Goal: Find specific page/section: Find specific page/section

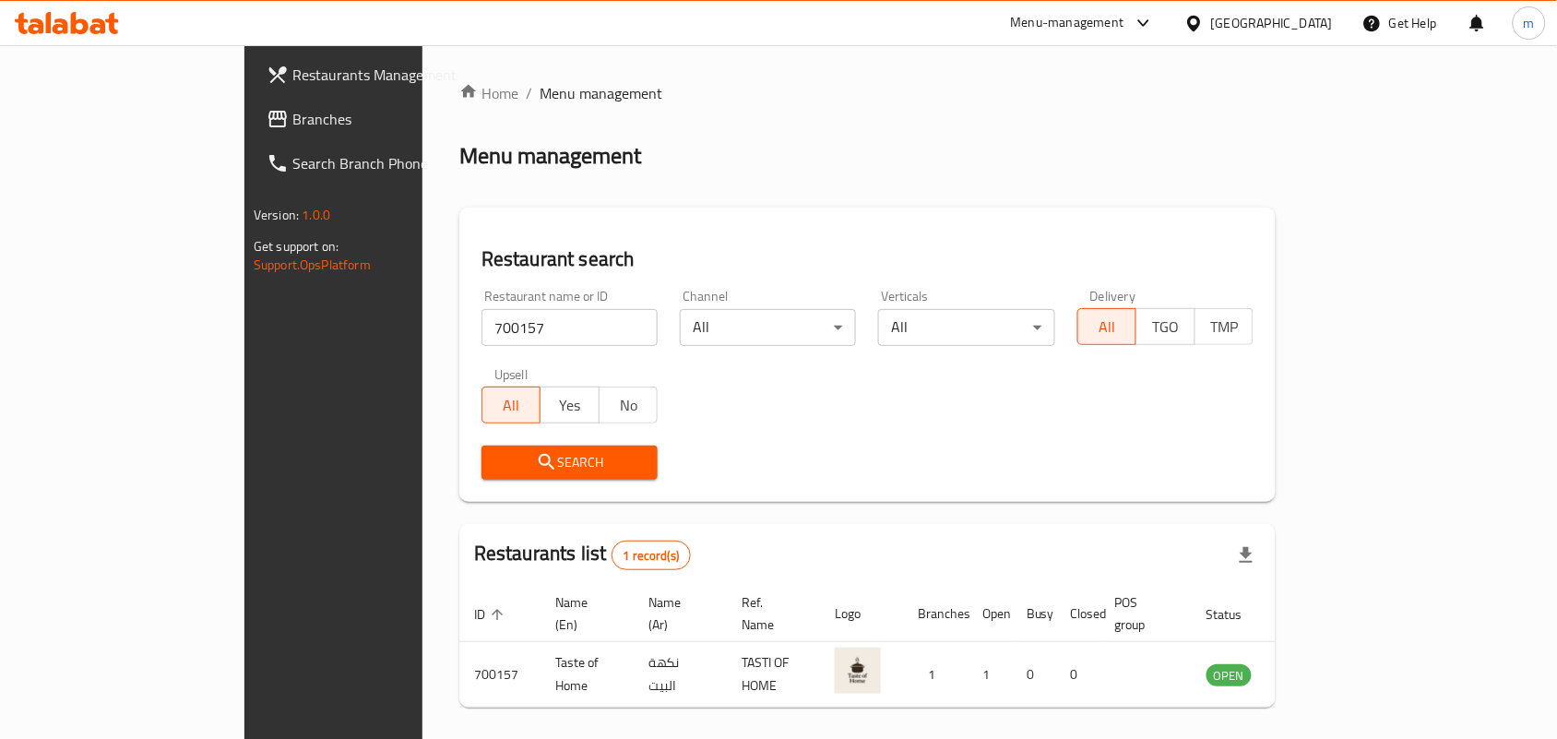
click at [292, 113] on span "Branches" at bounding box center [390, 119] width 197 height 22
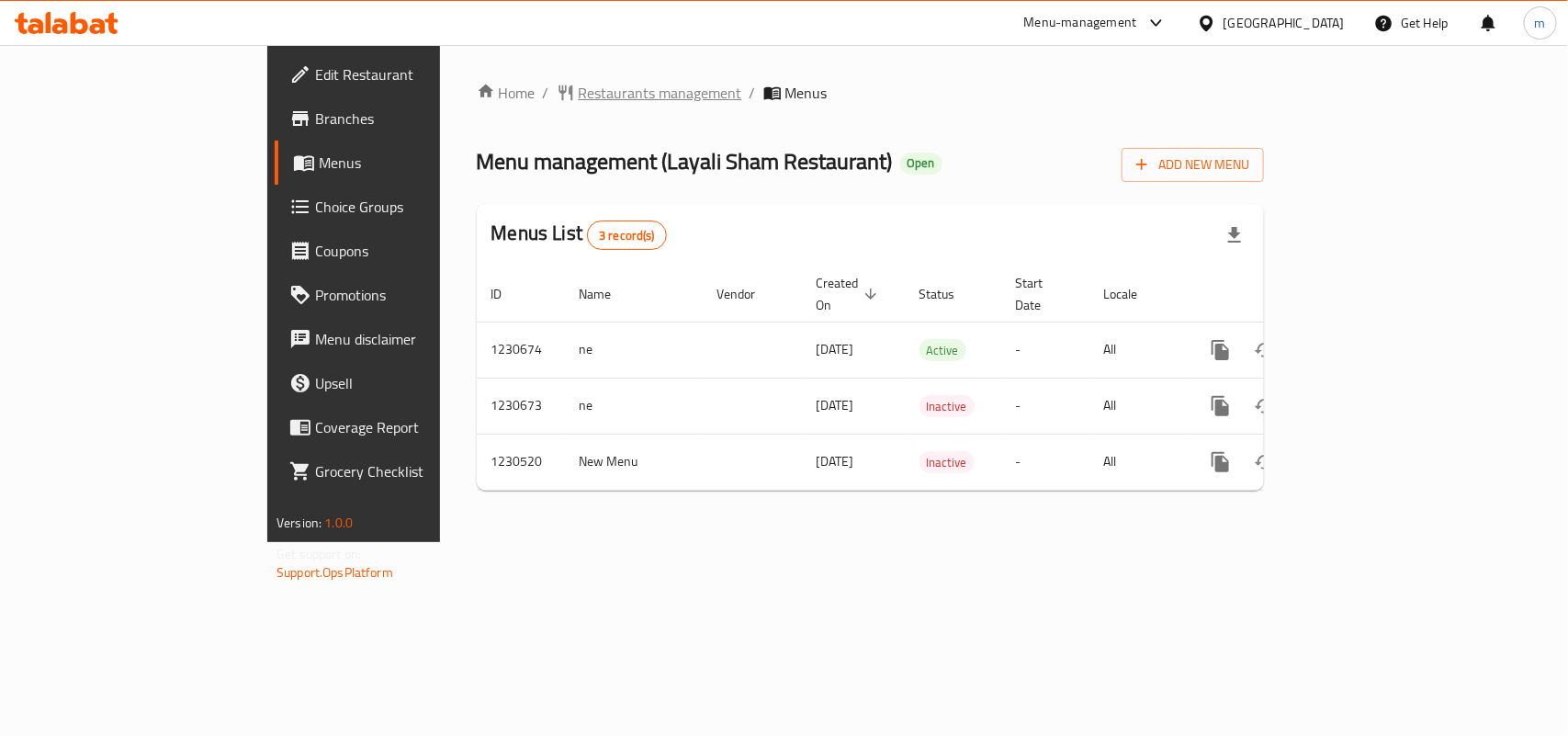
click at [578, 83] on span "Restaurants management" at bounding box center [660, 93] width 163 height 22
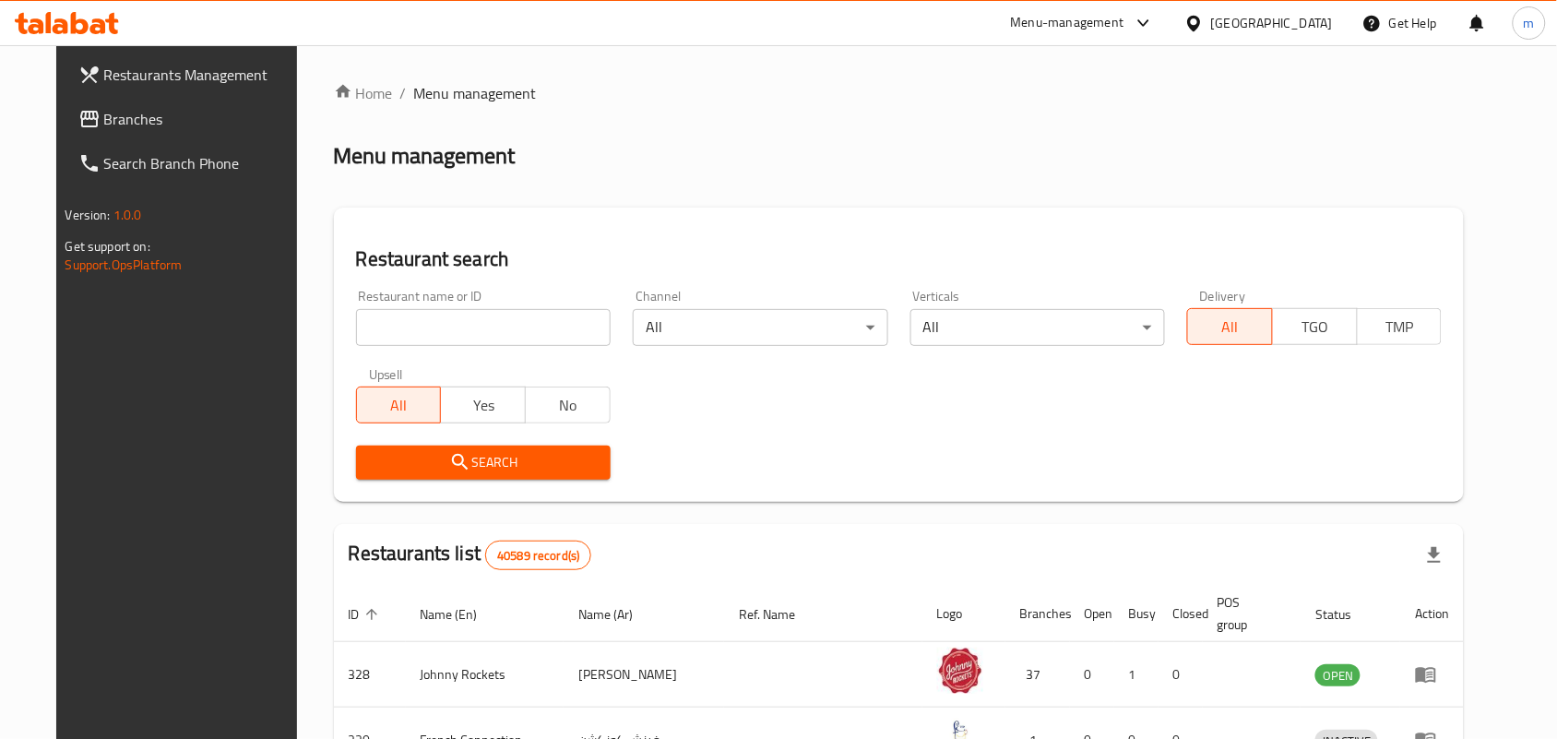
click at [390, 316] on input "search" at bounding box center [483, 327] width 255 height 37
paste input "677098"
type input "677098"
click button "Search" at bounding box center [483, 463] width 255 height 34
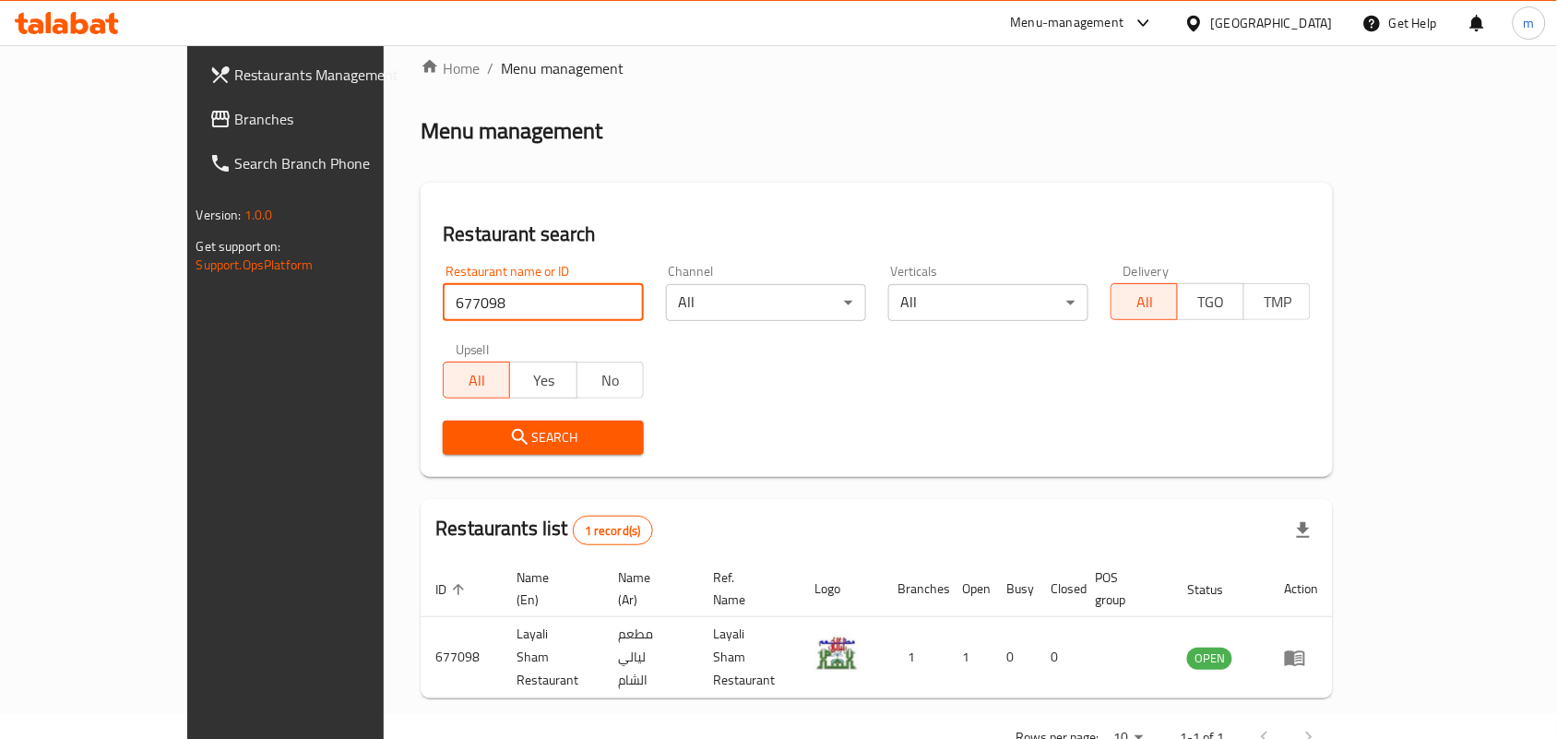
scroll to position [48, 0]
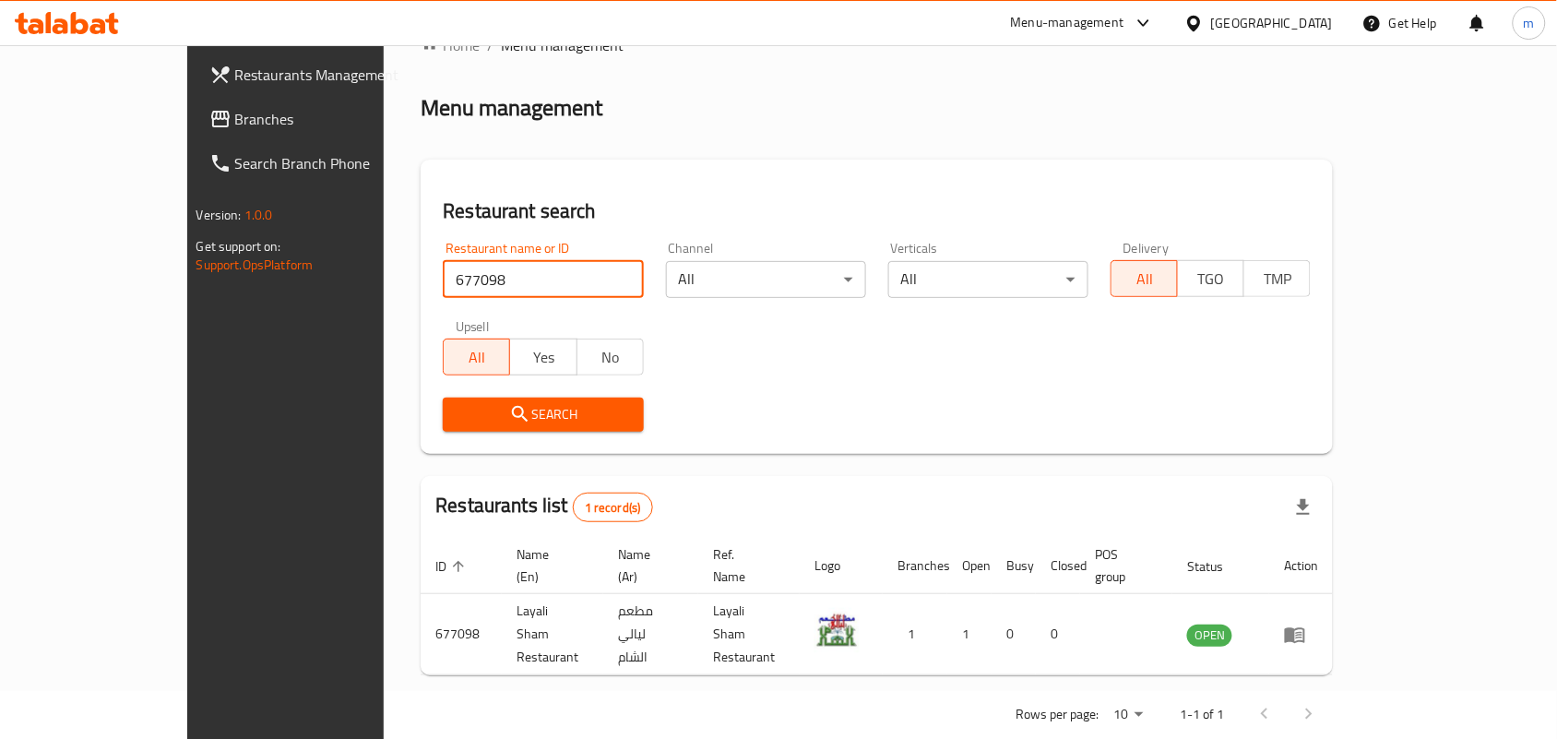
click at [235, 125] on span "Branches" at bounding box center [333, 119] width 197 height 22
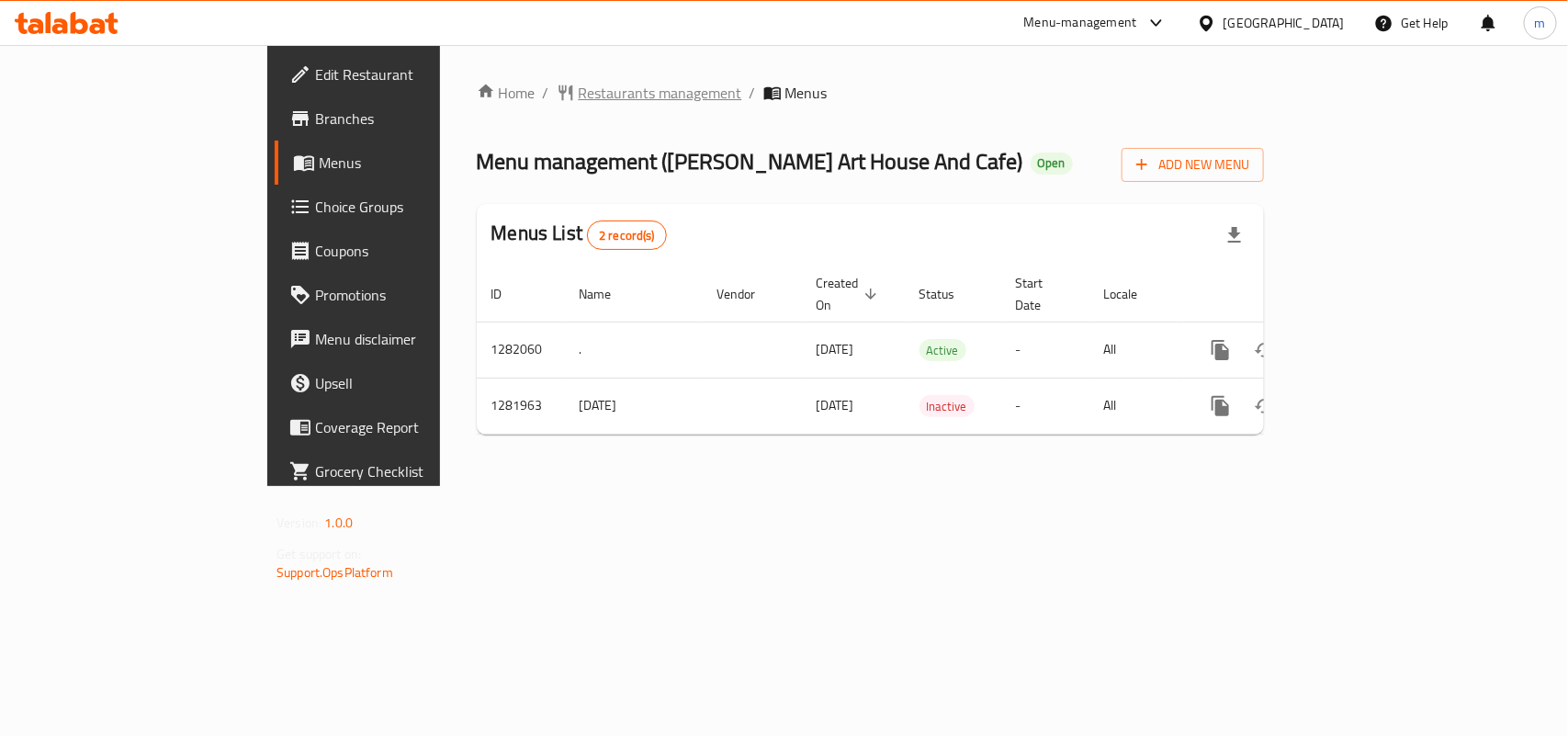
click at [578, 92] on span "Restaurants management" at bounding box center [660, 93] width 163 height 22
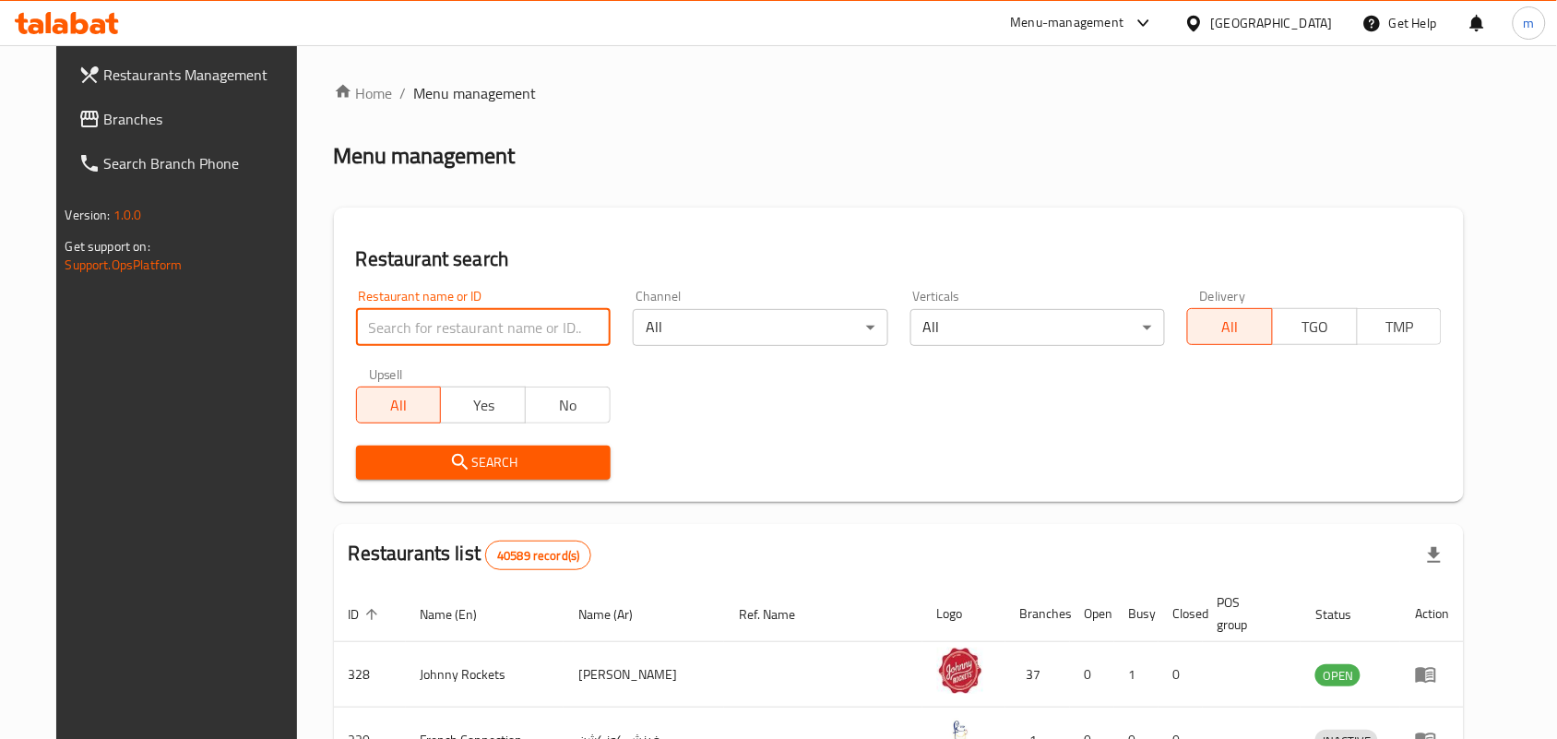
click at [386, 324] on input "search" at bounding box center [483, 327] width 255 height 37
paste input "694634"
type input "694634"
click button "Search" at bounding box center [483, 463] width 255 height 34
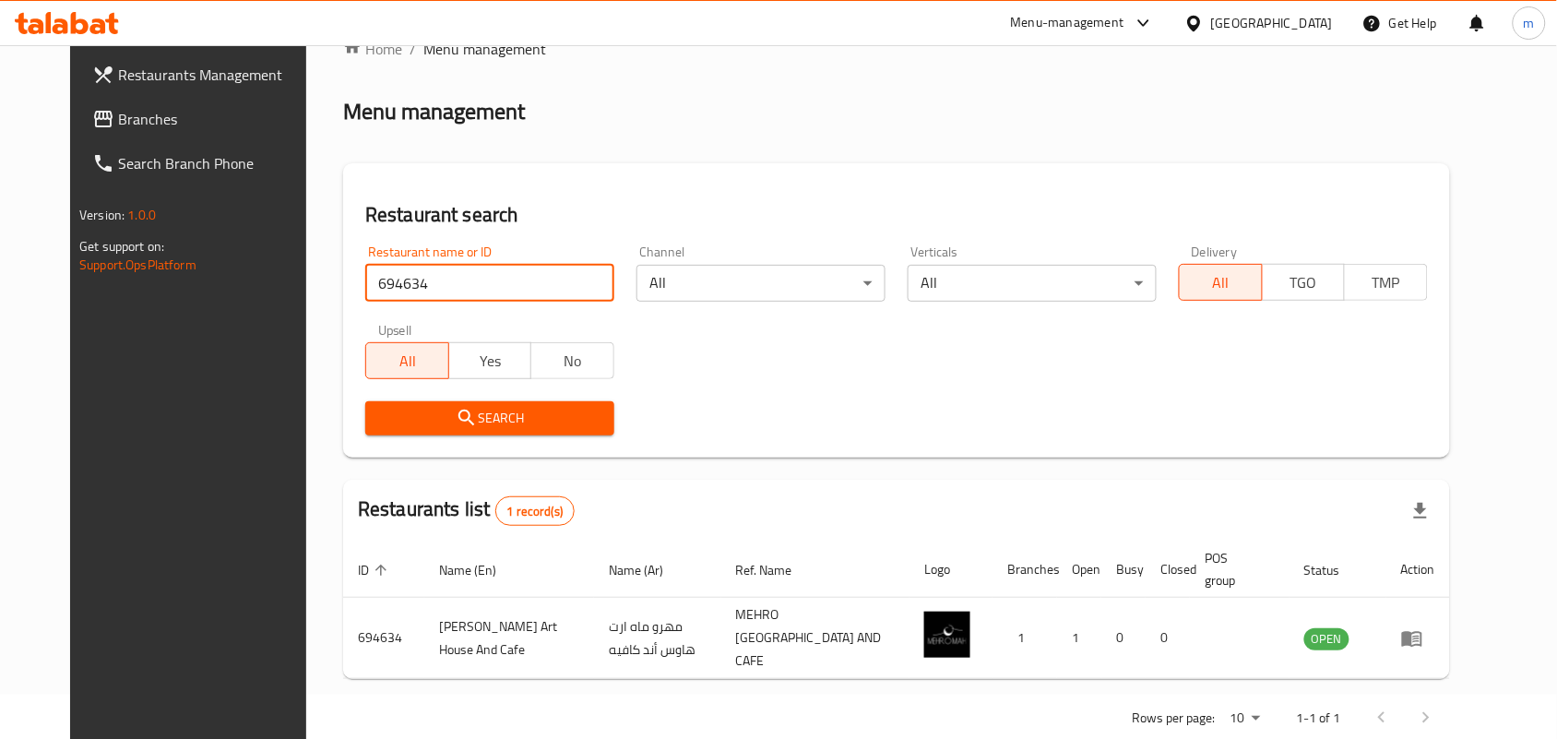
scroll to position [69, 0]
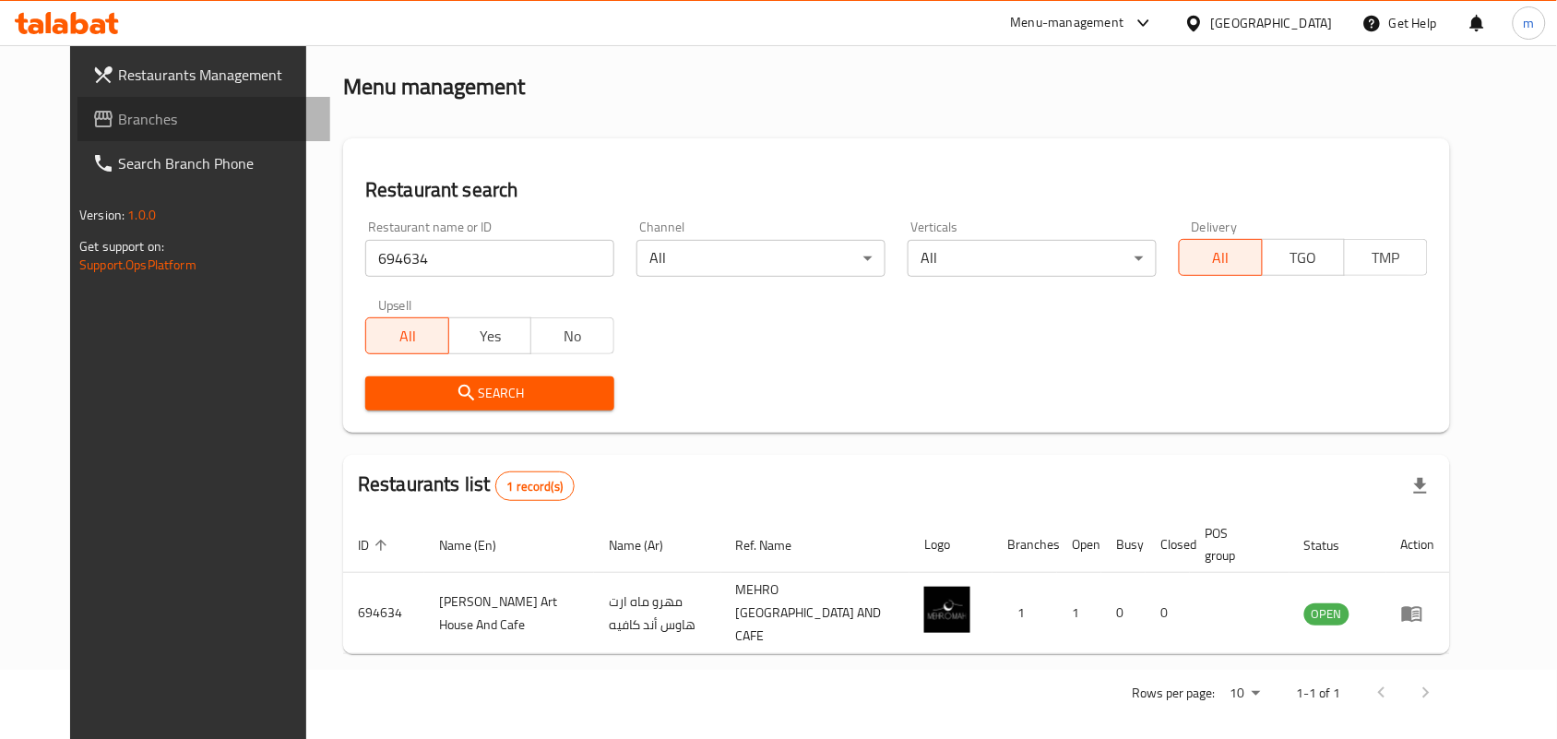
click at [92, 121] on icon at bounding box center [103, 119] width 22 height 22
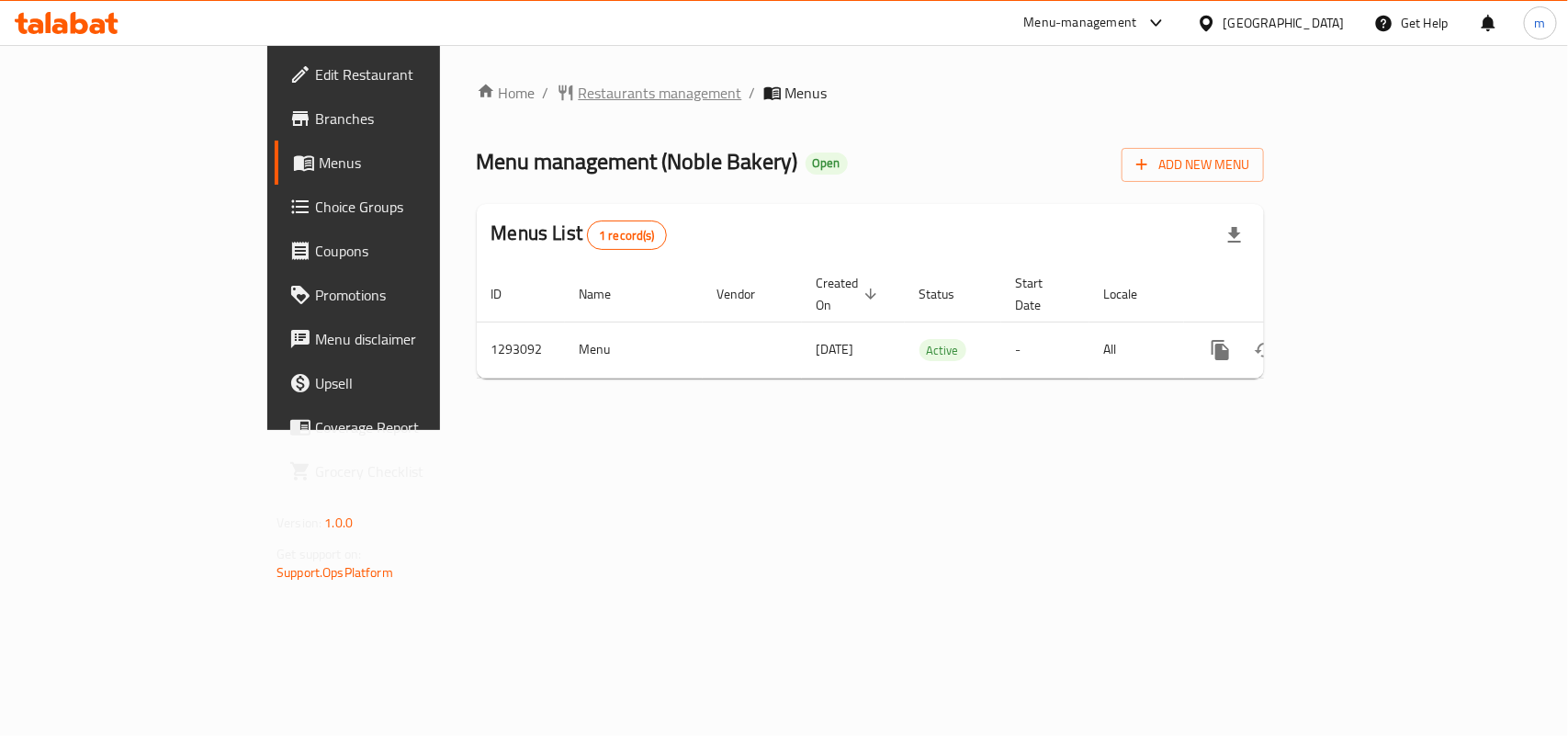
click at [578, 92] on span "Restaurants management" at bounding box center [660, 93] width 163 height 22
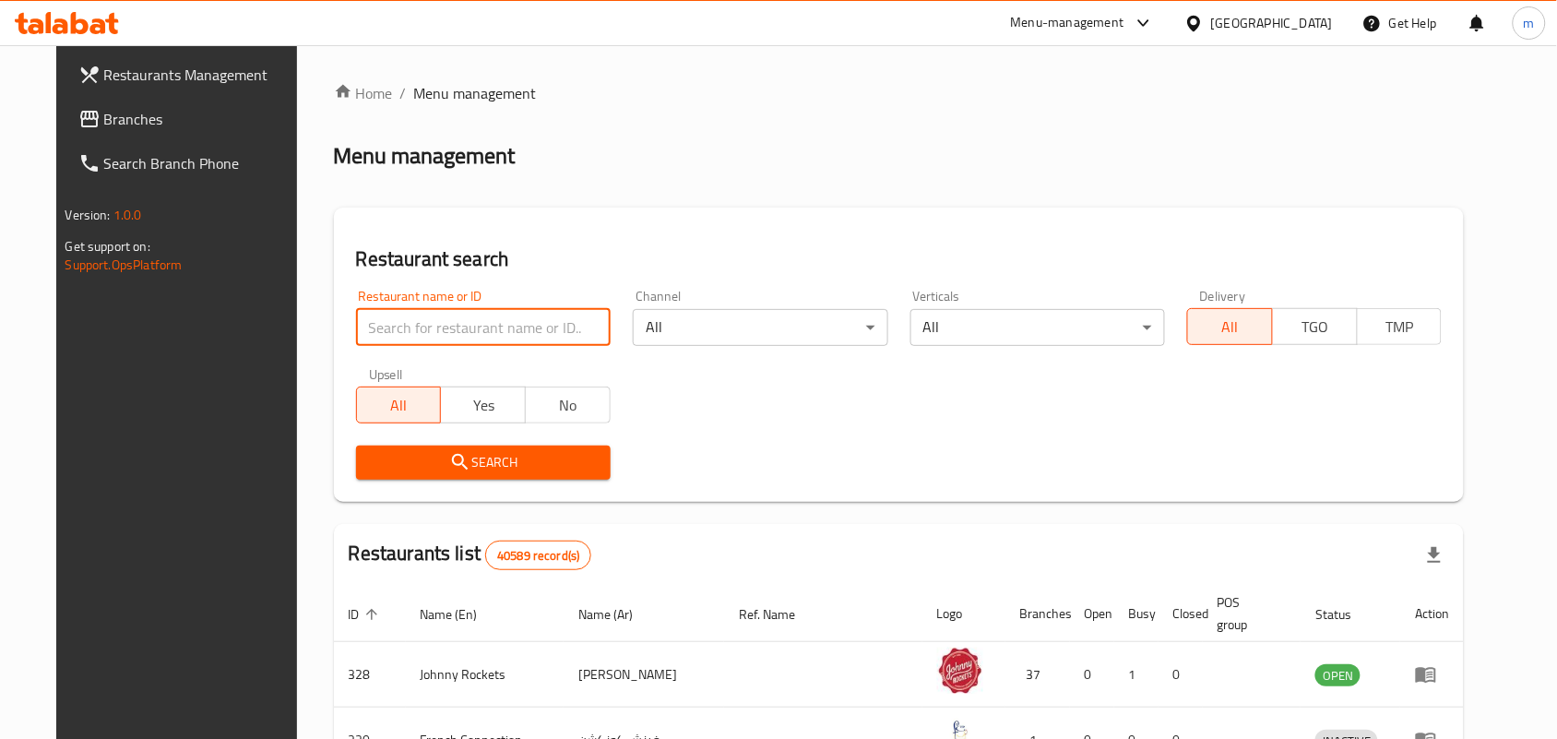
click at [356, 332] on input "search" at bounding box center [483, 327] width 255 height 37
paste input "699375"
type input "699375"
click button "Search" at bounding box center [483, 463] width 255 height 34
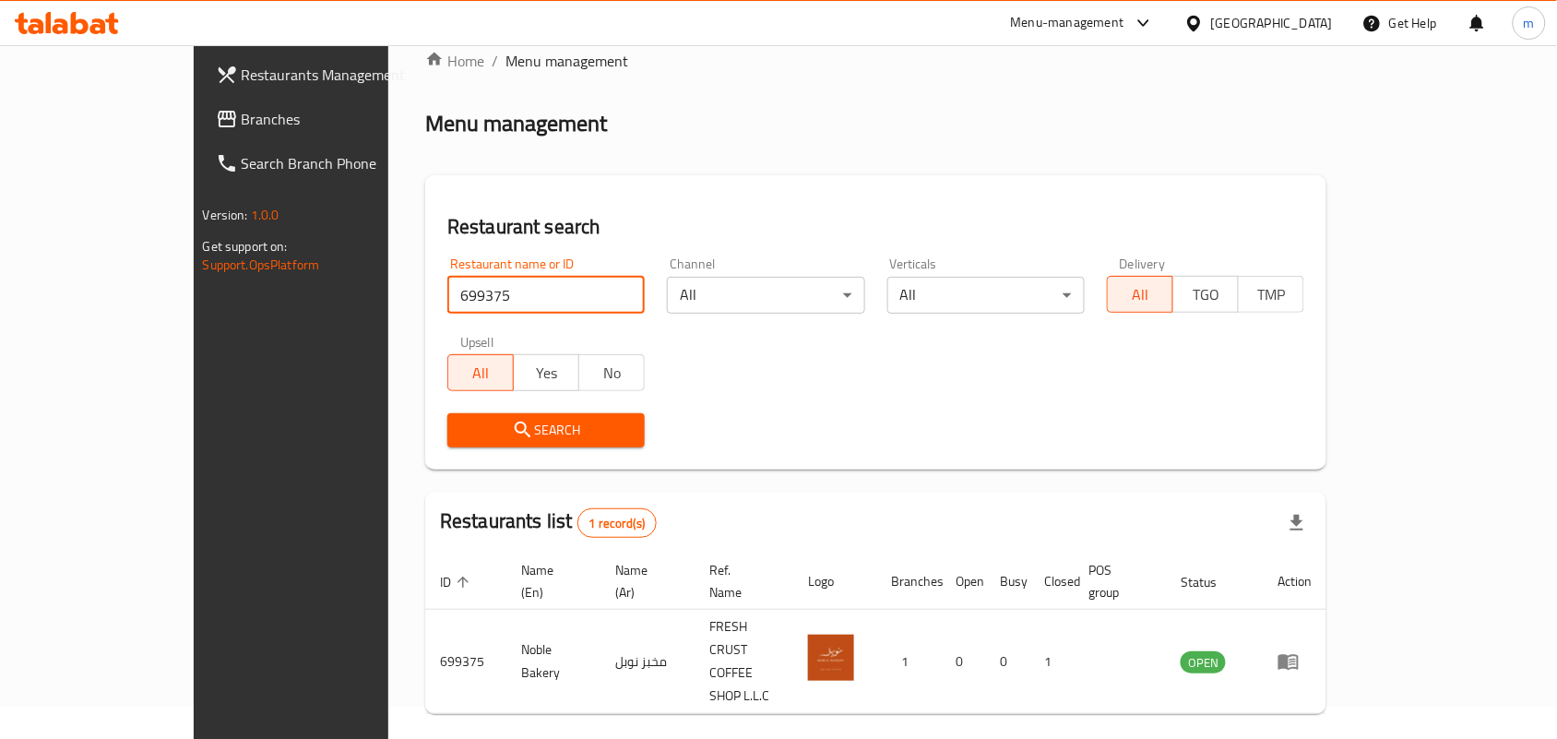
scroll to position [48, 0]
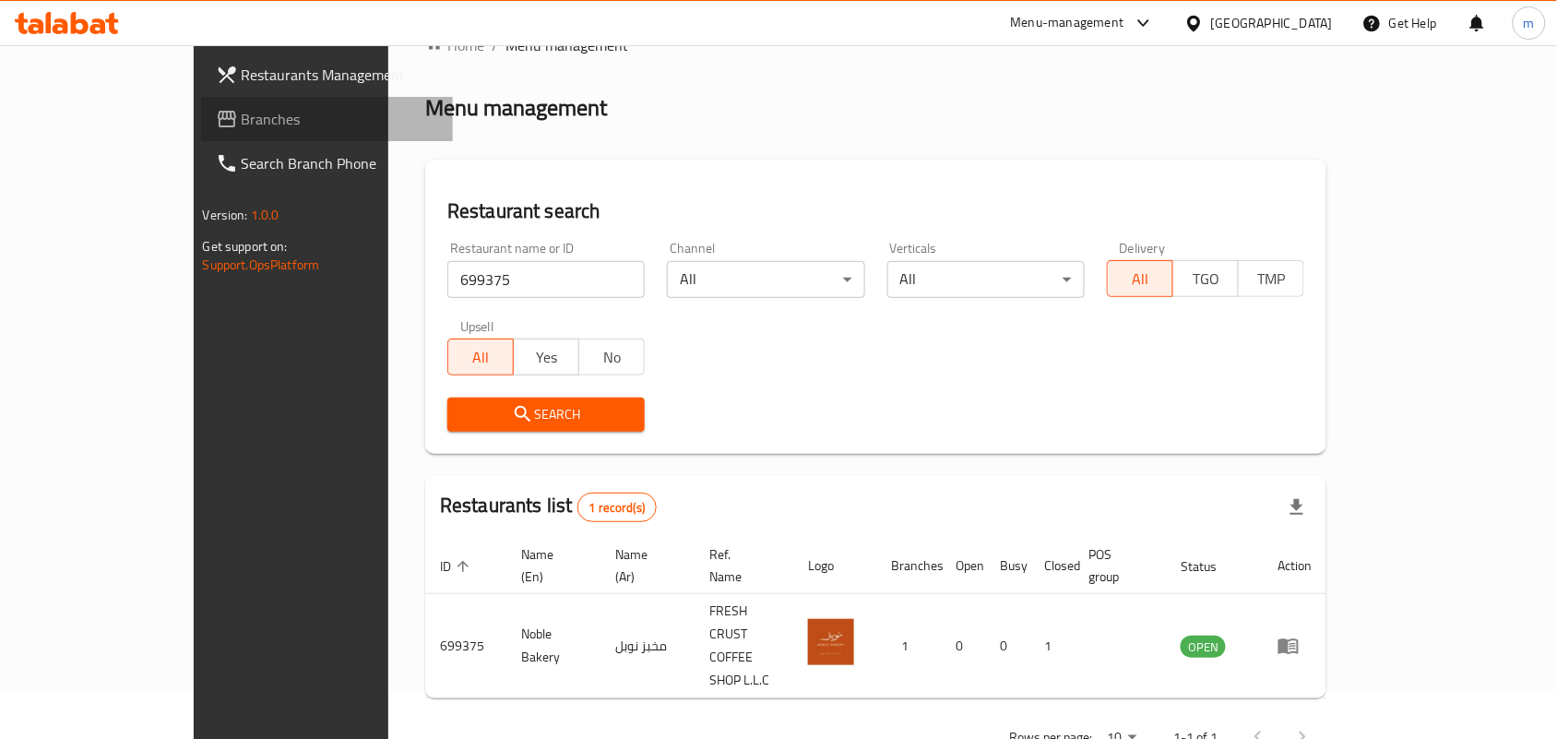
click at [242, 126] on span "Branches" at bounding box center [340, 119] width 197 height 22
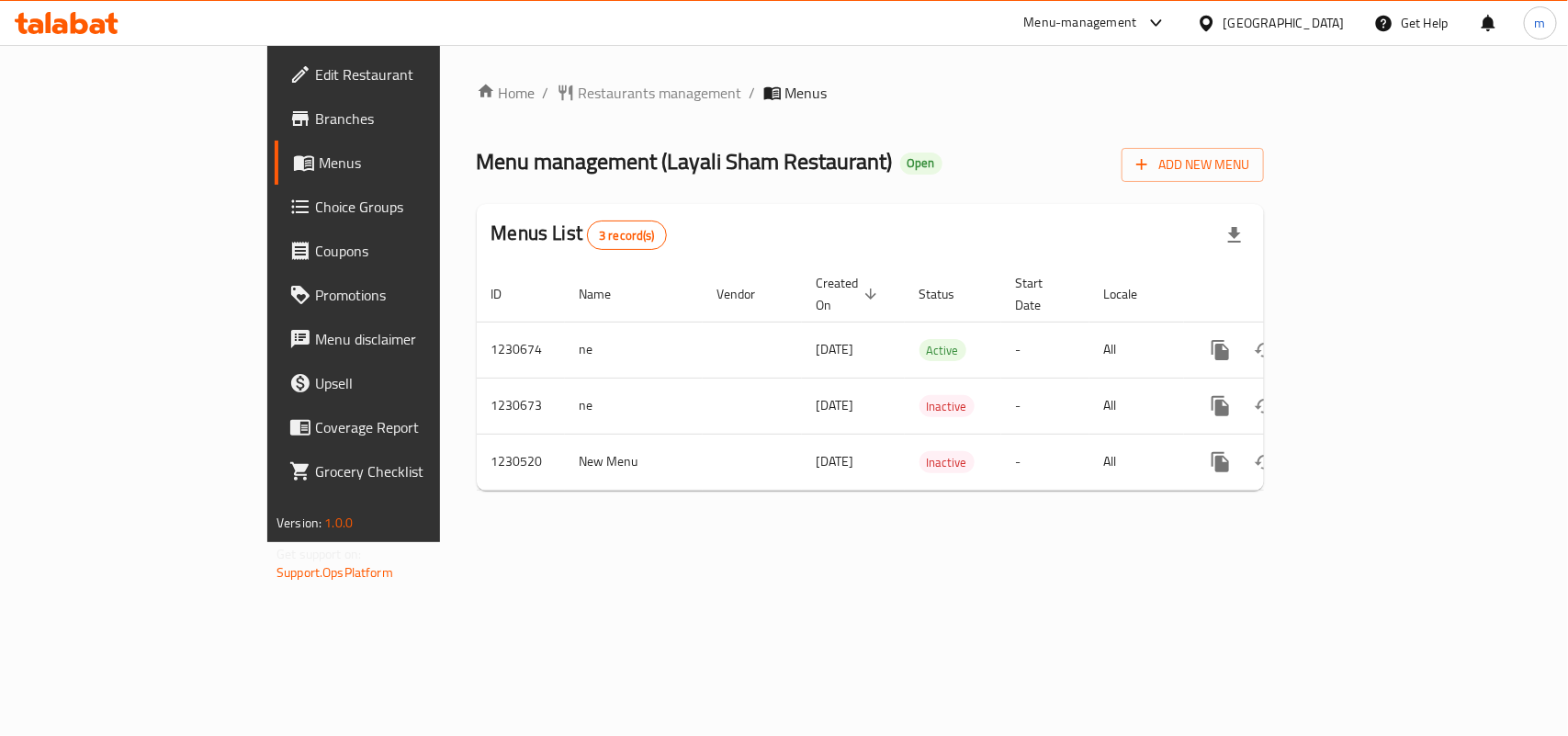
click at [578, 92] on span "Restaurants management" at bounding box center [660, 93] width 163 height 22
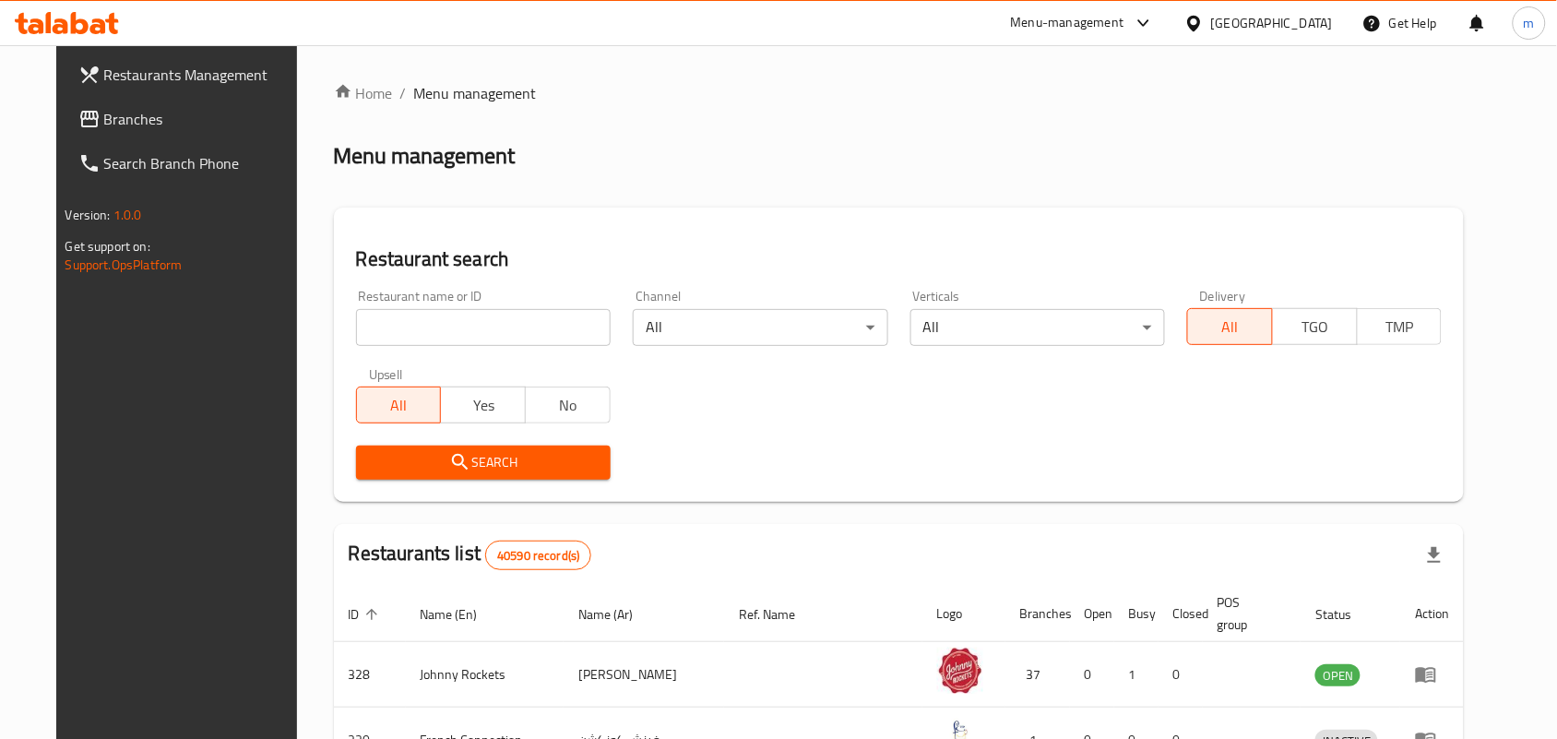
click at [356, 325] on input "search" at bounding box center [483, 327] width 255 height 37
paste input "677098"
type input "677098"
click button "Search" at bounding box center [483, 463] width 255 height 34
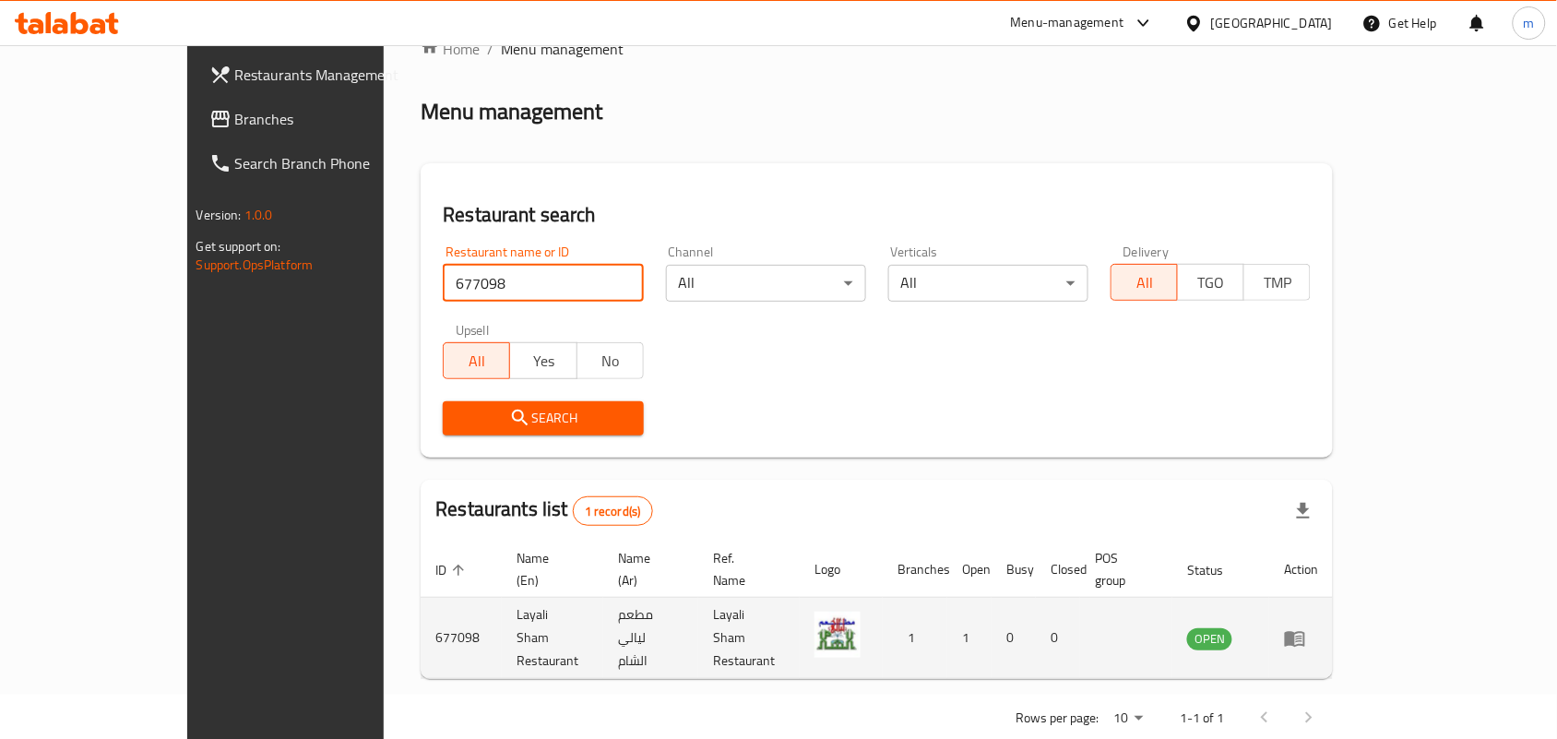
scroll to position [48, 0]
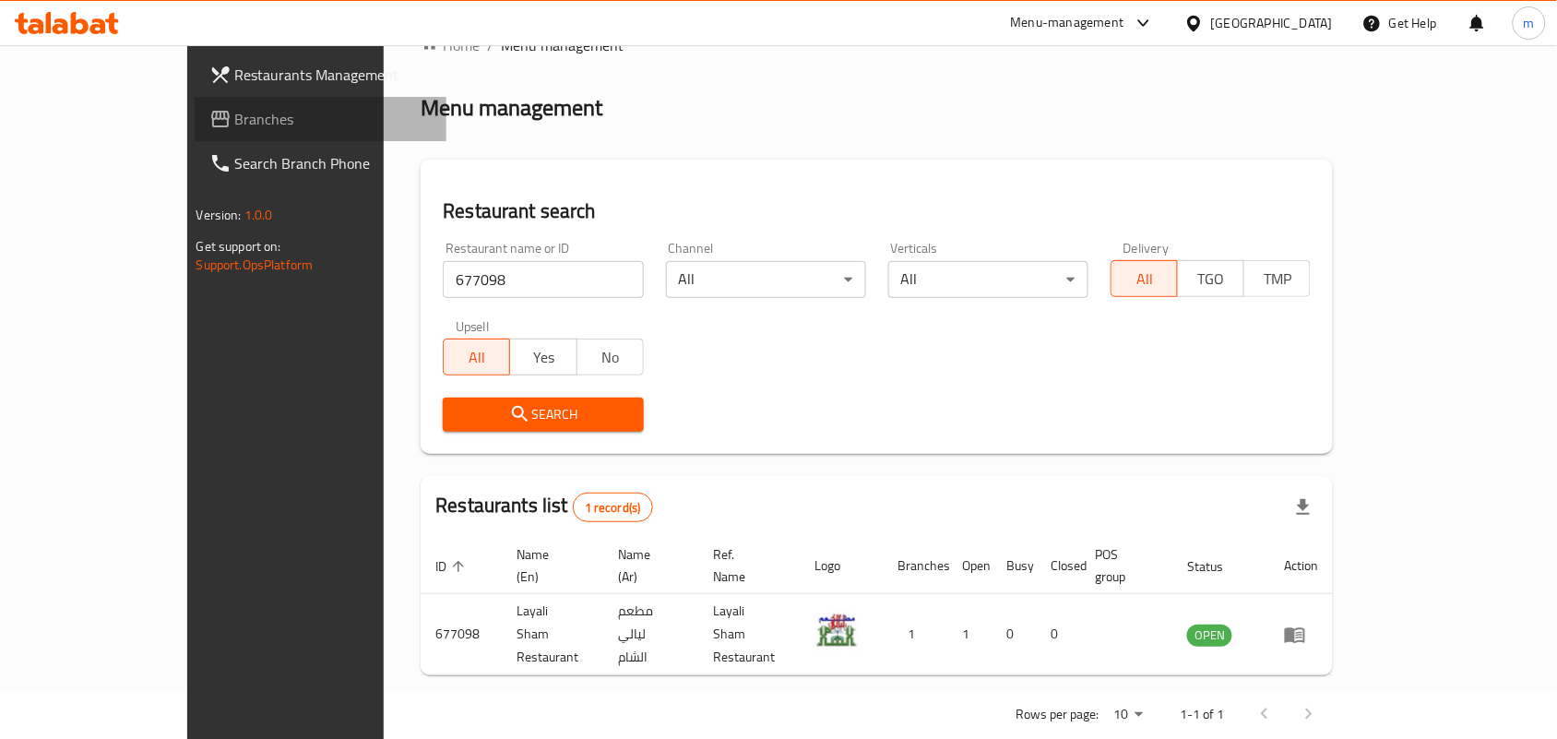
click at [235, 115] on span "Branches" at bounding box center [333, 119] width 197 height 22
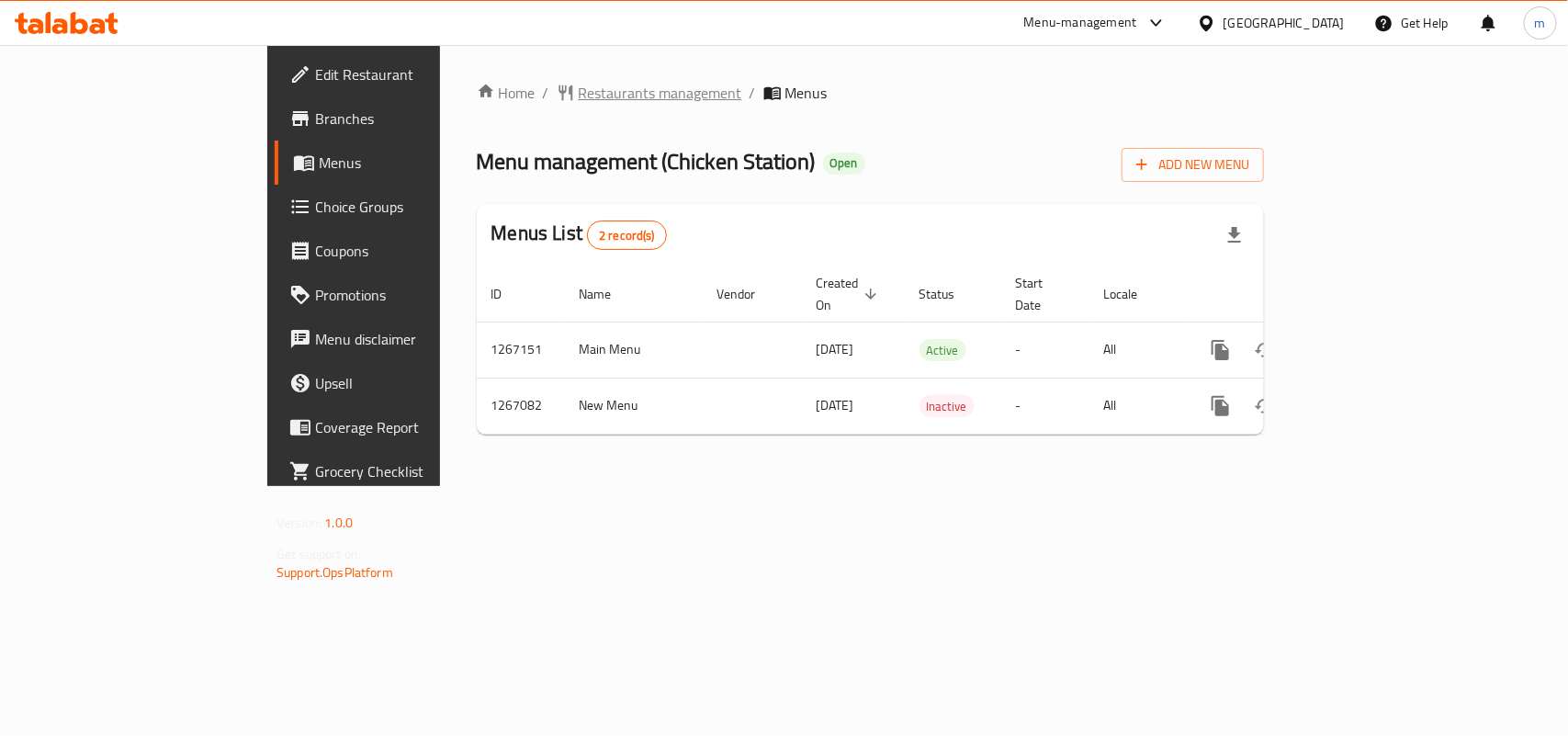
click at [578, 82] on span "Restaurants management" at bounding box center [660, 93] width 163 height 22
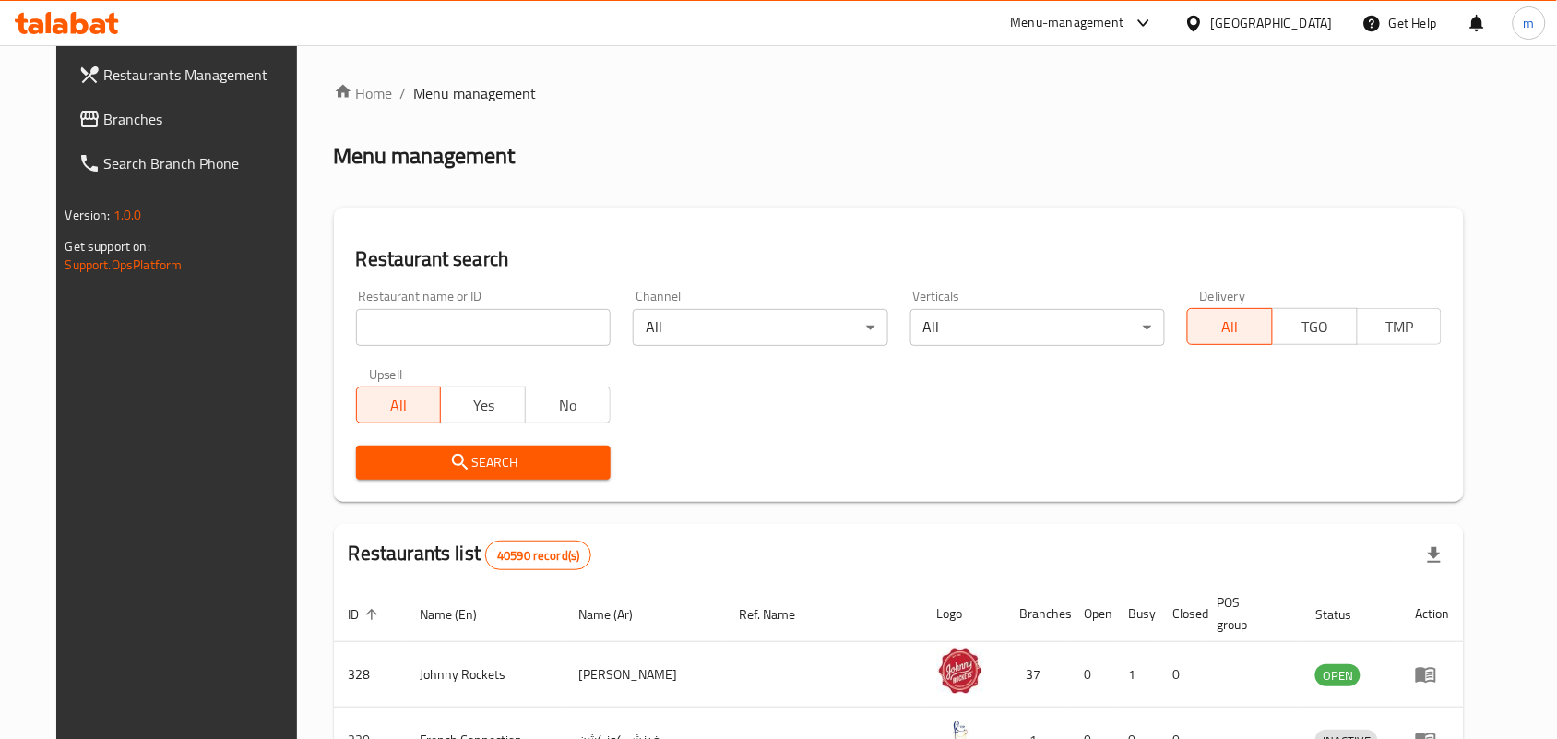
click at [356, 324] on input "search" at bounding box center [483, 327] width 255 height 37
paste input "687595"
type input "687595"
click button "Search" at bounding box center [483, 463] width 255 height 34
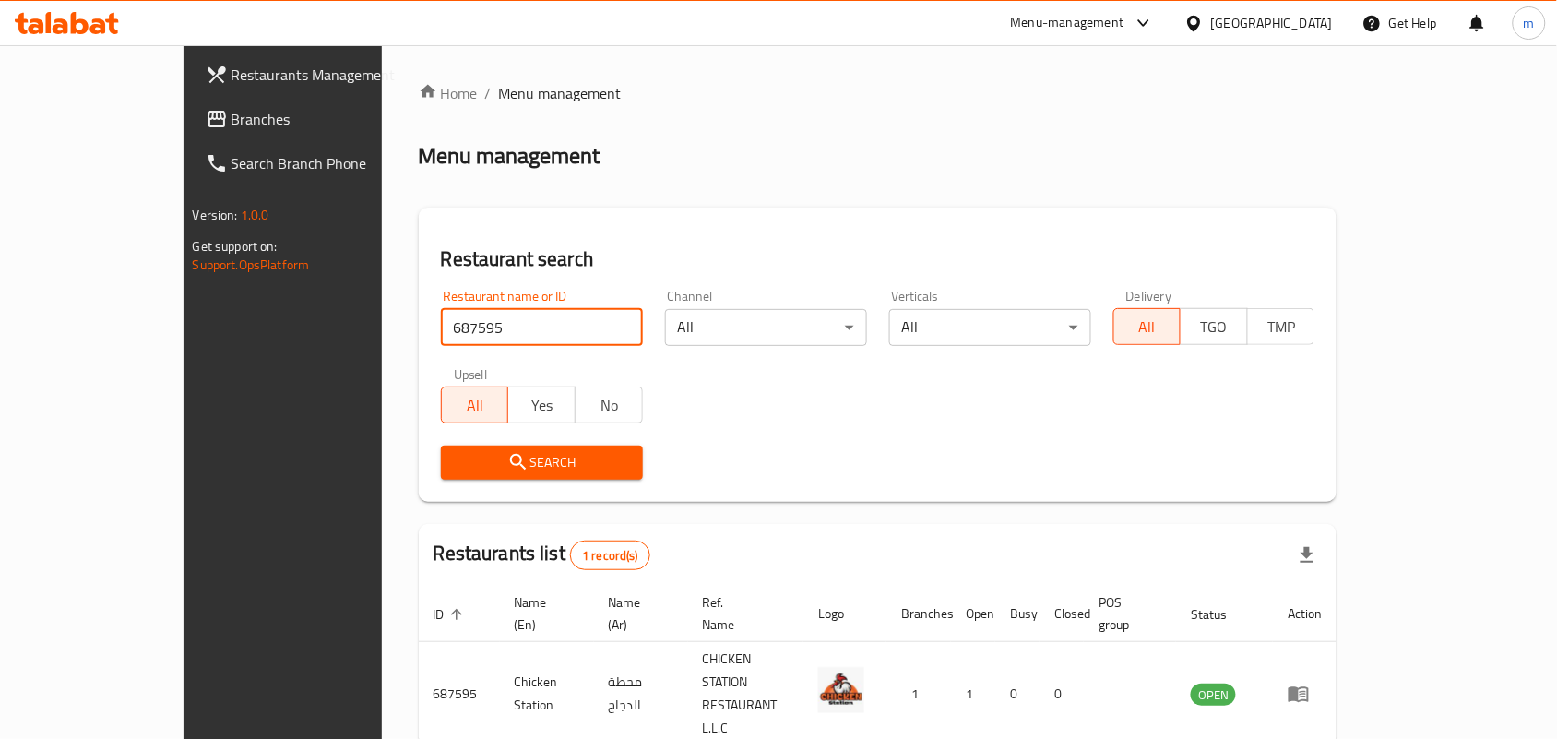
click at [1283, 24] on div "[GEOGRAPHIC_DATA]" at bounding box center [1272, 23] width 122 height 20
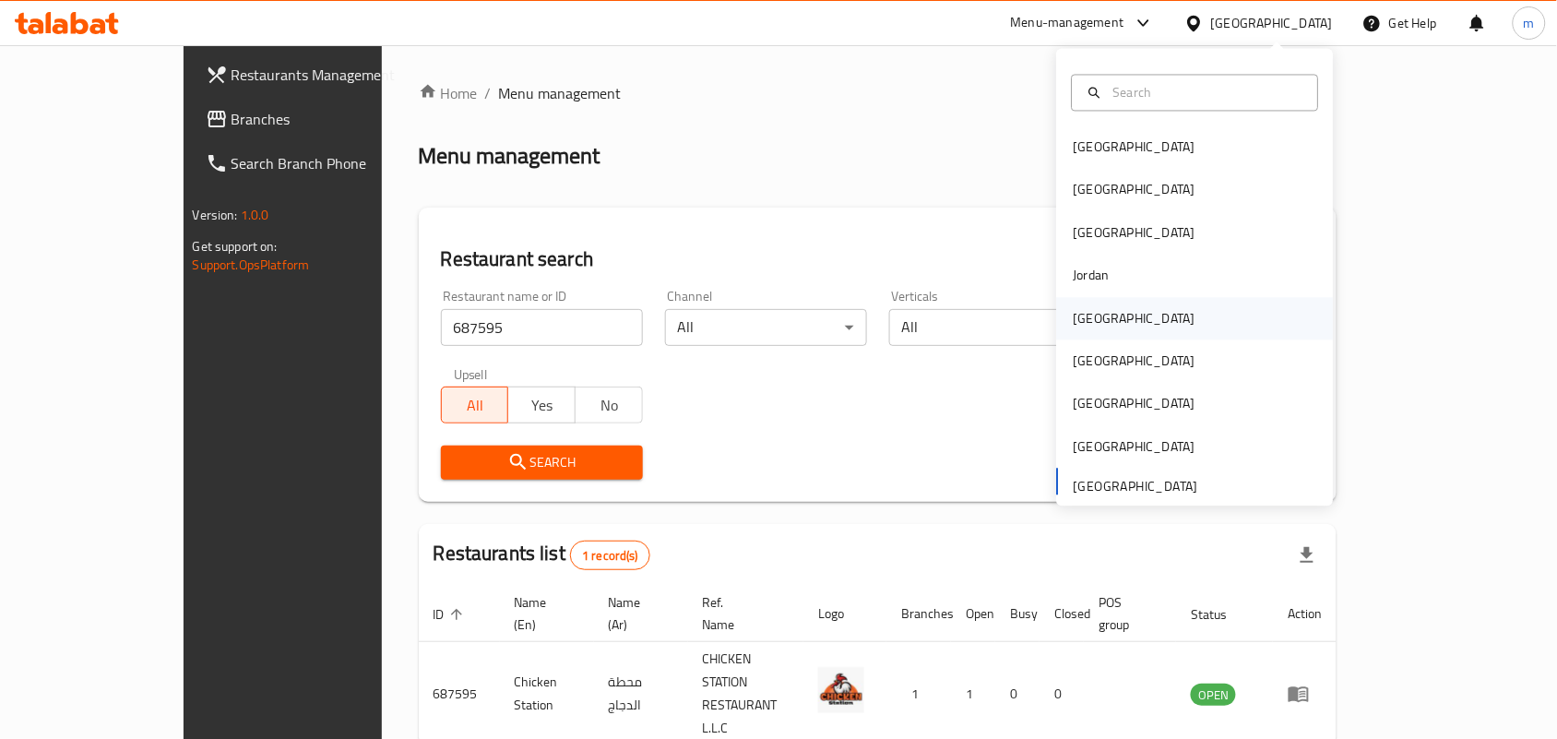
click at [1089, 325] on div "[GEOGRAPHIC_DATA]" at bounding box center [1135, 318] width 122 height 20
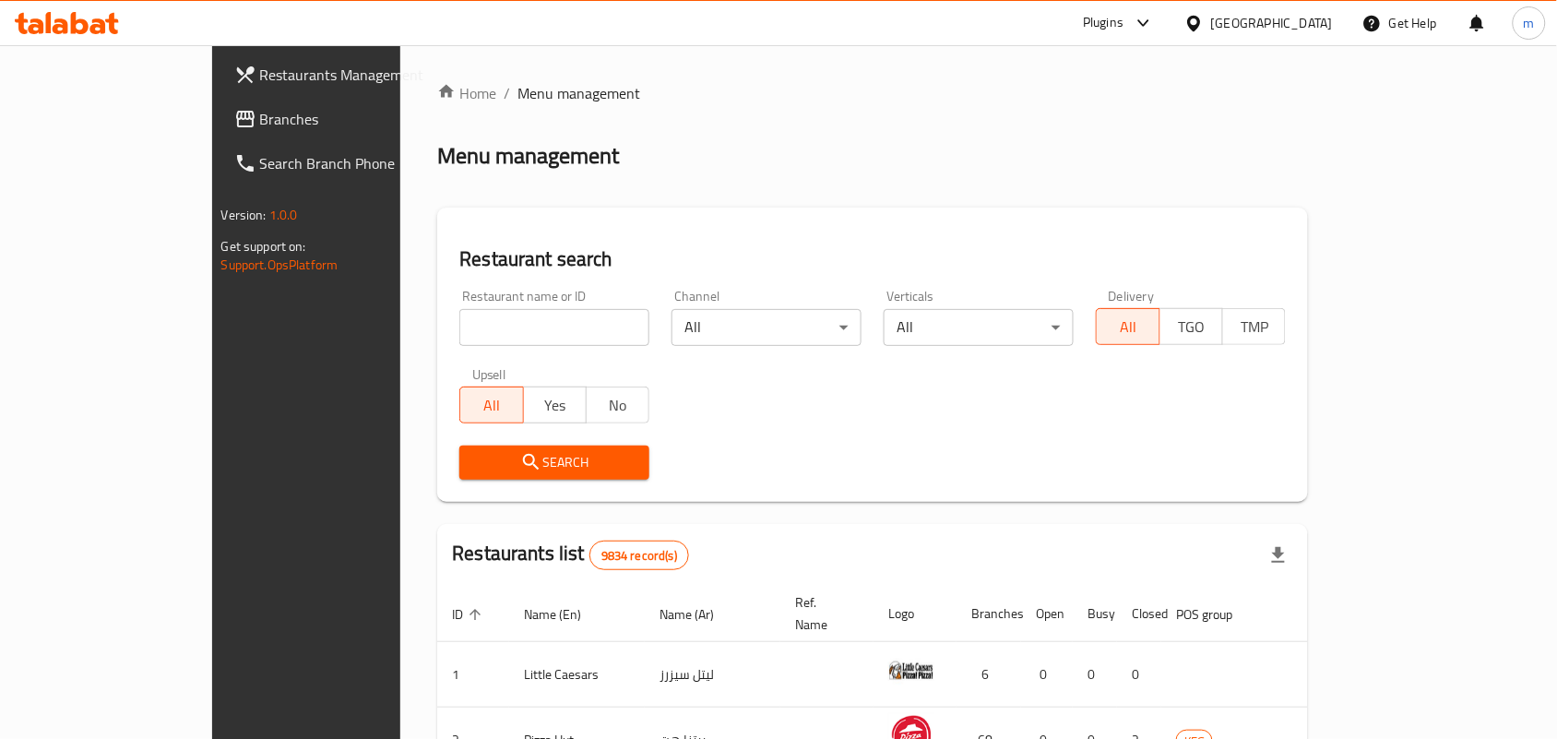
click at [234, 109] on span at bounding box center [247, 119] width 26 height 22
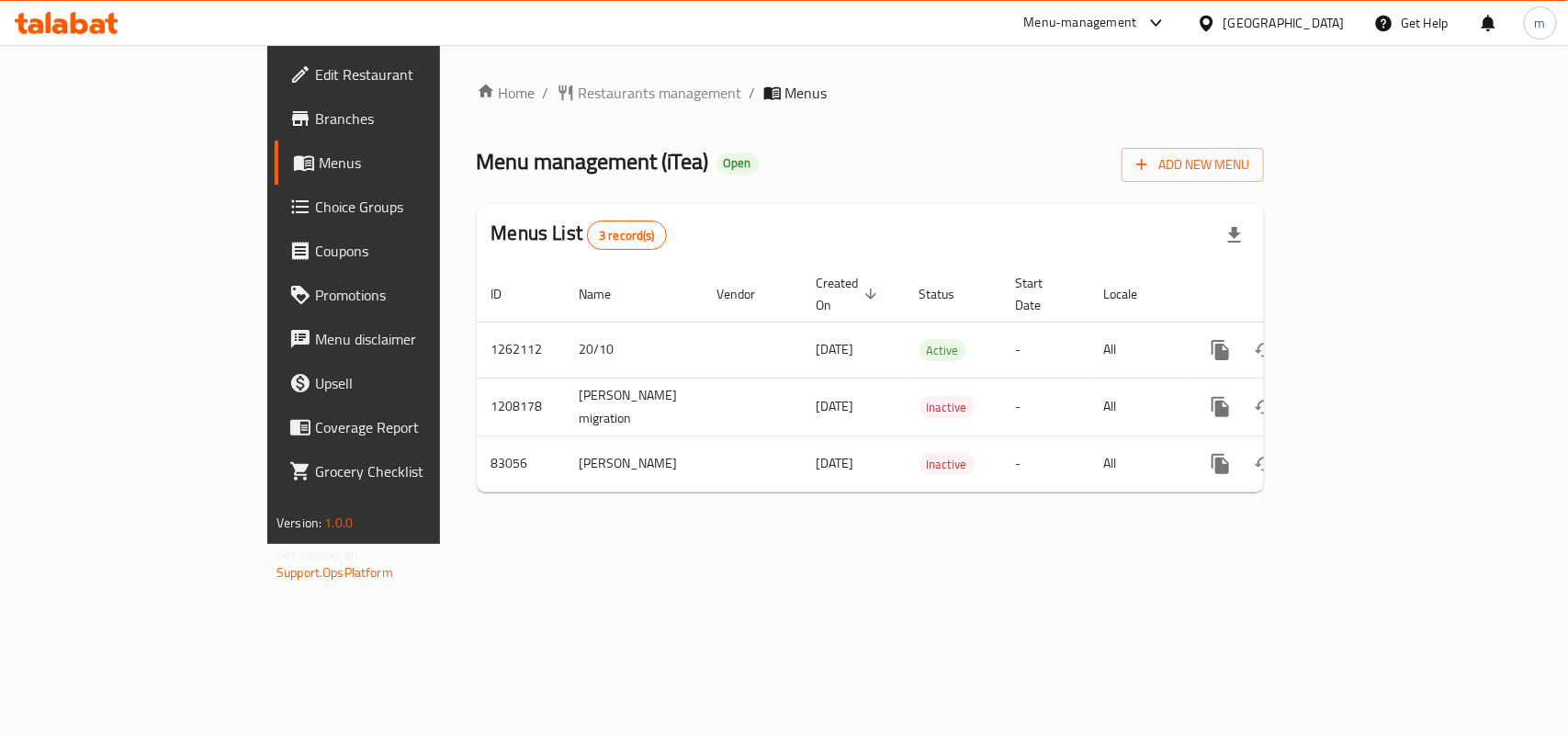
click at [578, 90] on span "Restaurants management" at bounding box center [660, 93] width 163 height 22
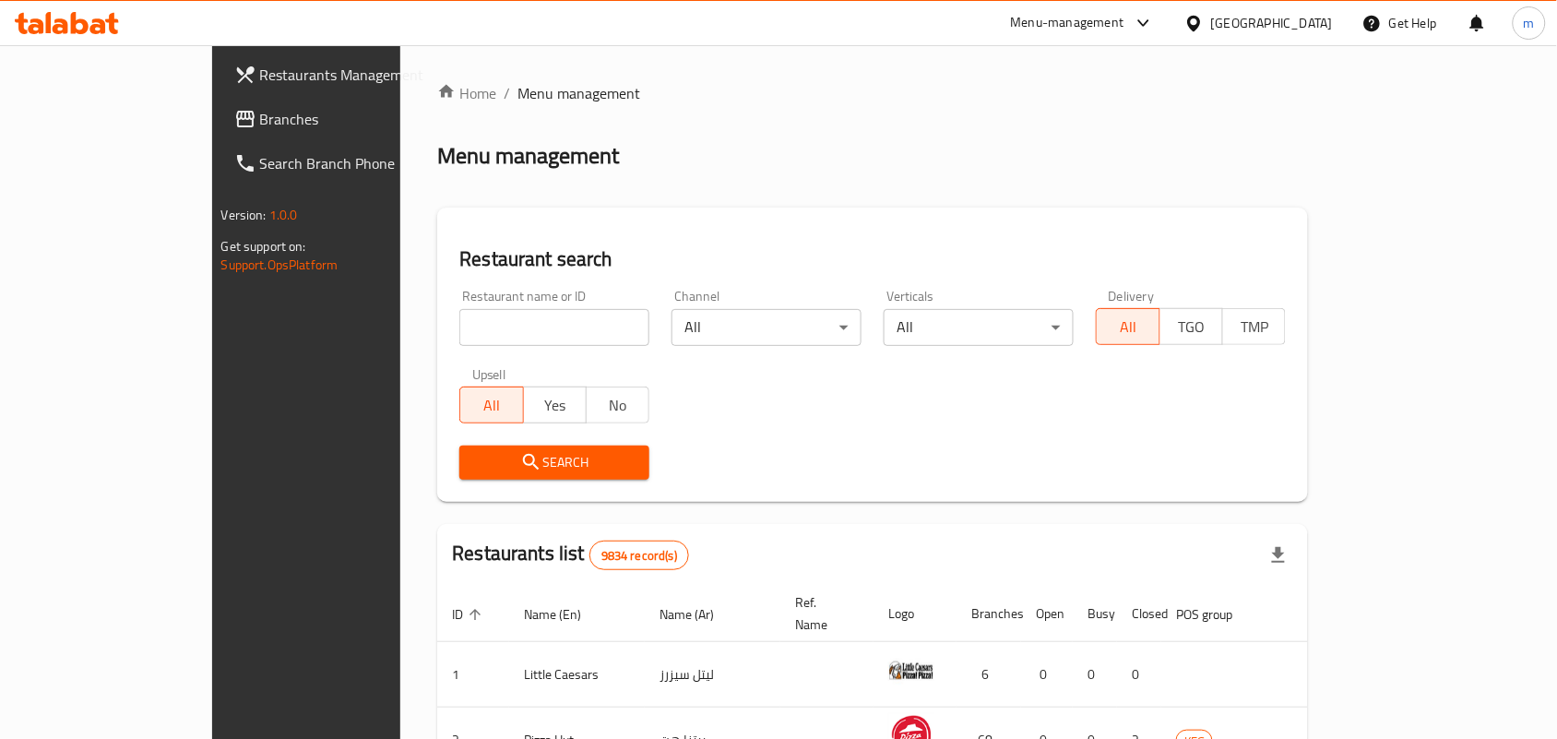
click at [459, 328] on input "search" at bounding box center [554, 327] width 190 height 37
paste input "600614"
type input "600614"
click button "Search" at bounding box center [554, 463] width 190 height 34
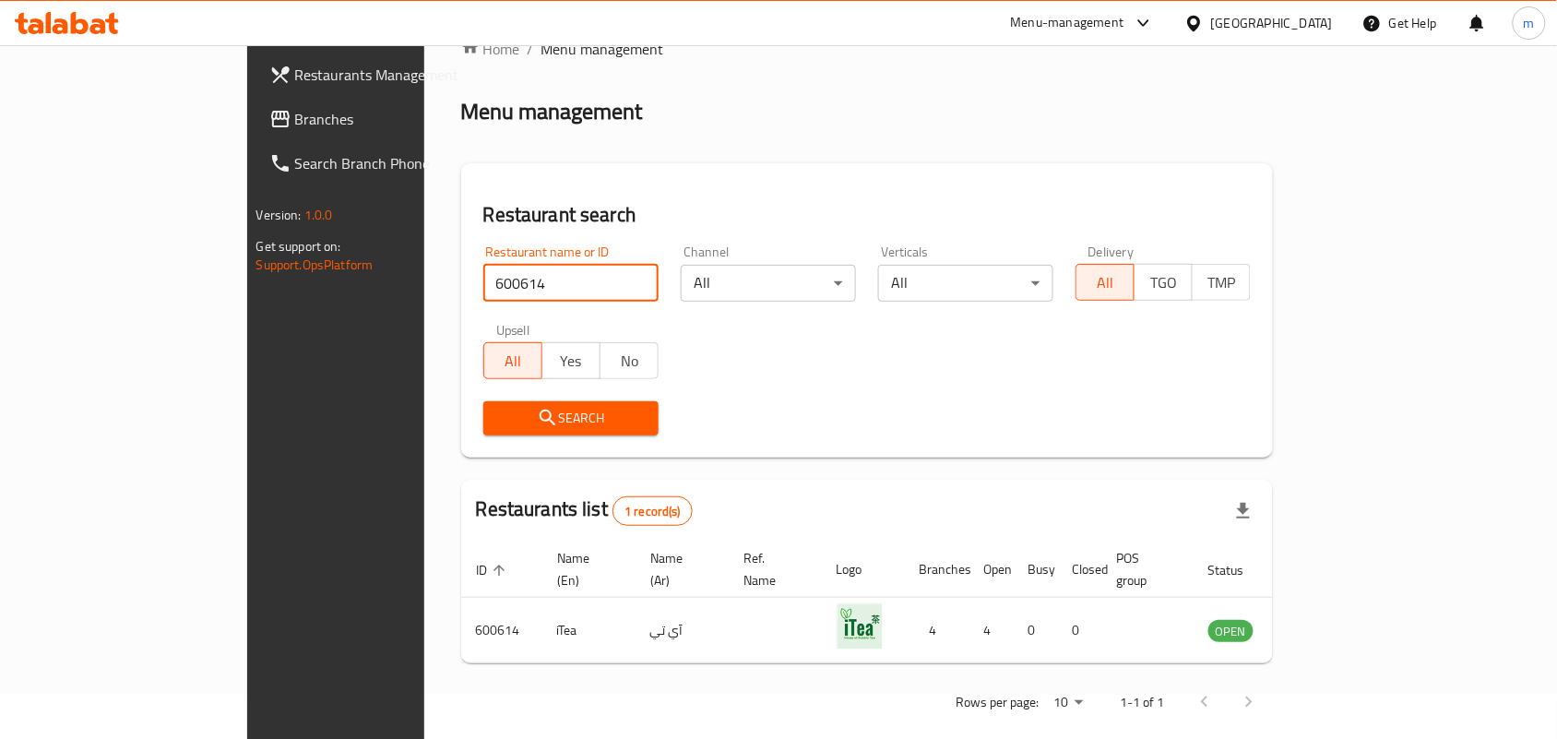
scroll to position [48, 0]
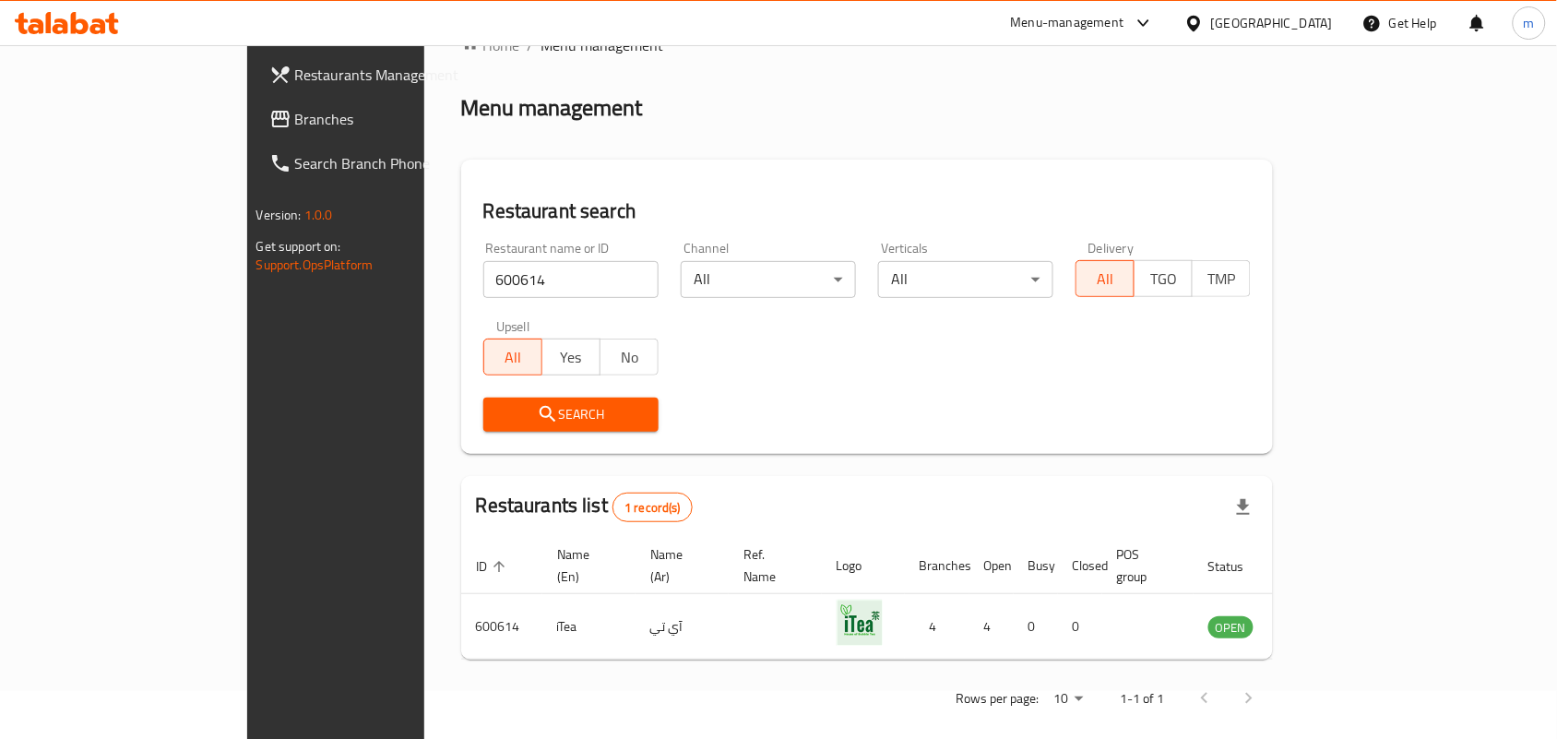
click at [1308, 33] on div "[GEOGRAPHIC_DATA]" at bounding box center [1272, 23] width 122 height 20
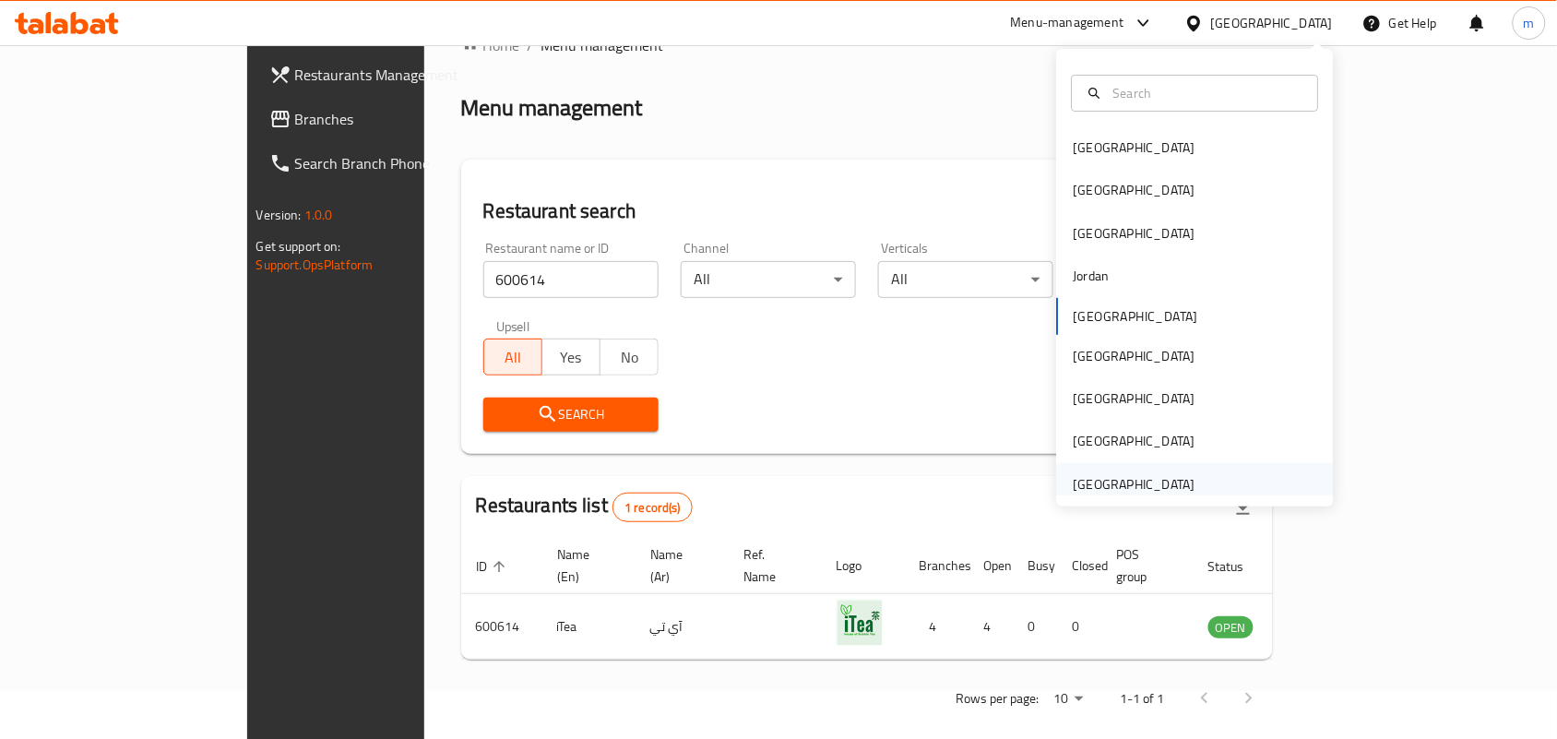
click at [1110, 474] on div "[GEOGRAPHIC_DATA]" at bounding box center [1135, 484] width 122 height 20
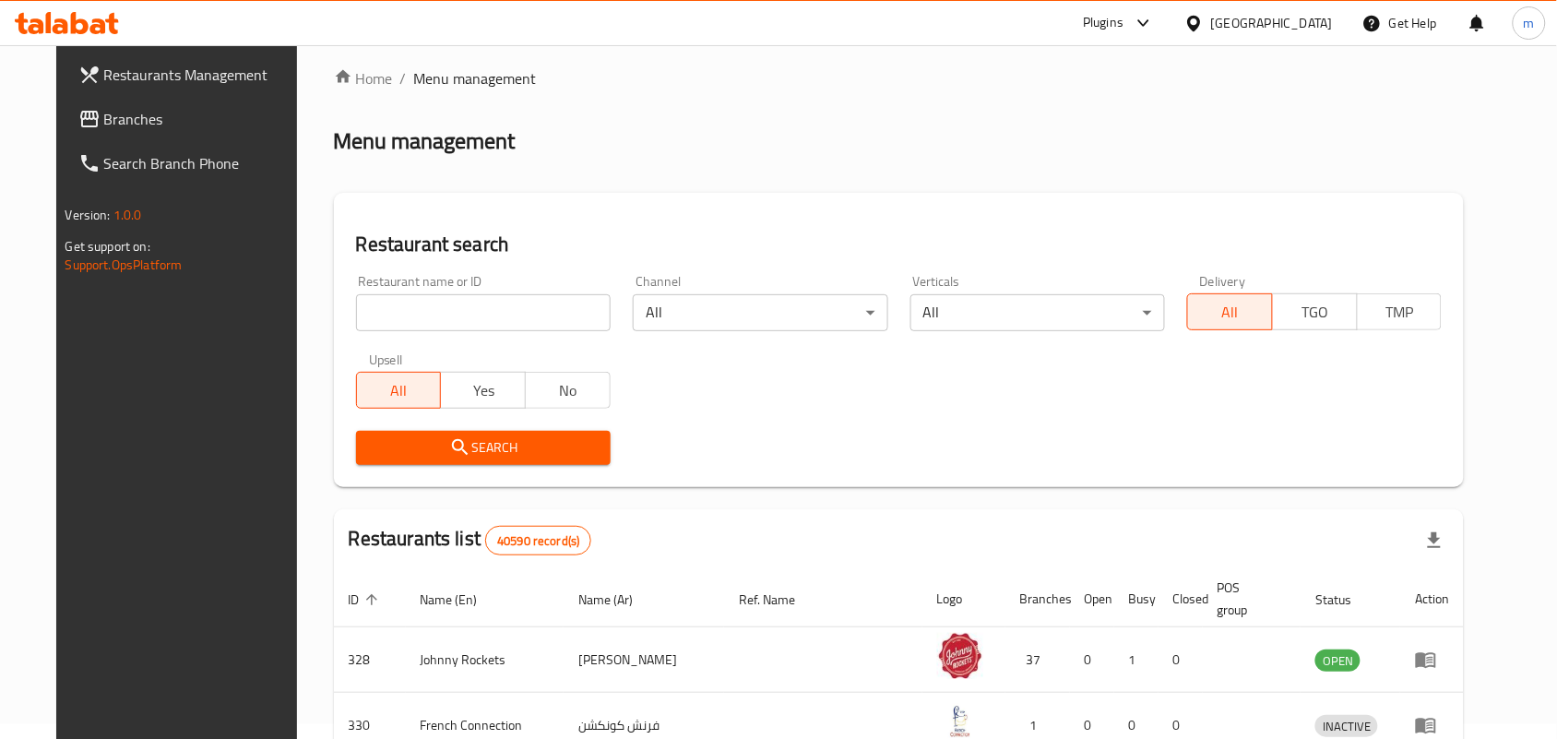
scroll to position [48, 0]
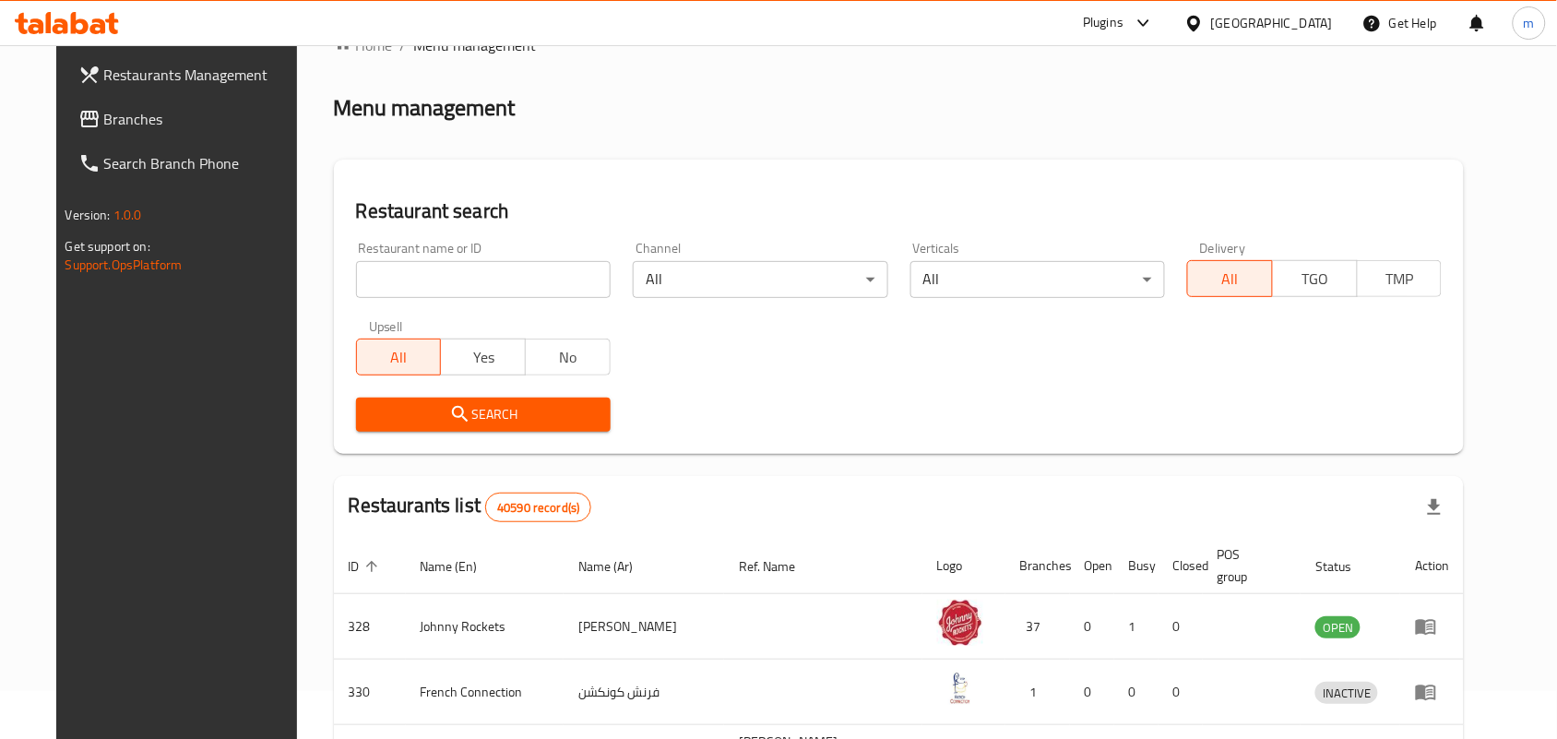
click at [116, 115] on span "Branches" at bounding box center [202, 119] width 197 height 22
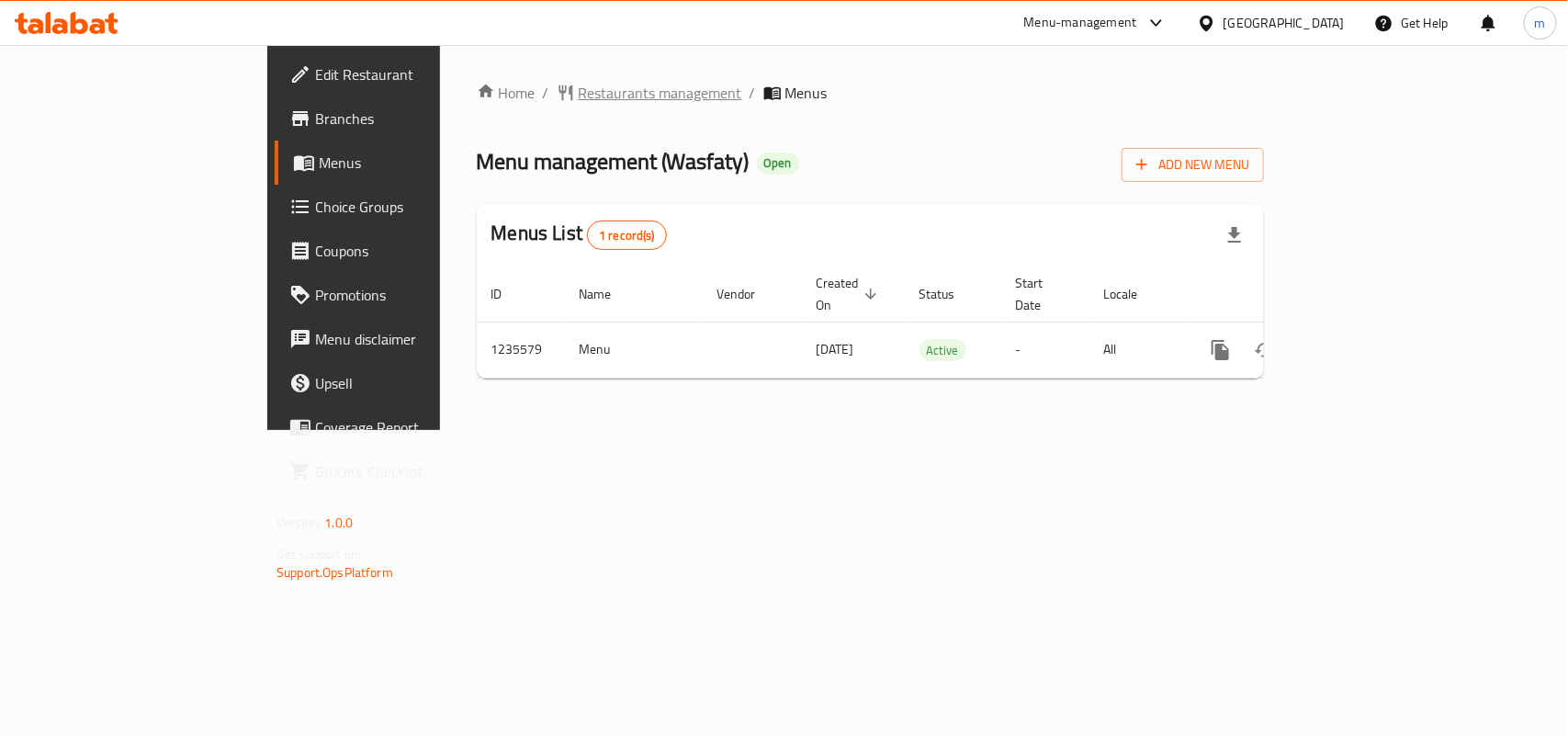
click at [578, 104] on span "Restaurants management" at bounding box center [660, 93] width 163 height 22
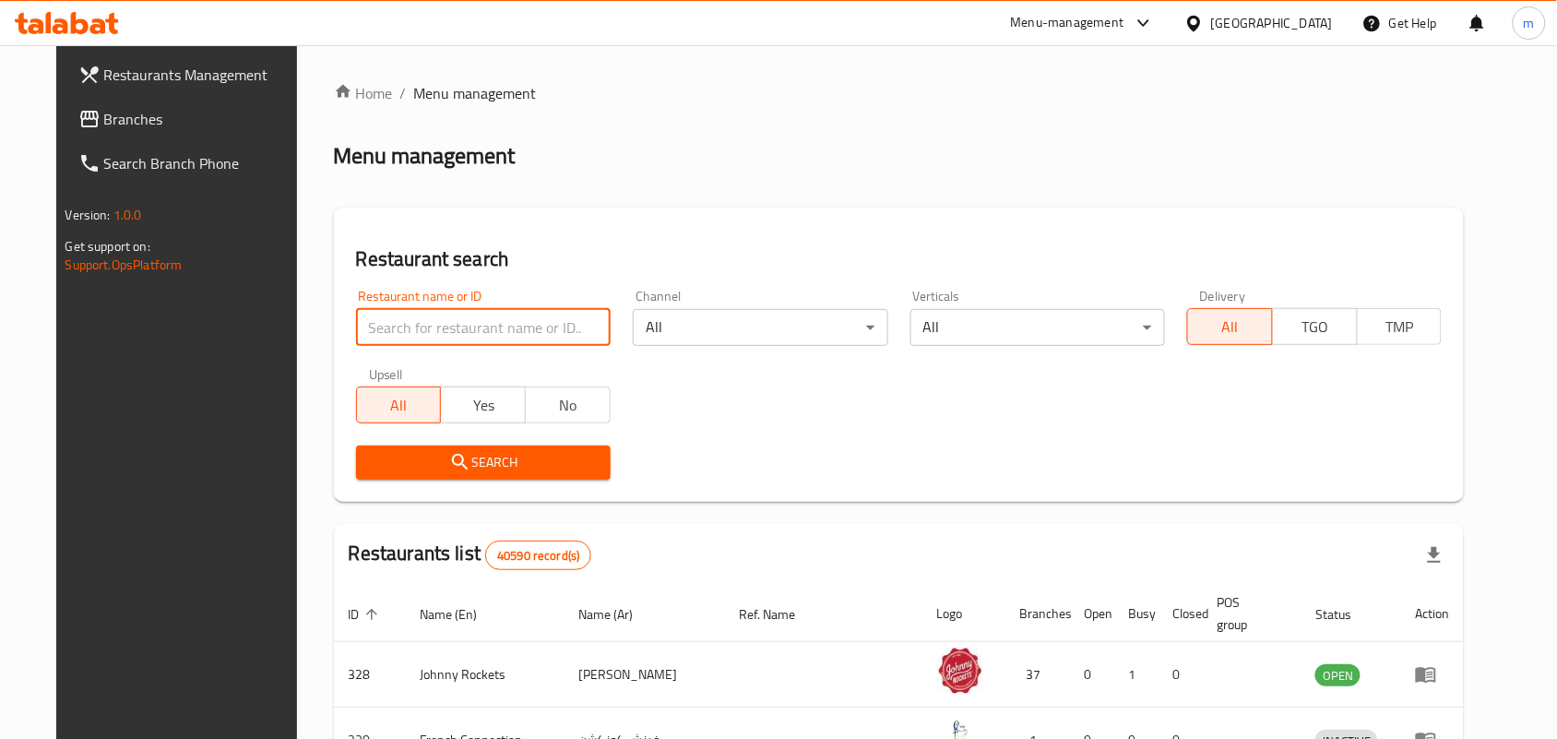
click at [385, 329] on input "search" at bounding box center [483, 327] width 255 height 37
paste input "678776"
type input "678776"
click button "Search" at bounding box center [483, 463] width 255 height 34
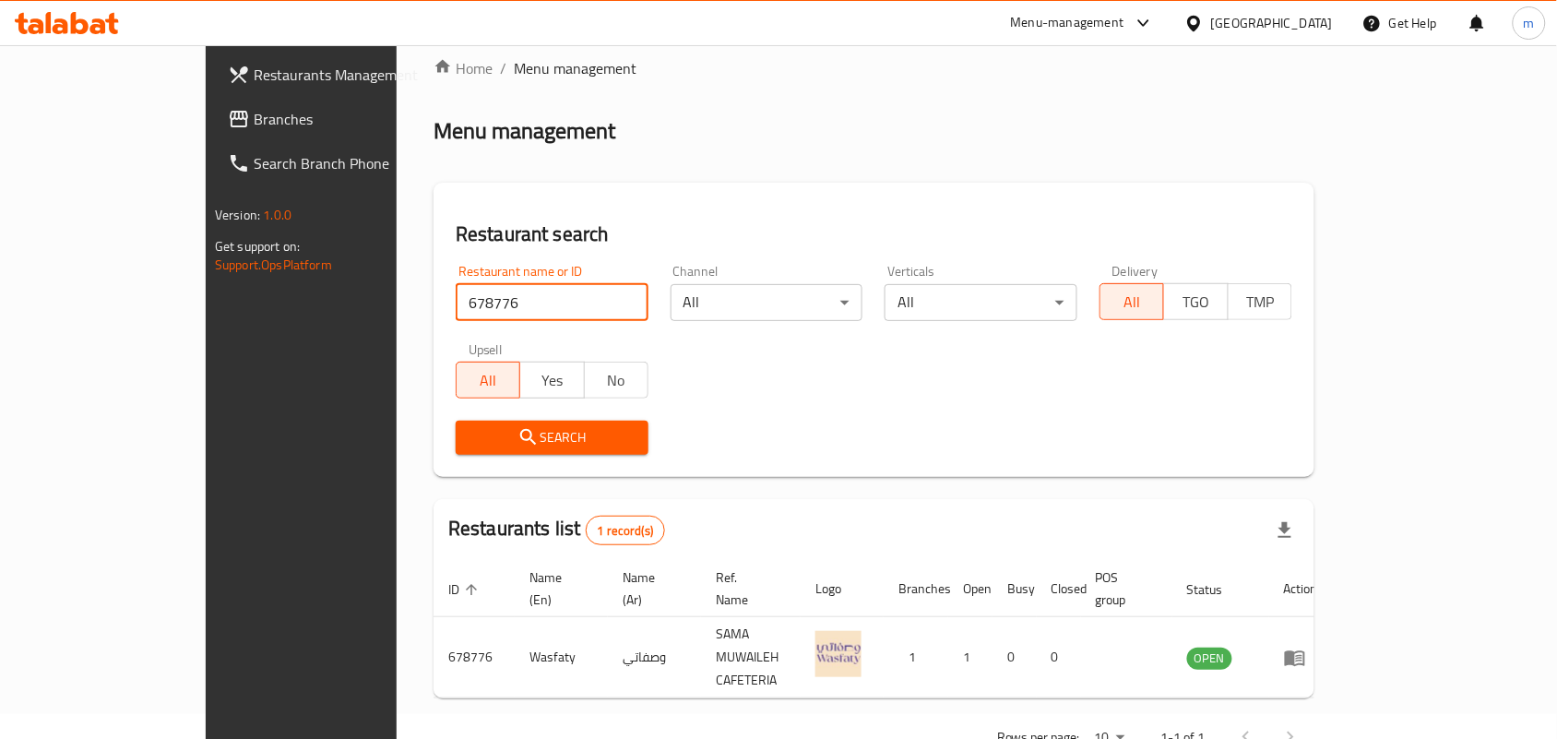
scroll to position [48, 0]
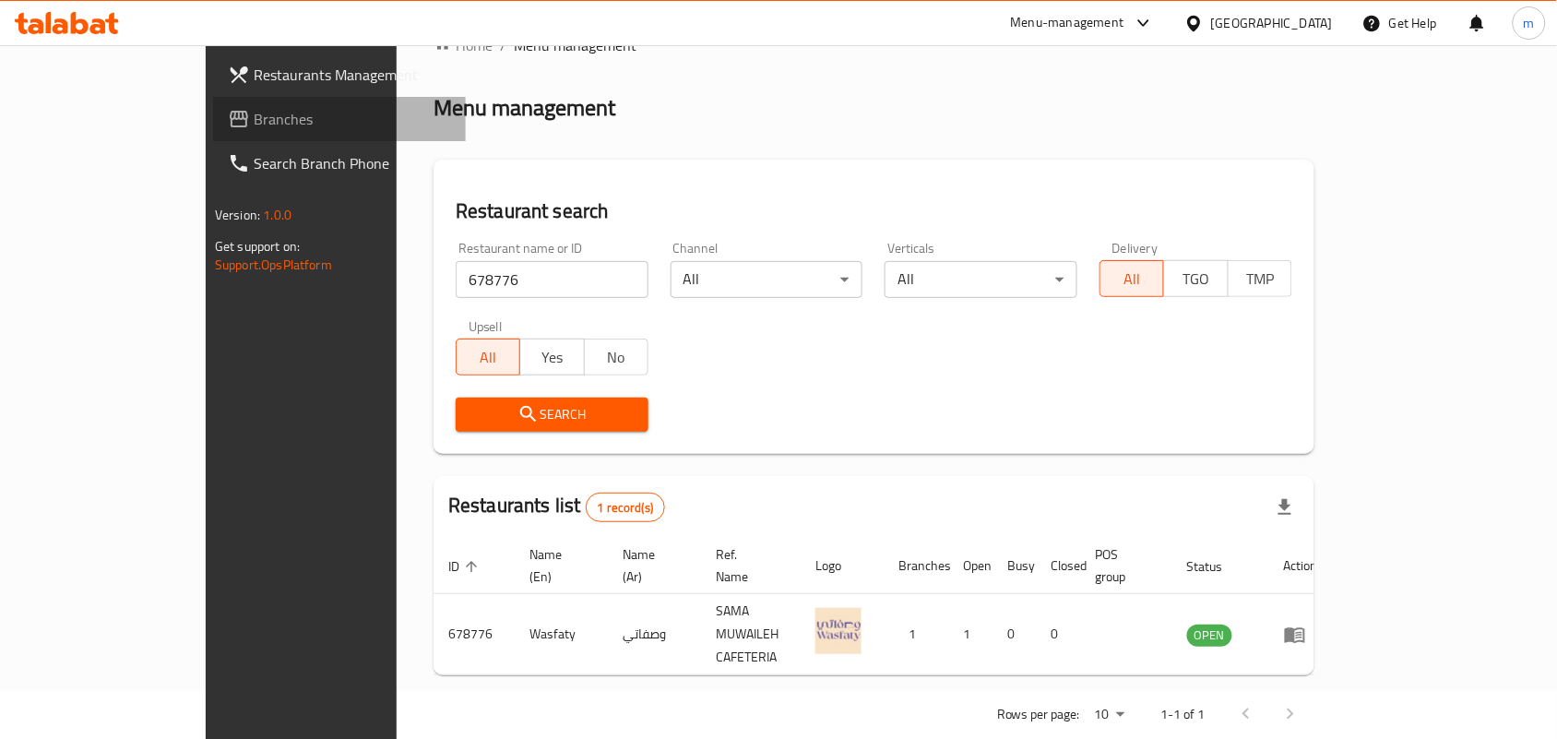
click at [254, 111] on span "Branches" at bounding box center [352, 119] width 197 height 22
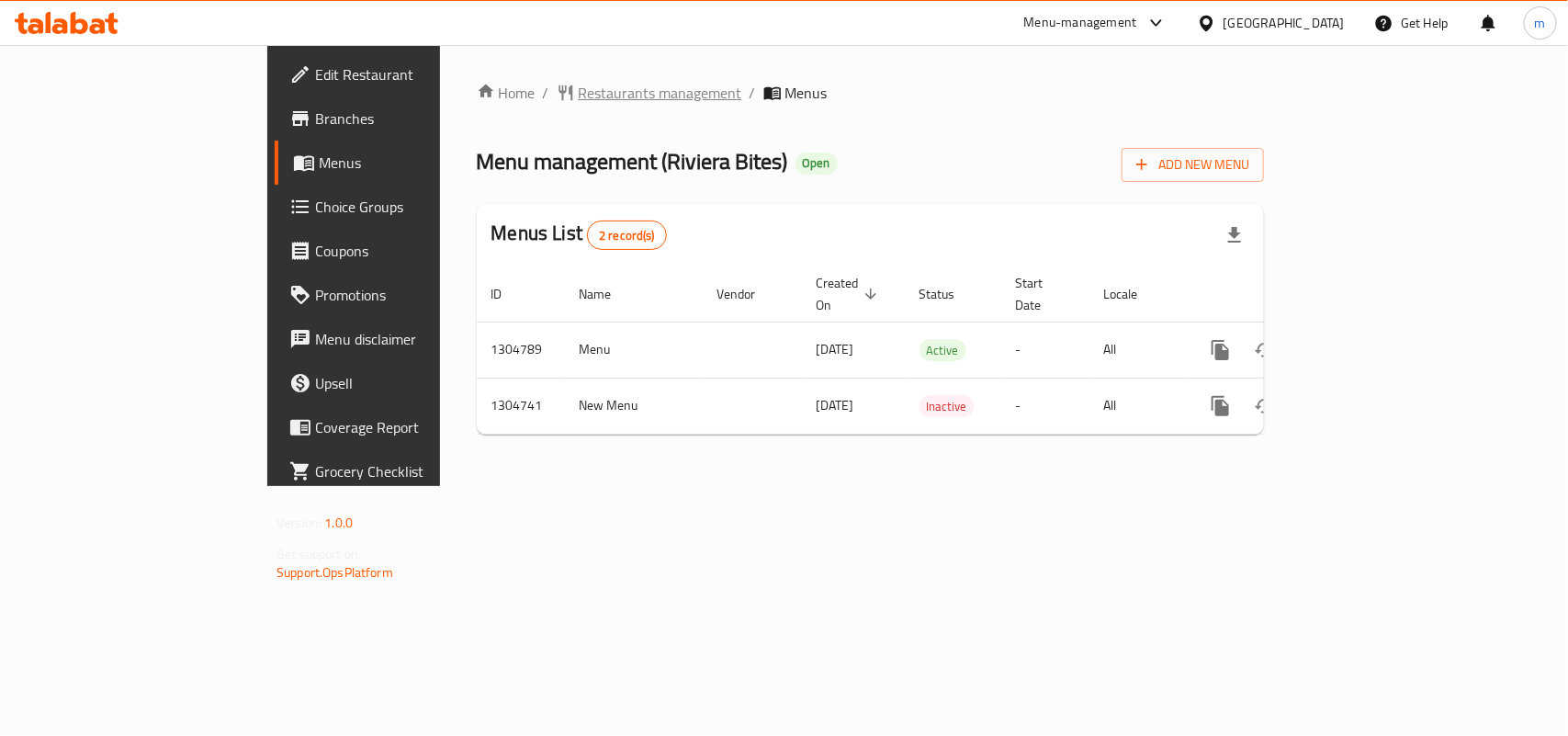
click at [578, 82] on span "Restaurants management" at bounding box center [660, 93] width 163 height 22
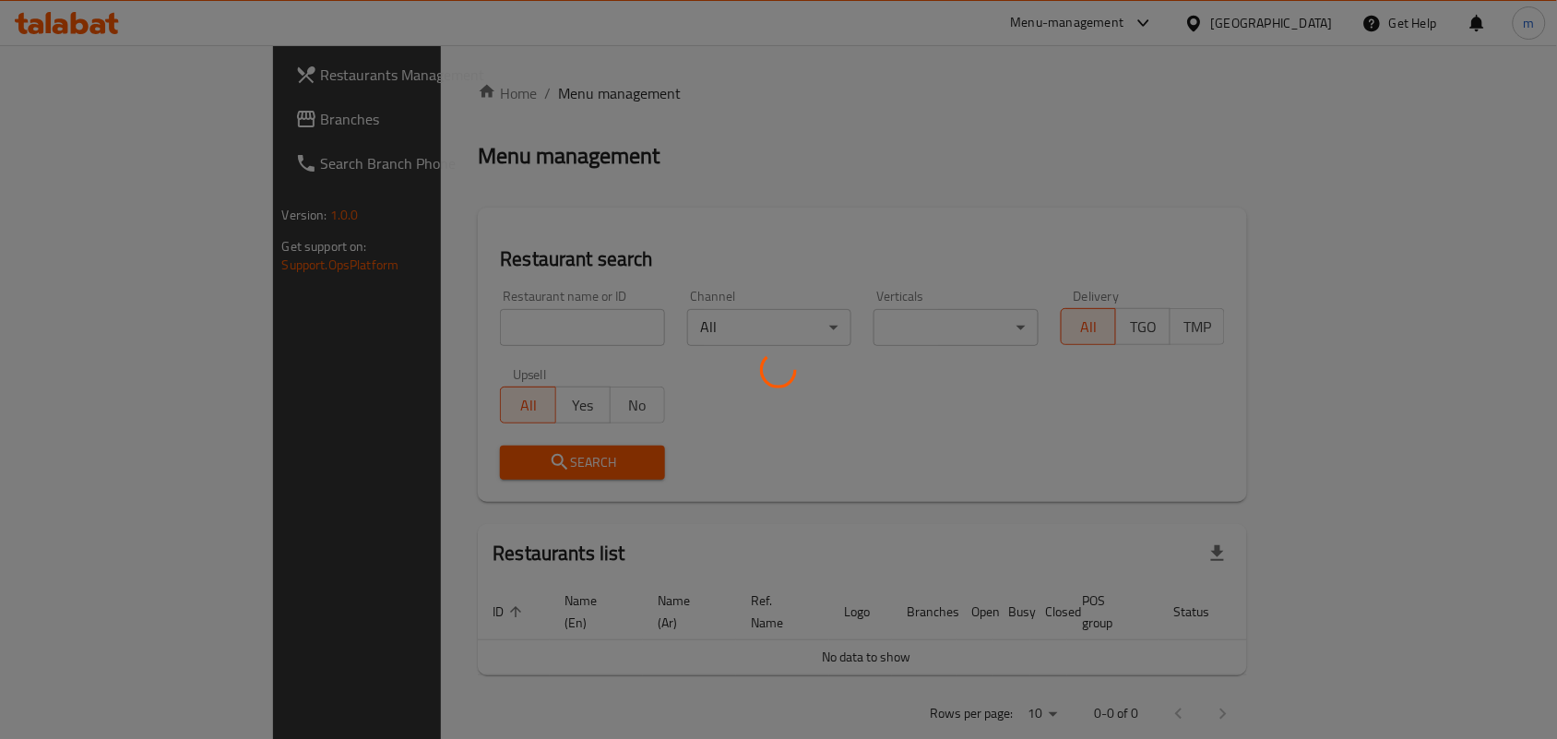
click at [364, 319] on div at bounding box center [778, 369] width 1557 height 739
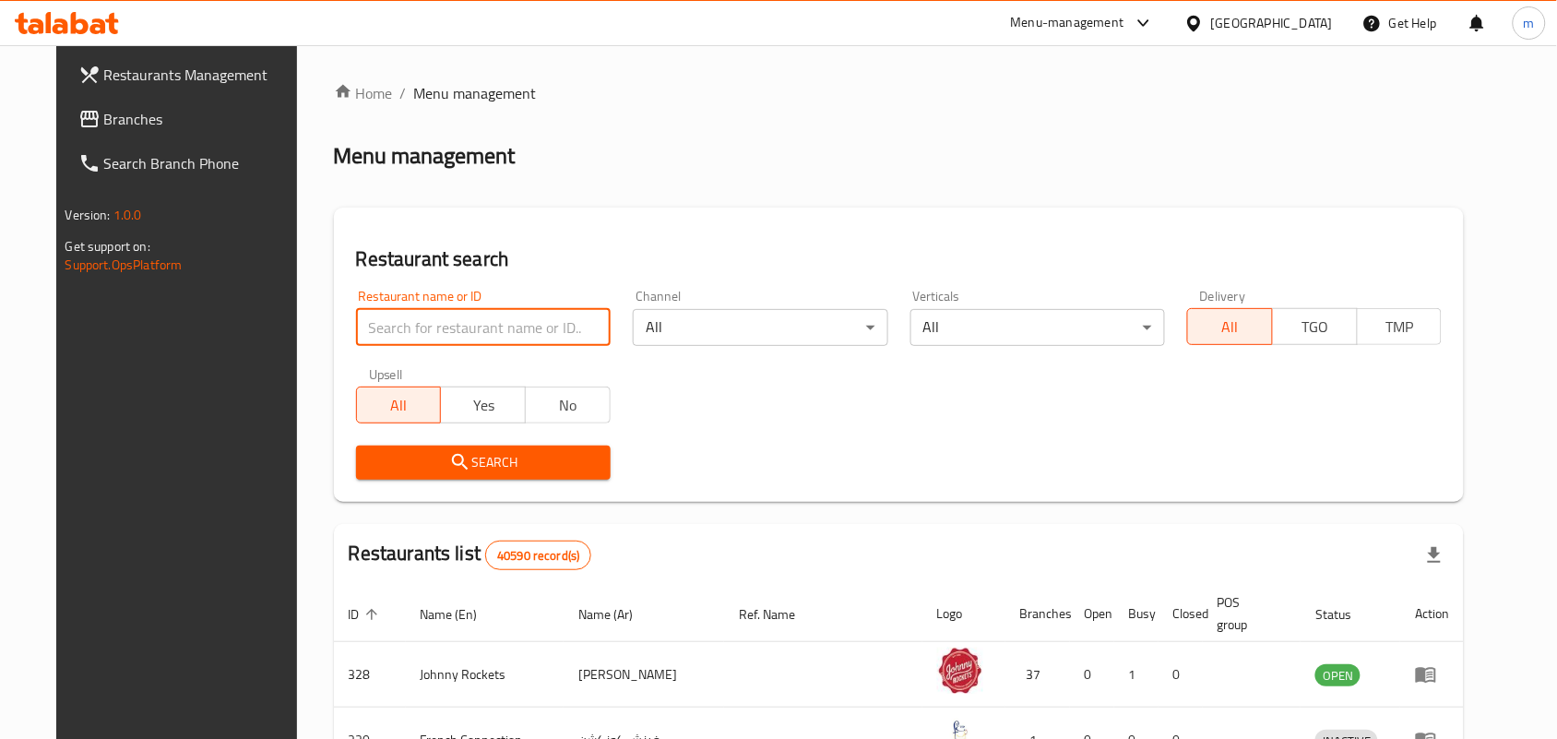
click at [364, 319] on input "search" at bounding box center [483, 327] width 255 height 37
paste input "703322"
type input "703322"
click button "Search" at bounding box center [483, 463] width 255 height 34
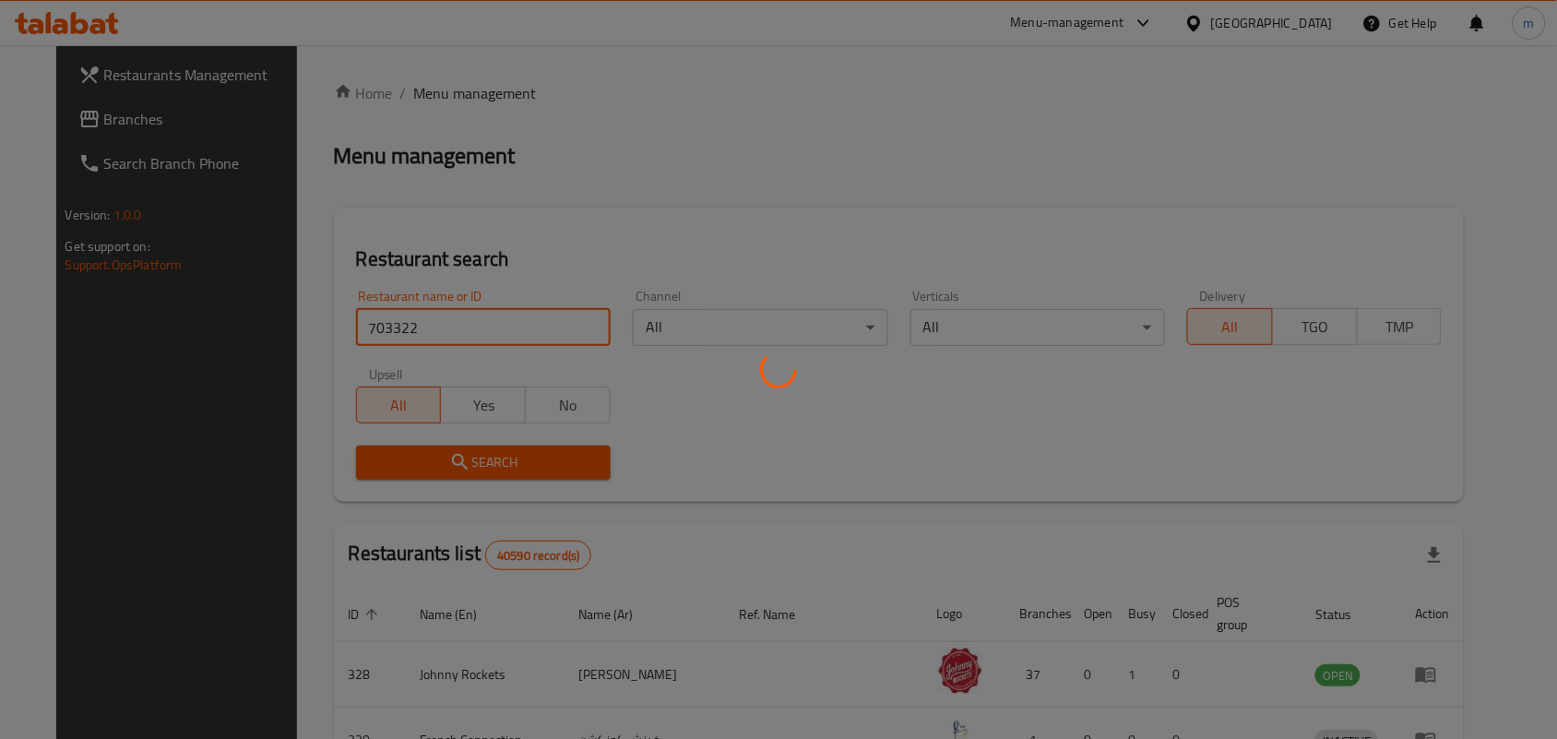
scroll to position [48, 0]
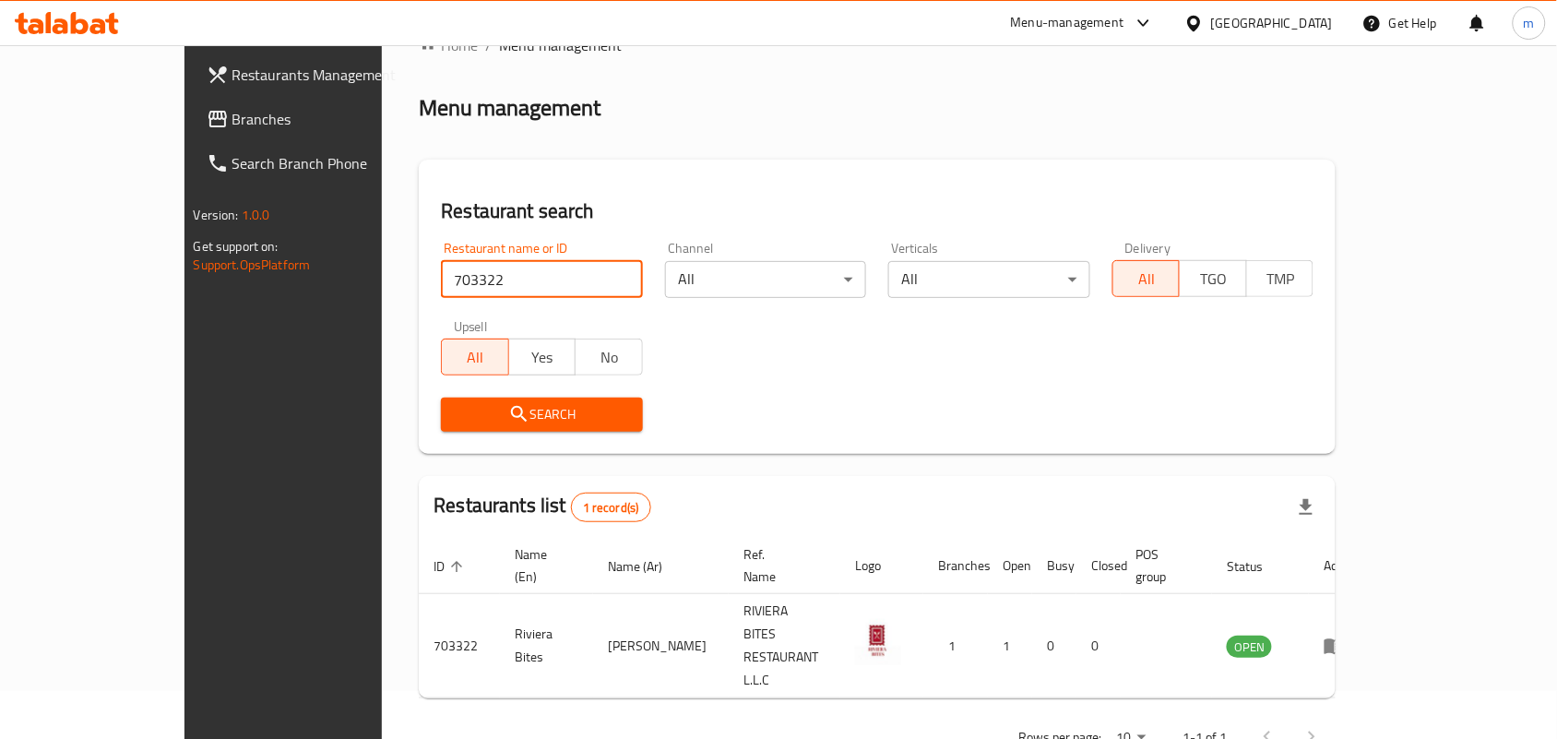
click at [1247, 20] on div "[GEOGRAPHIC_DATA]" at bounding box center [1272, 23] width 122 height 20
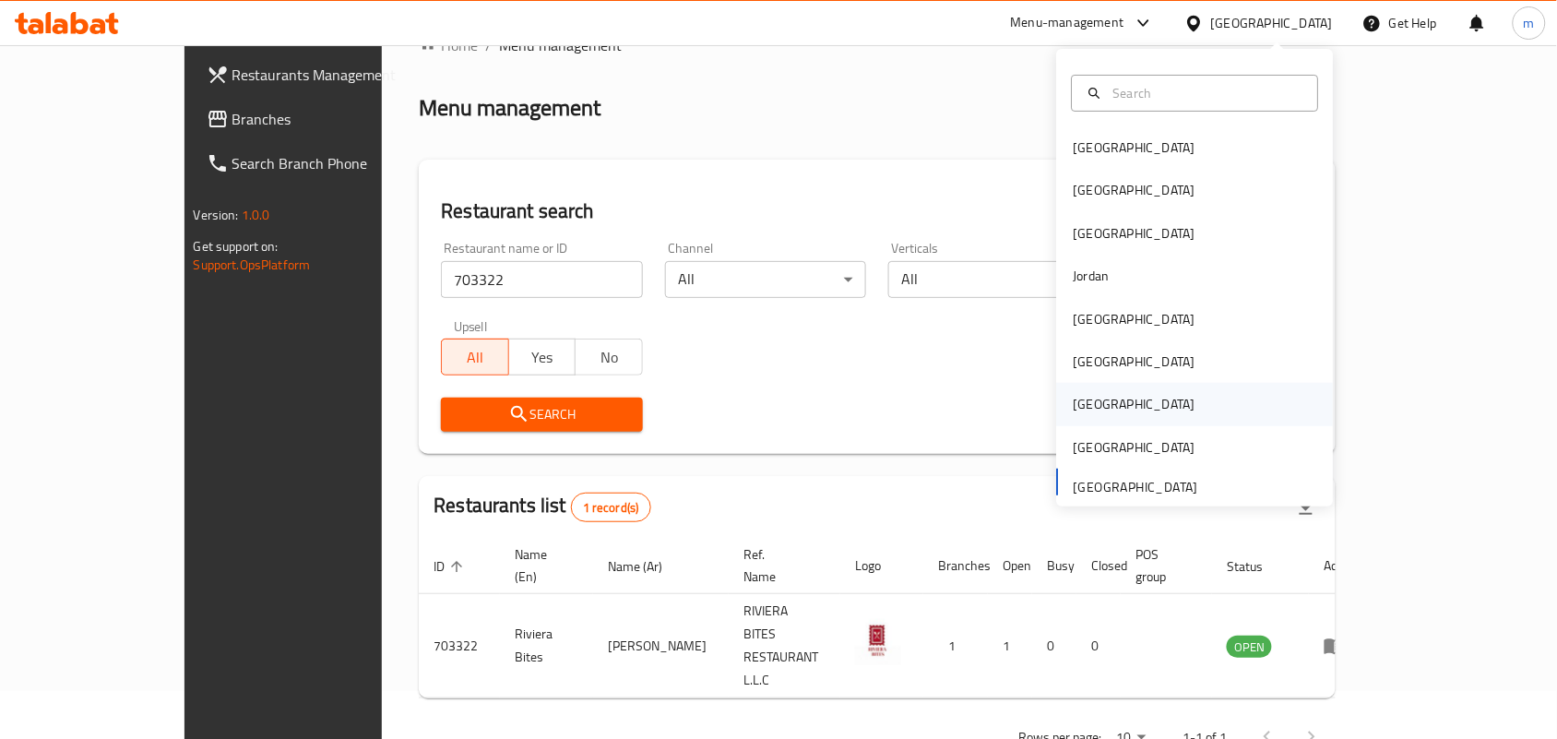
click at [1084, 395] on div "[GEOGRAPHIC_DATA]" at bounding box center [1135, 404] width 122 height 20
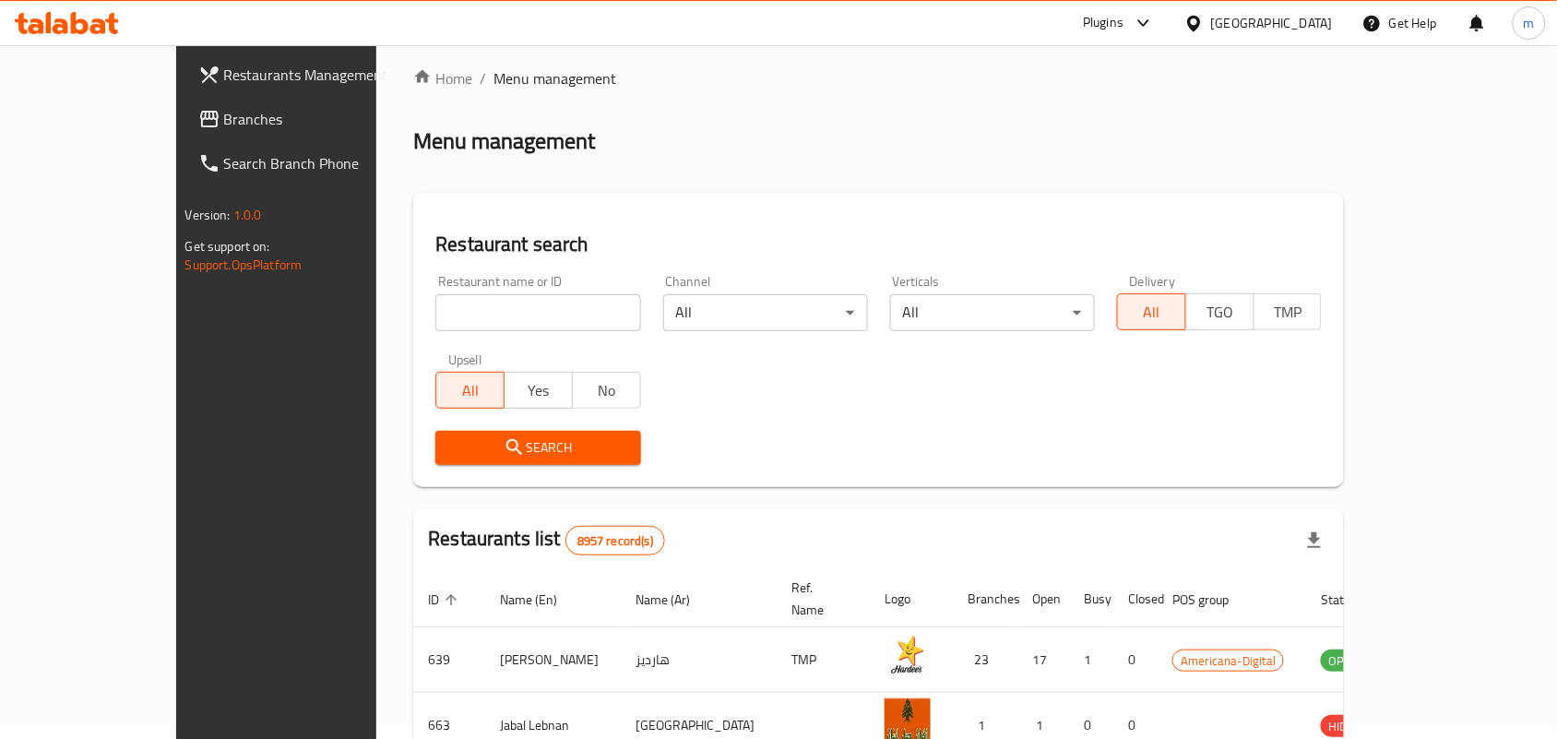
scroll to position [48, 0]
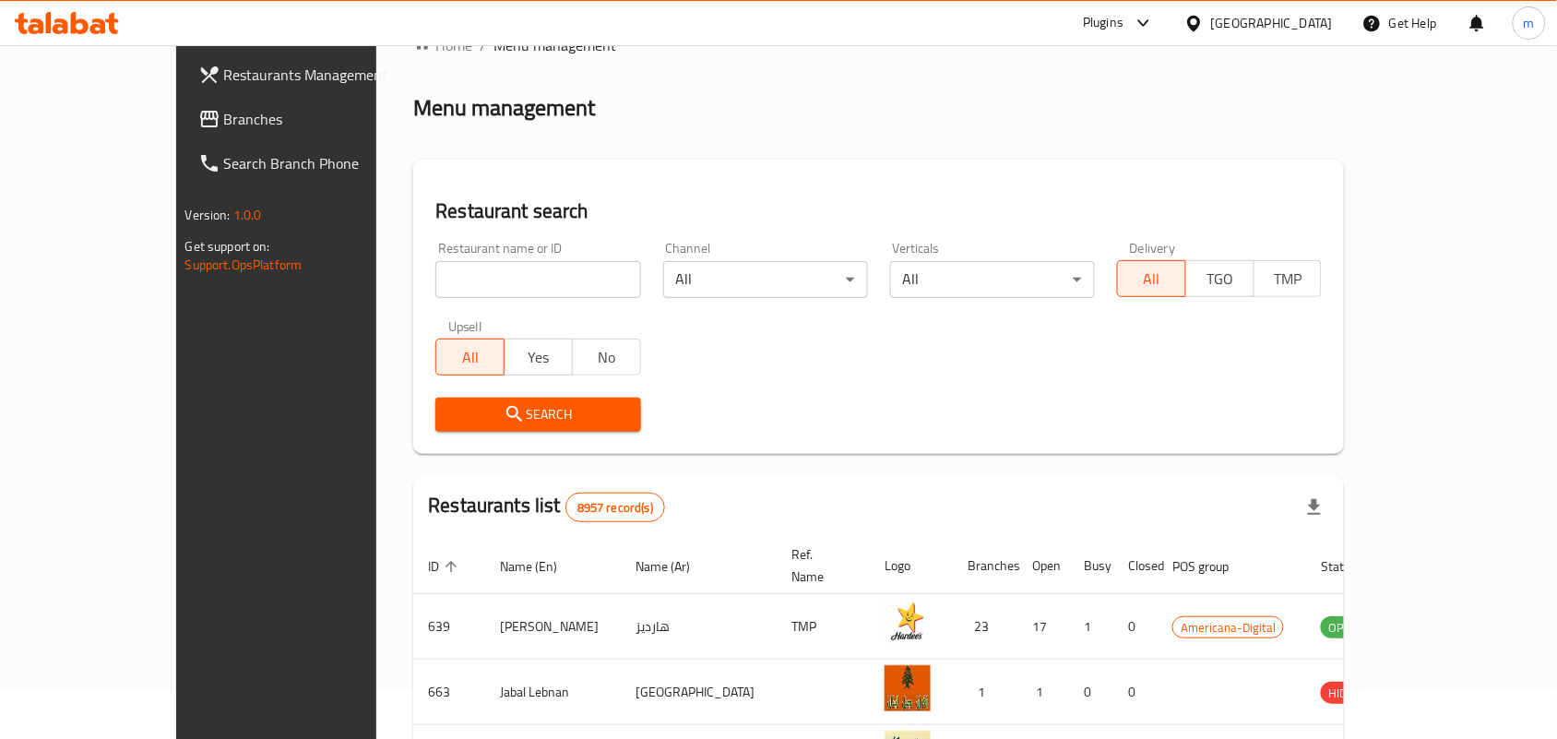
drag, startPoint x: 33, startPoint y: 117, endPoint x: 1, endPoint y: 140, distance: 39.7
click at [200, 117] on icon at bounding box center [209, 119] width 18 height 17
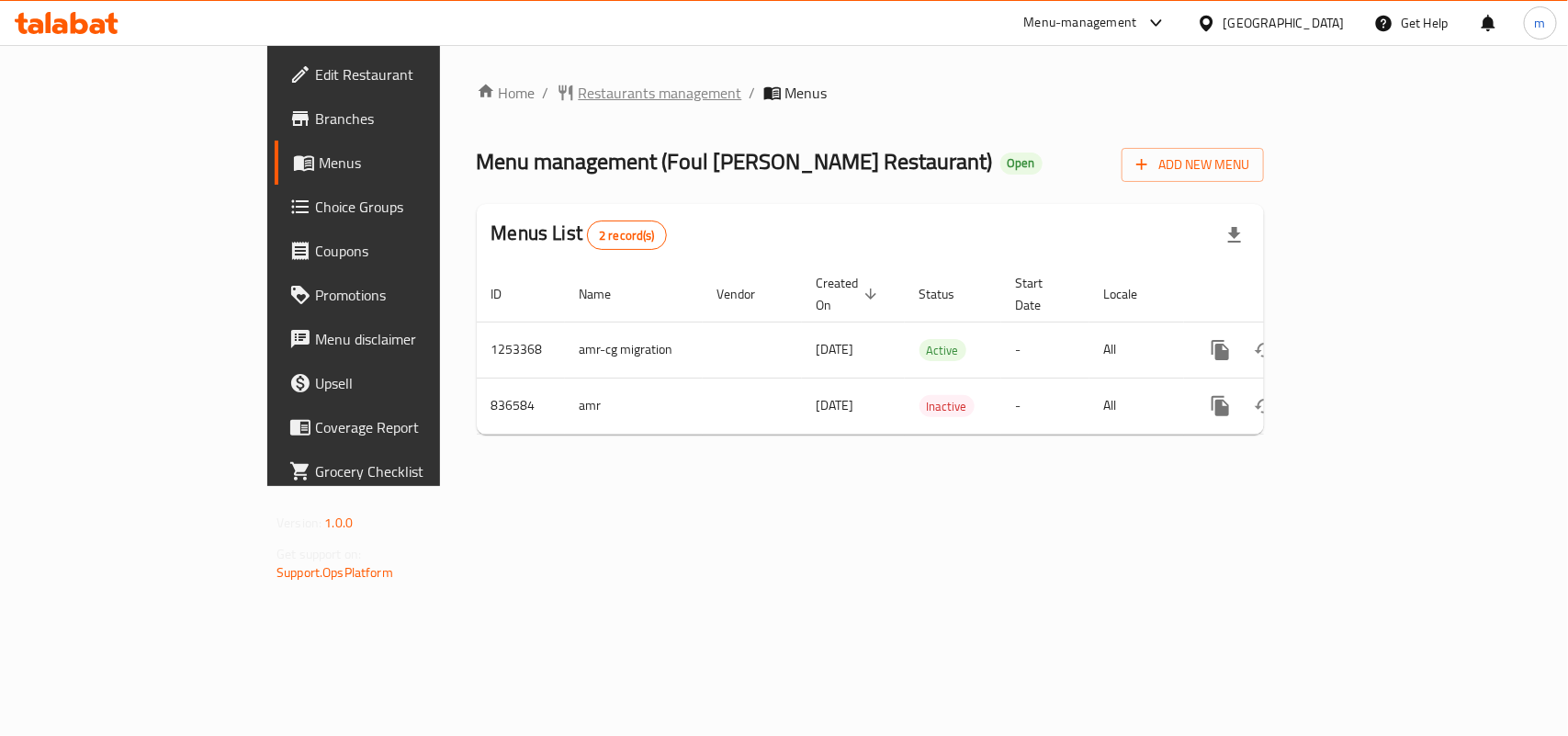
click at [578, 93] on span "Restaurants management" at bounding box center [660, 93] width 163 height 22
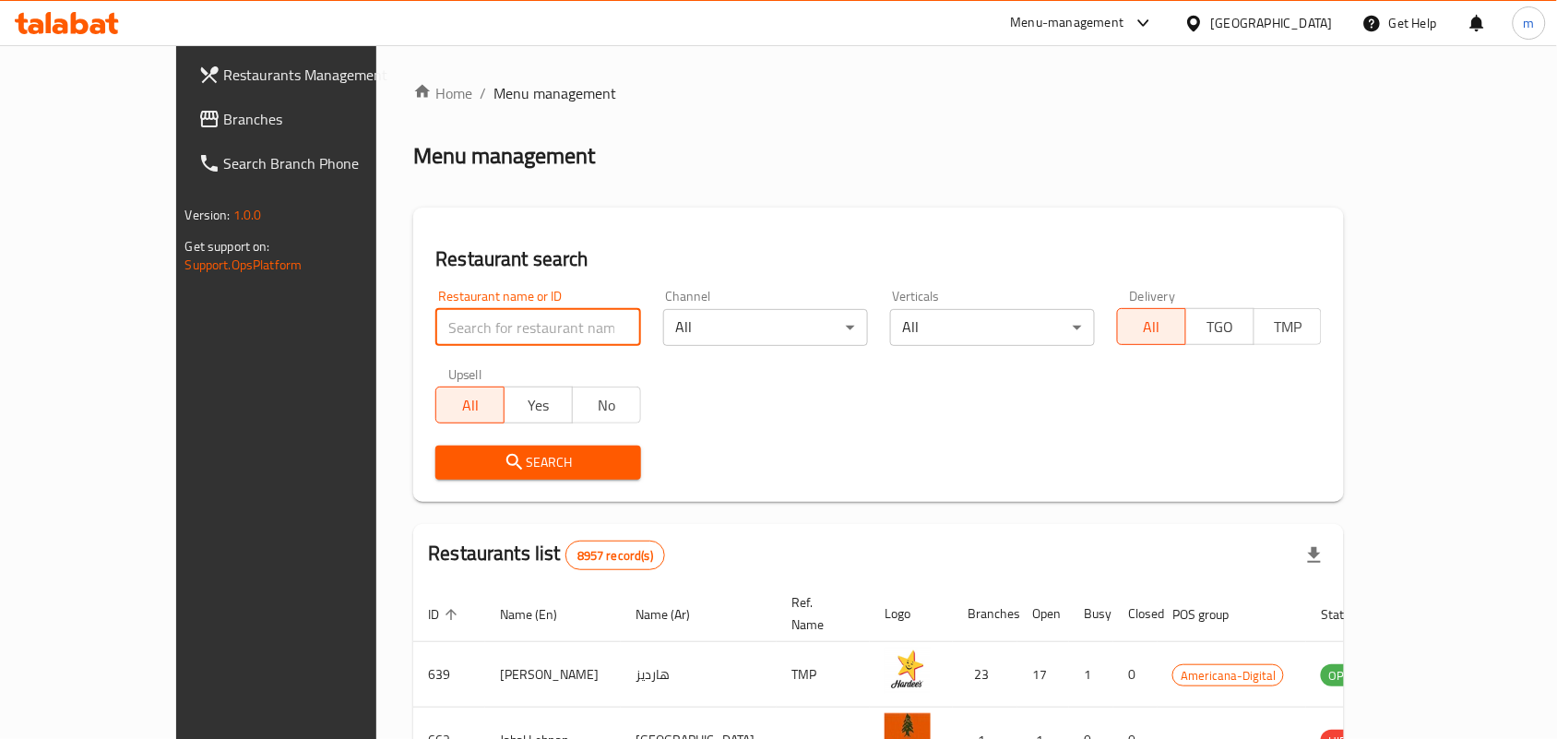
click at [435, 319] on input "search" at bounding box center [537, 327] width 205 height 37
paste input "655902"
type input "655902"
click button "Search" at bounding box center [537, 463] width 205 height 34
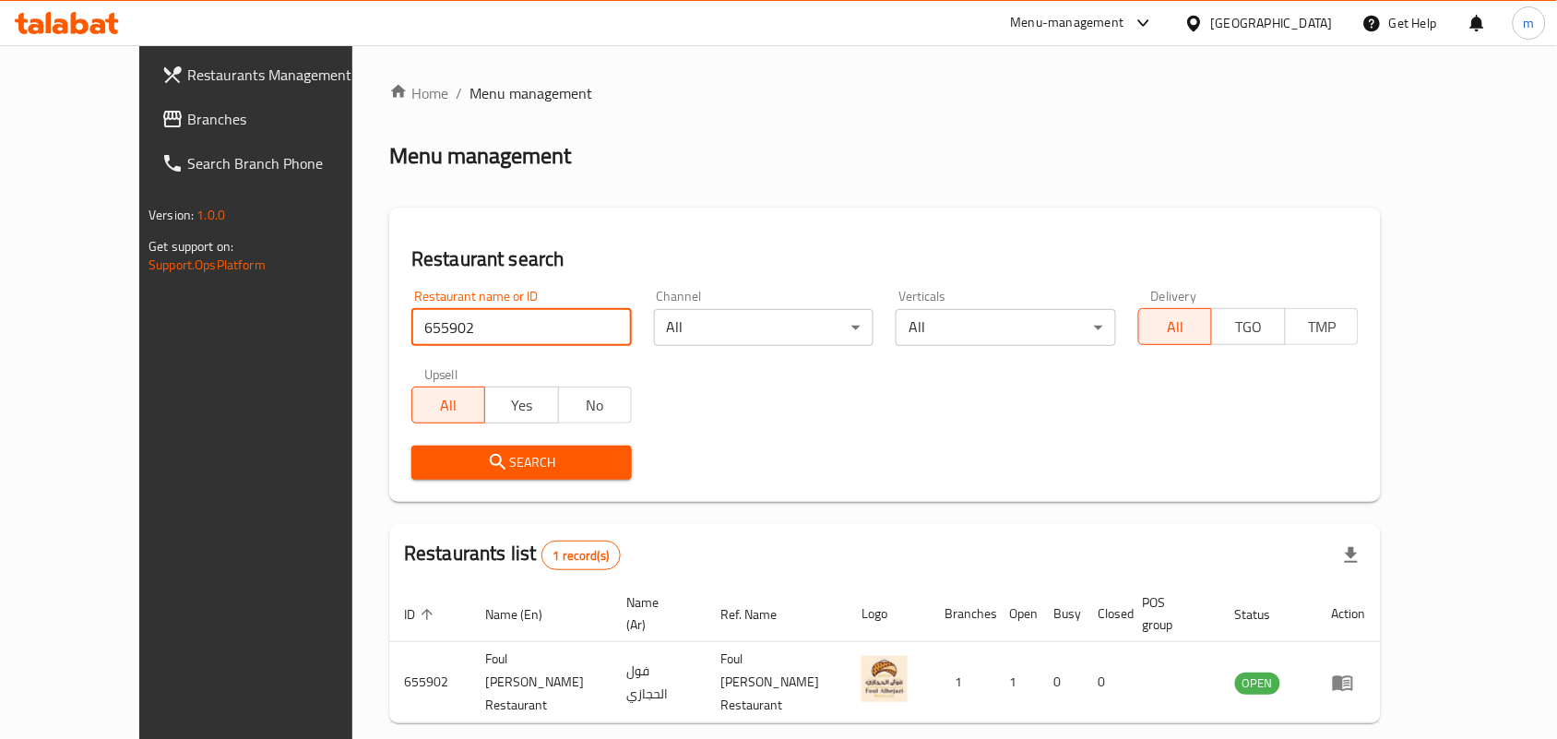
click at [1200, 20] on icon at bounding box center [1193, 23] width 13 height 16
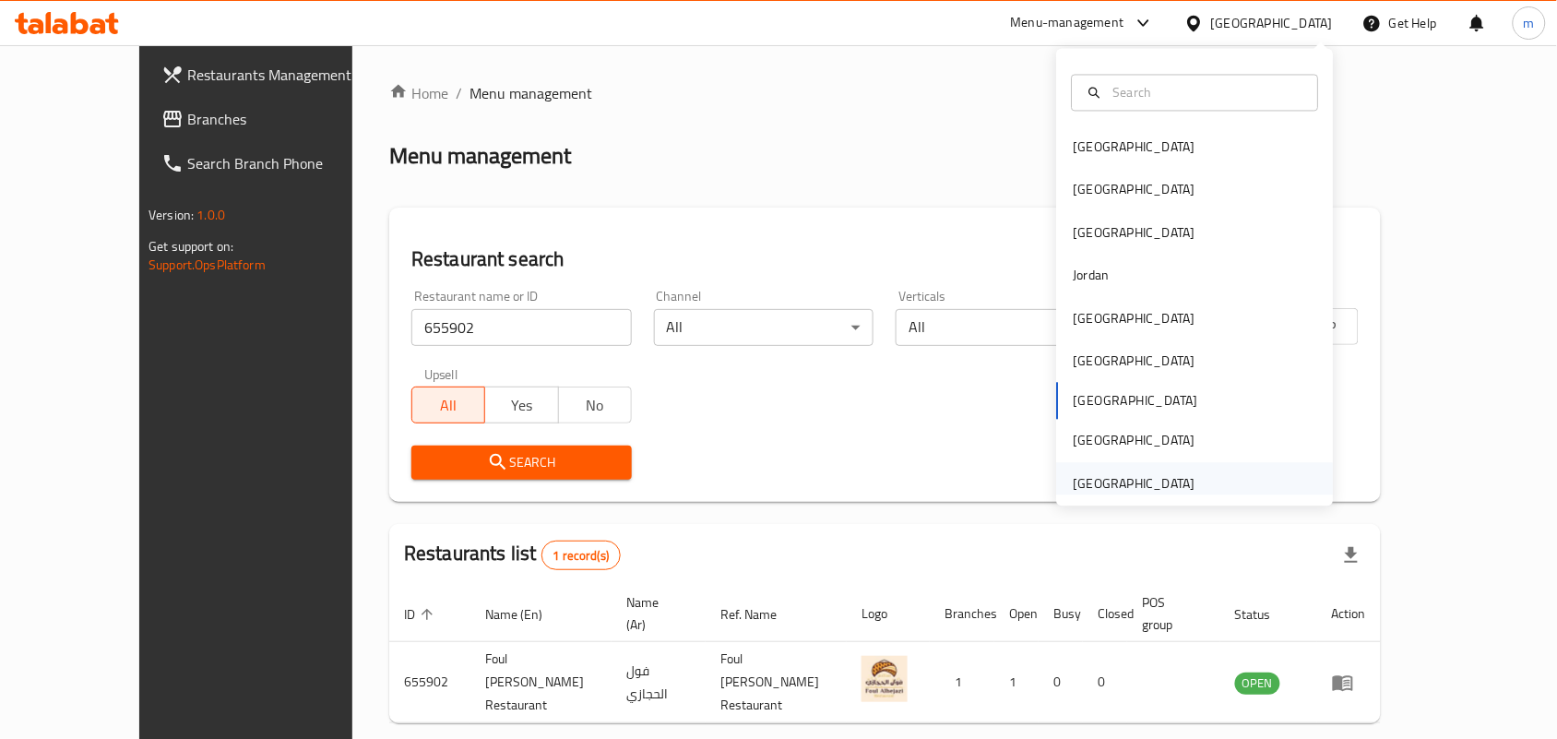
click at [1114, 475] on div "[GEOGRAPHIC_DATA]" at bounding box center [1135, 483] width 122 height 20
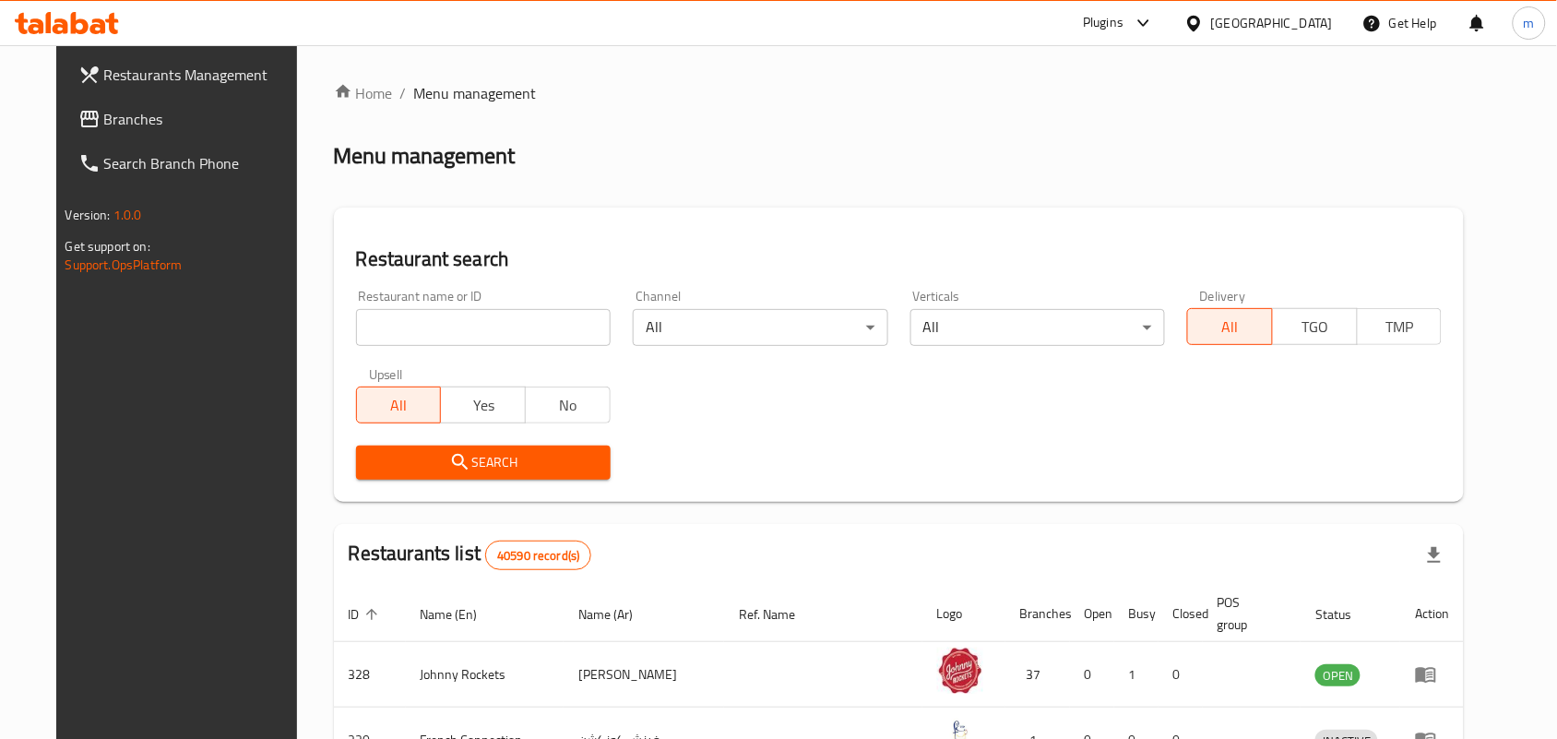
click at [78, 113] on icon at bounding box center [89, 119] width 22 height 22
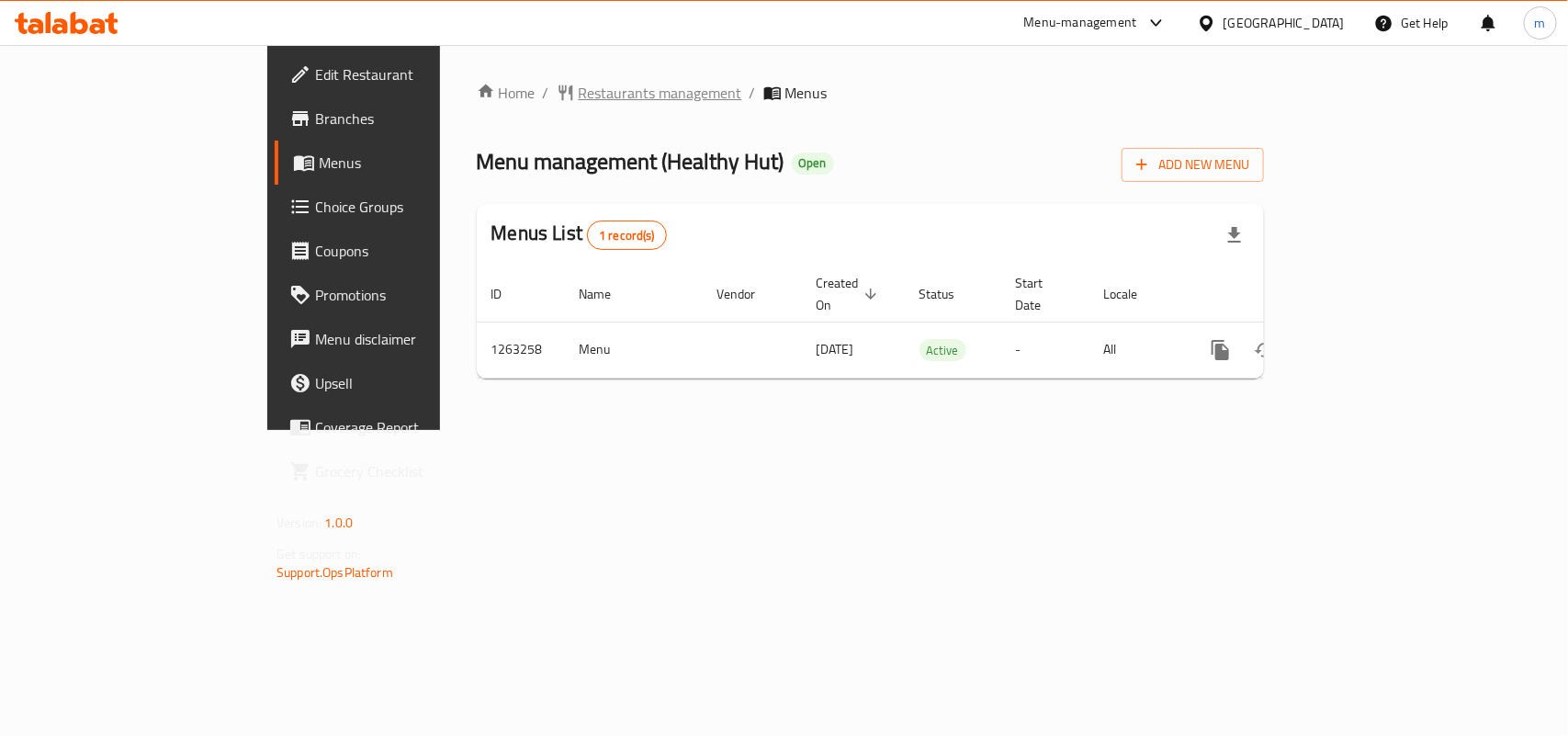
click at [578, 97] on span "Restaurants management" at bounding box center [660, 93] width 163 height 22
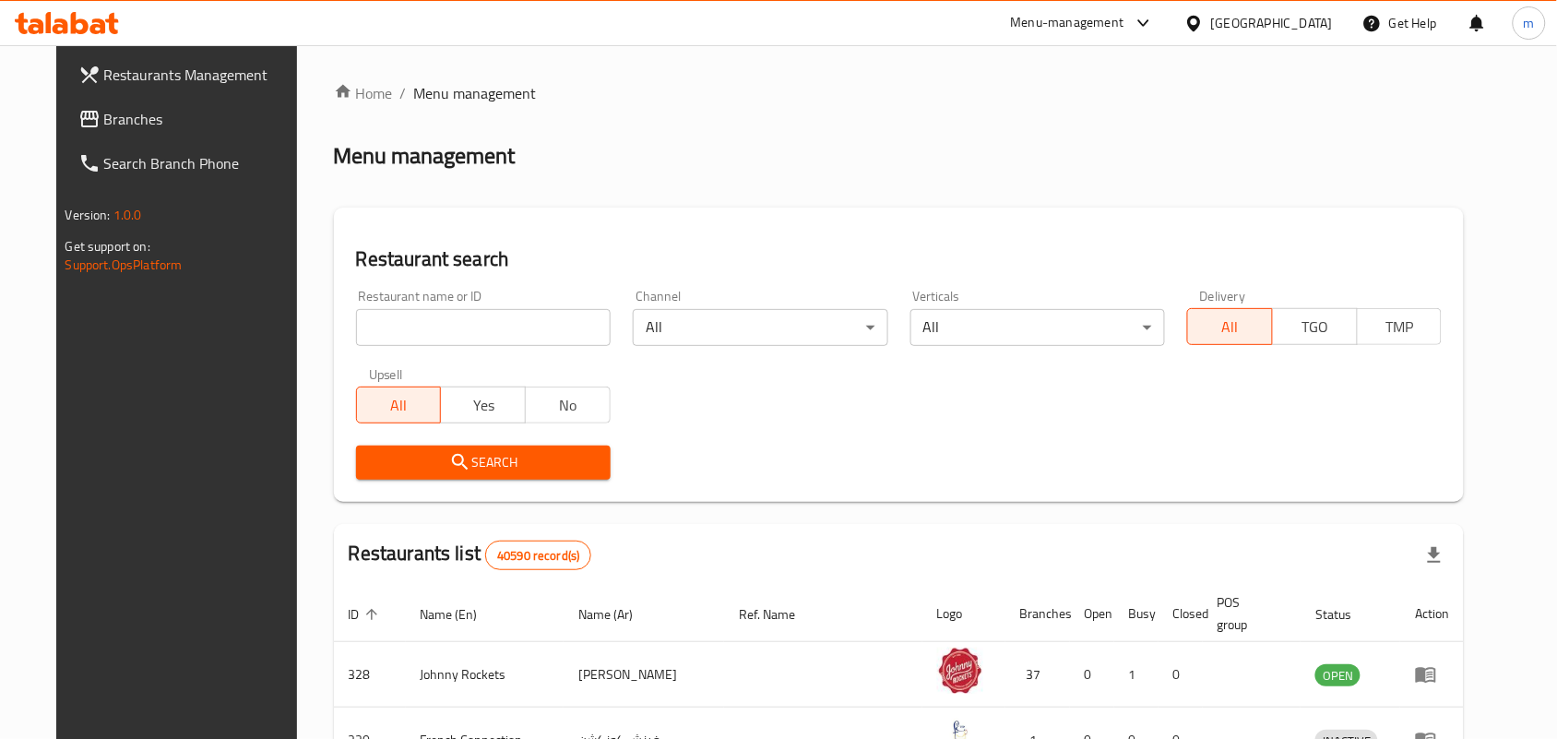
click at [356, 337] on input "search" at bounding box center [483, 327] width 255 height 37
paste input "685858"
type input "685858"
click button "Search" at bounding box center [483, 463] width 255 height 34
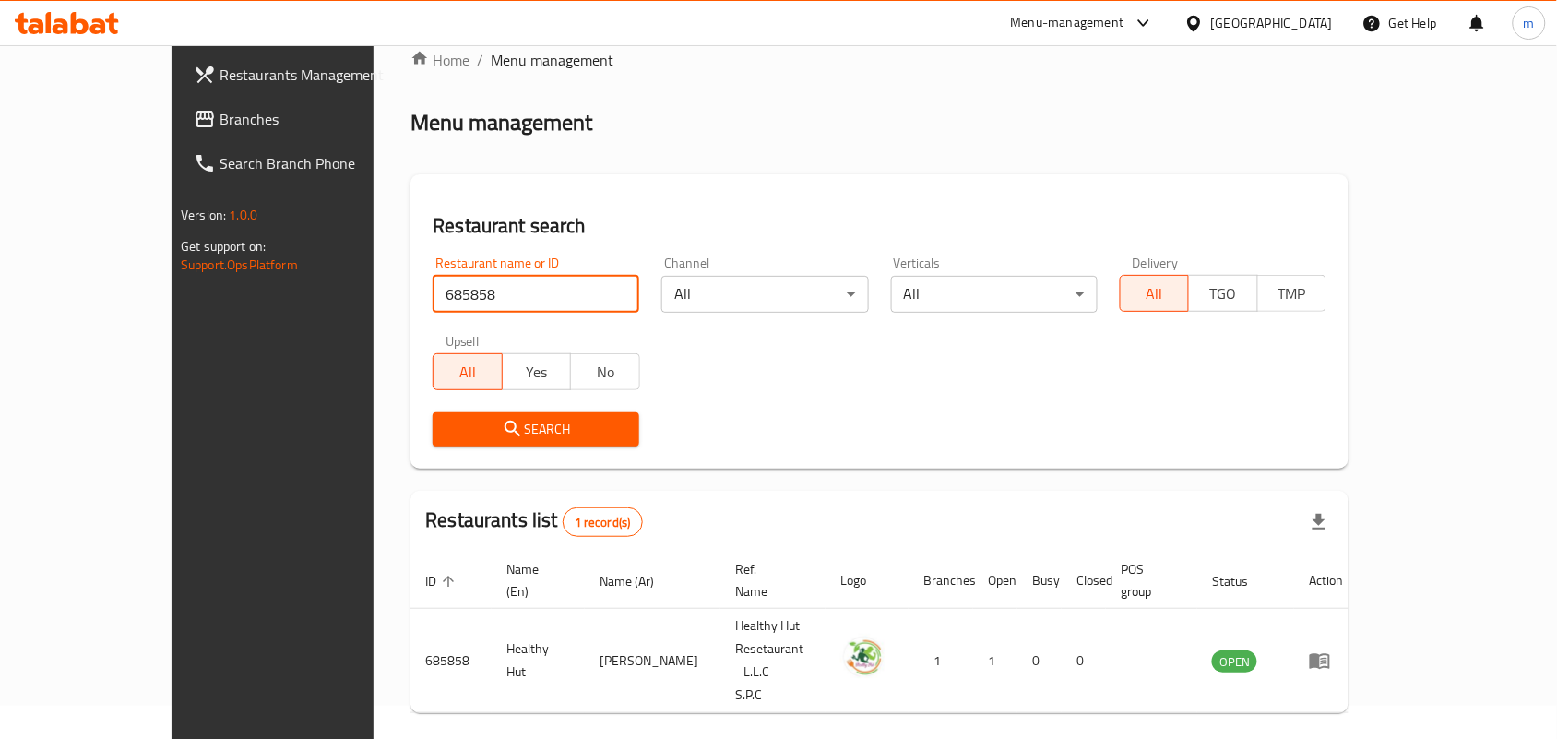
scroll to position [48, 0]
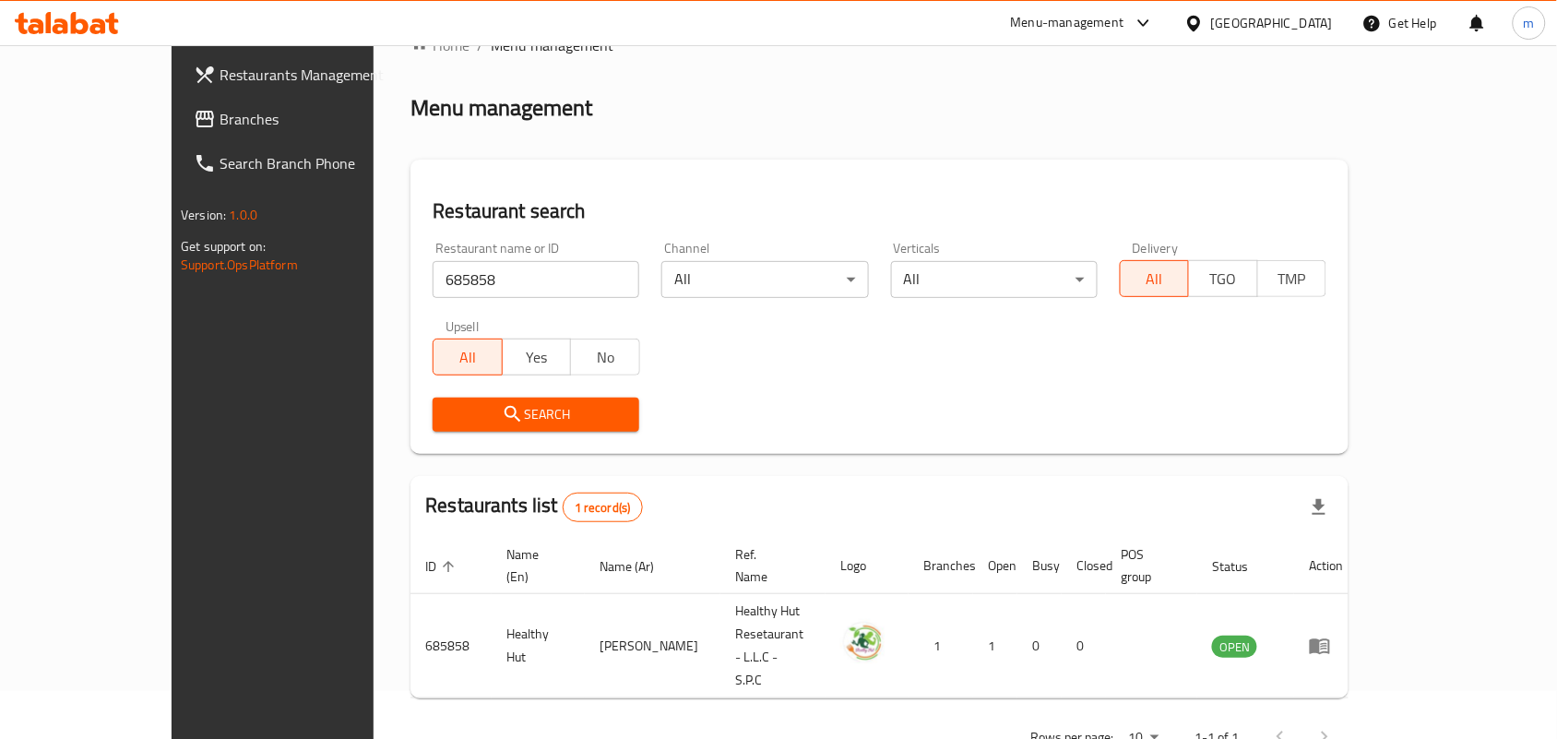
click at [1200, 21] on icon at bounding box center [1193, 23] width 13 height 16
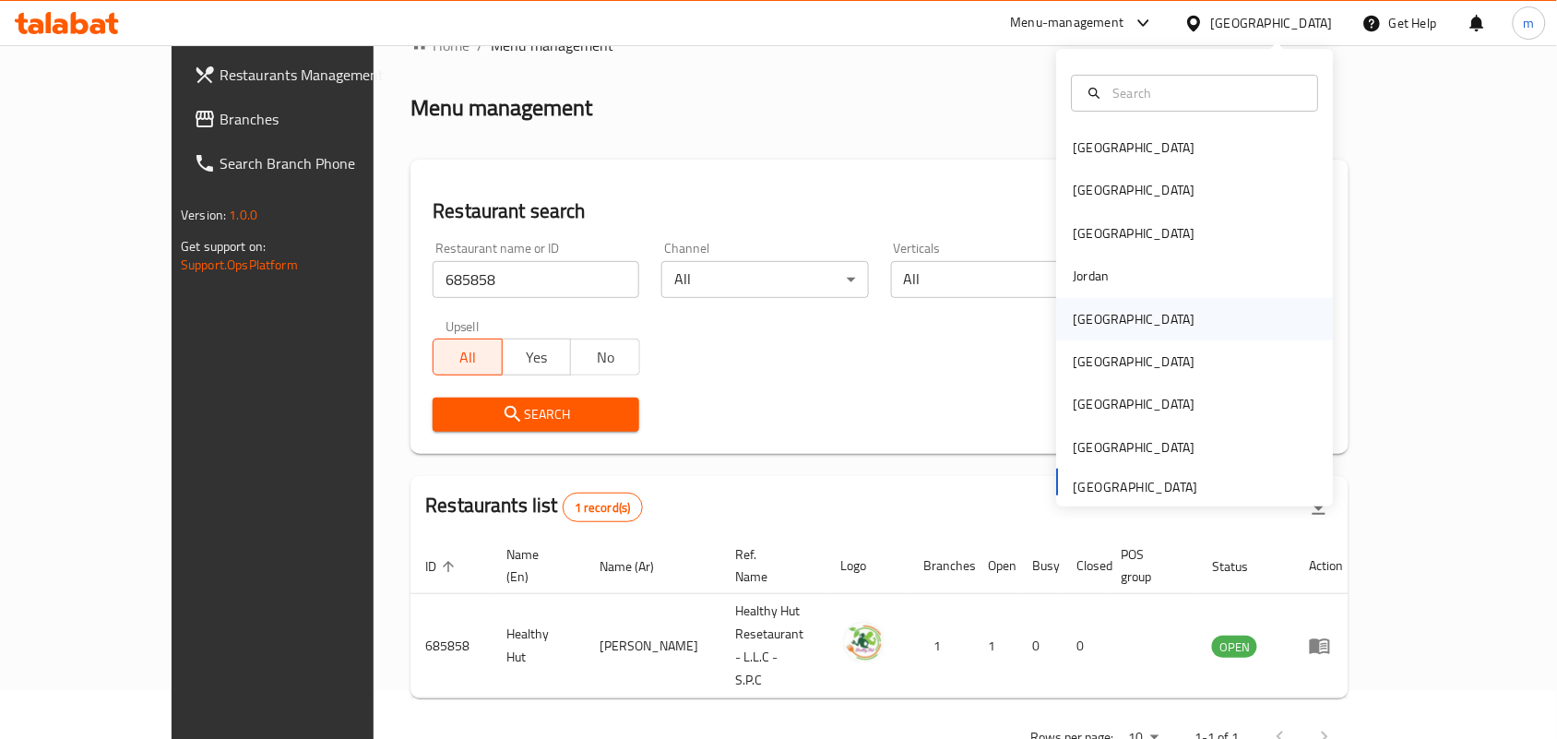
click at [1093, 324] on div "[GEOGRAPHIC_DATA]" at bounding box center [1135, 319] width 122 height 20
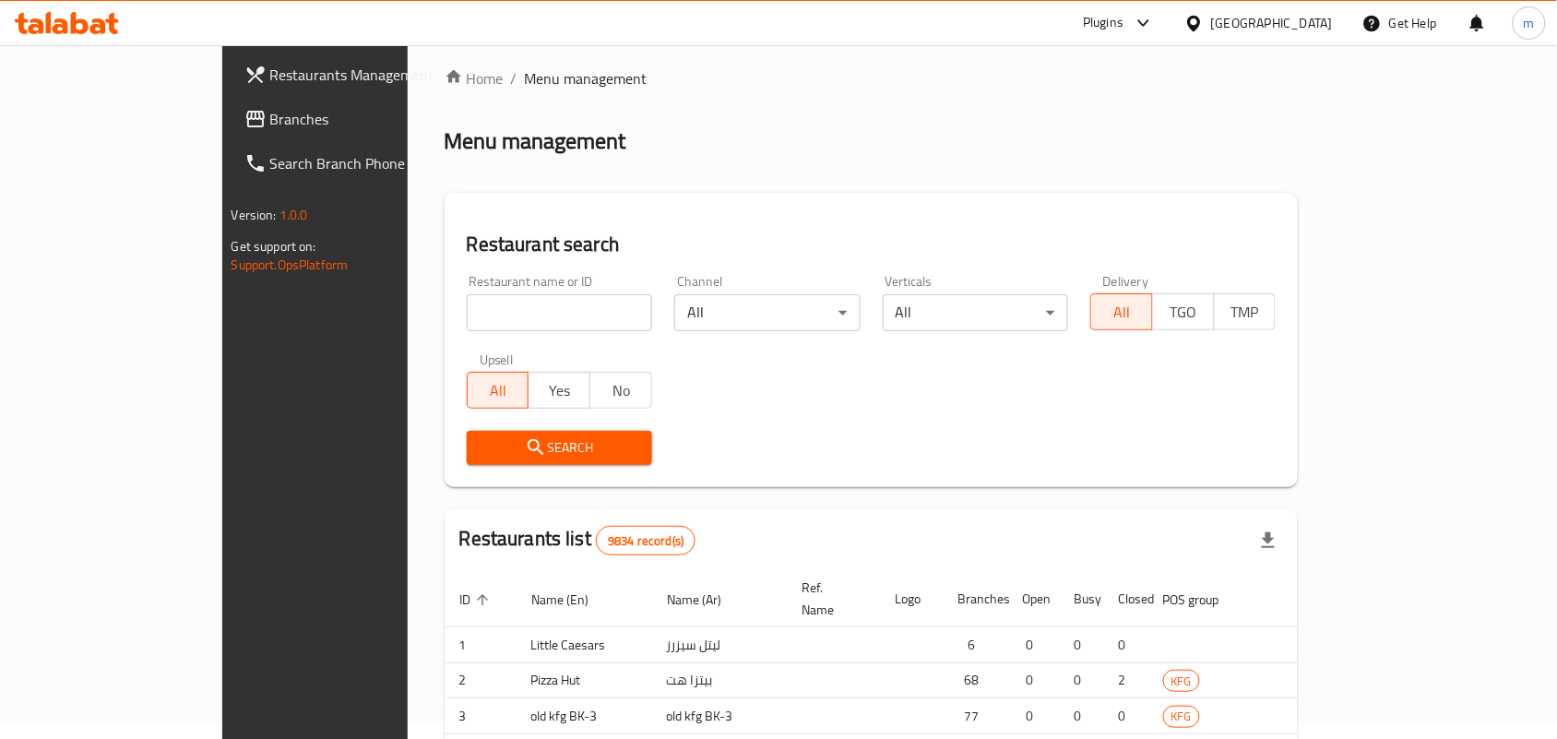
scroll to position [48, 0]
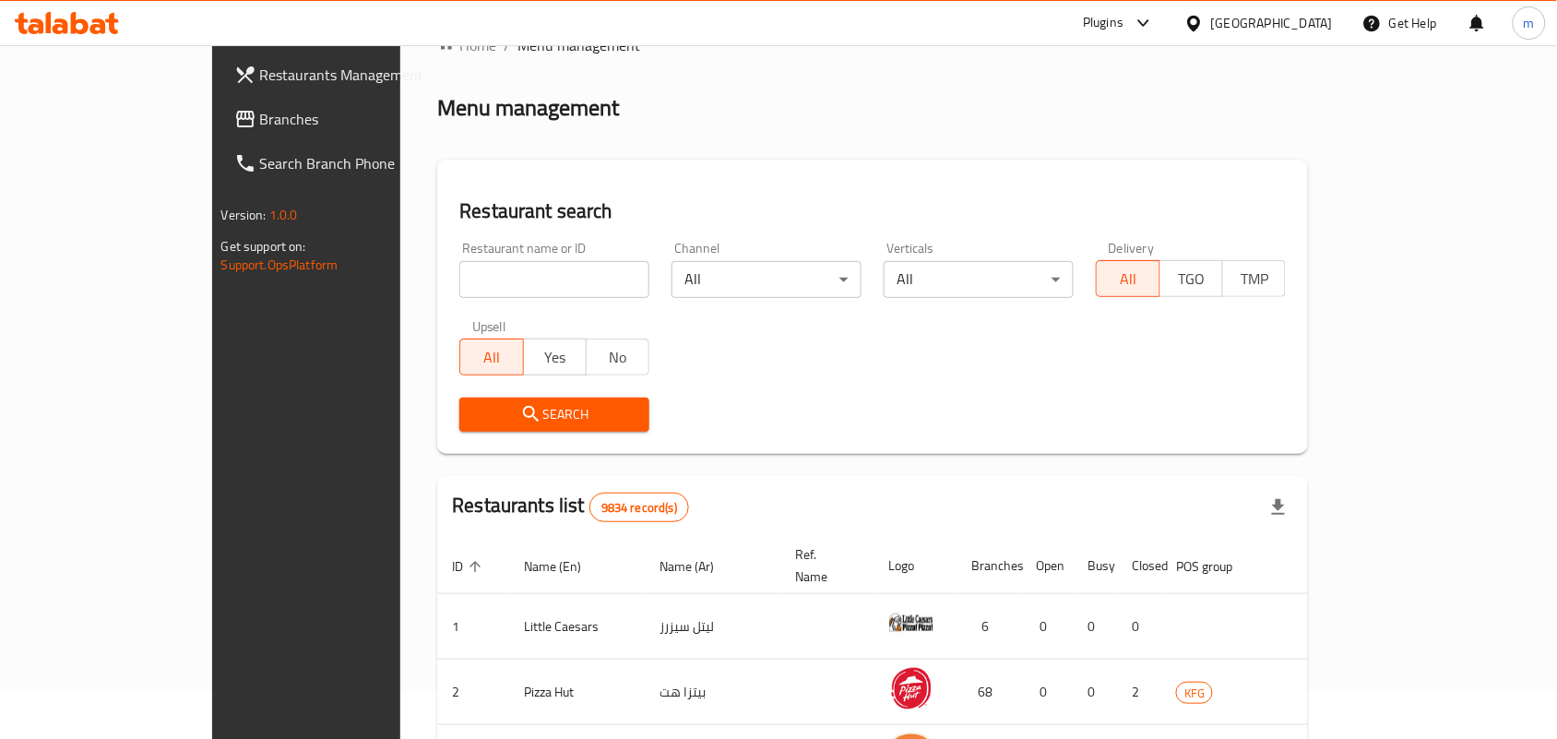
click at [260, 113] on span "Branches" at bounding box center [358, 119] width 197 height 22
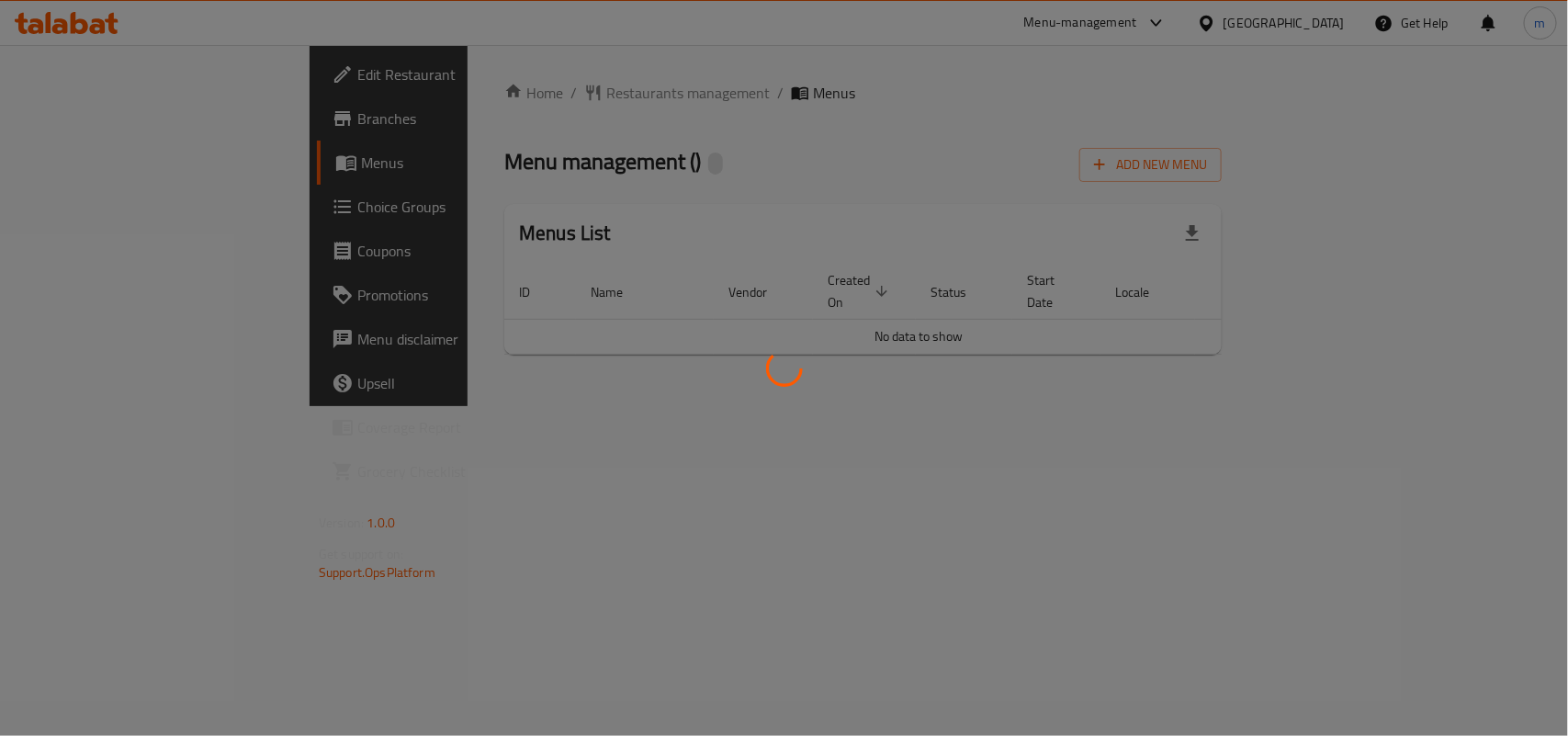
click at [536, 90] on div at bounding box center [784, 368] width 1568 height 736
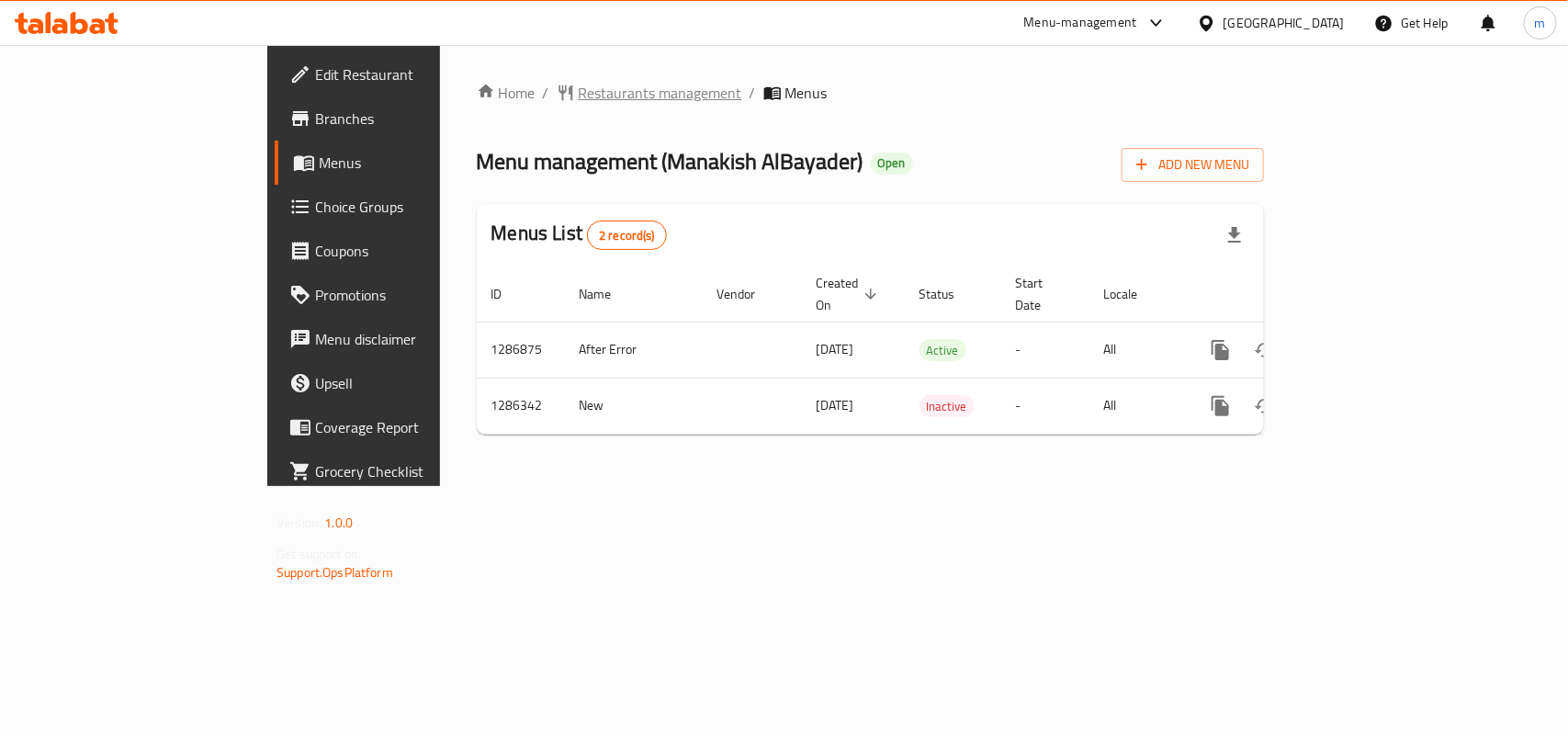
click at [578, 94] on span "Restaurants management" at bounding box center [660, 93] width 163 height 22
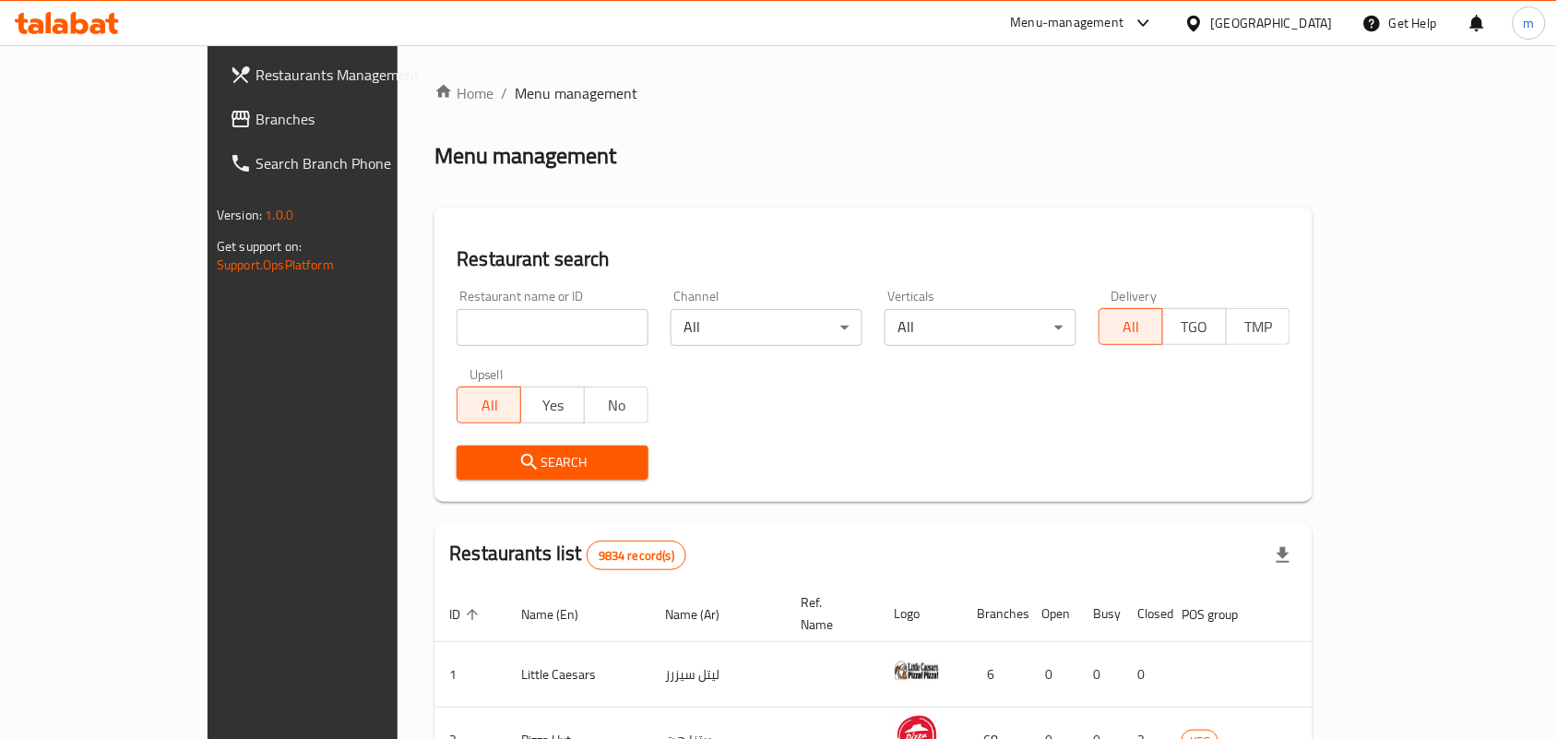
click at [457, 321] on input "search" at bounding box center [553, 327] width 192 height 37
paste input "696292"
type input "696292"
click button "Search" at bounding box center [553, 463] width 192 height 34
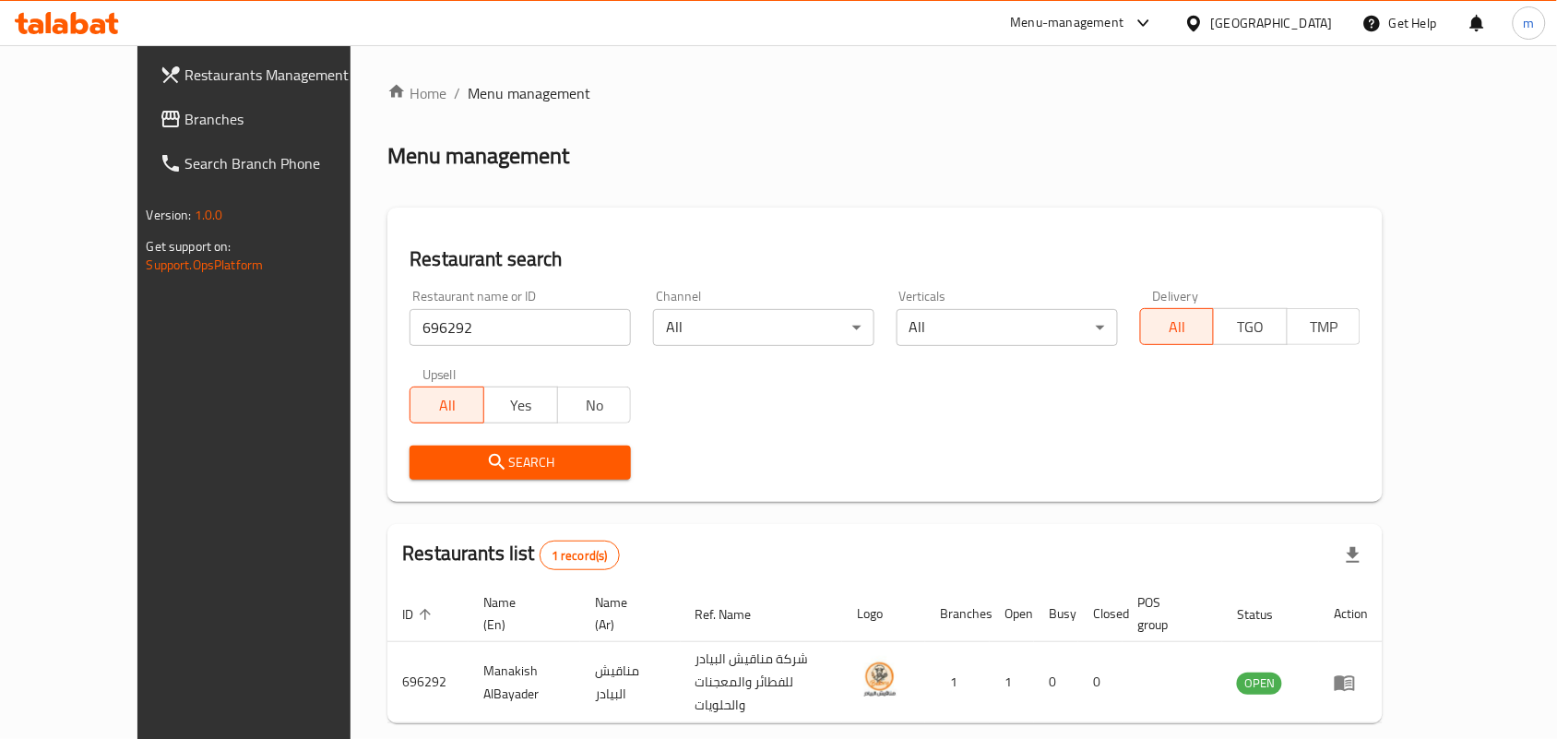
click at [1211, 24] on div at bounding box center [1198, 23] width 27 height 20
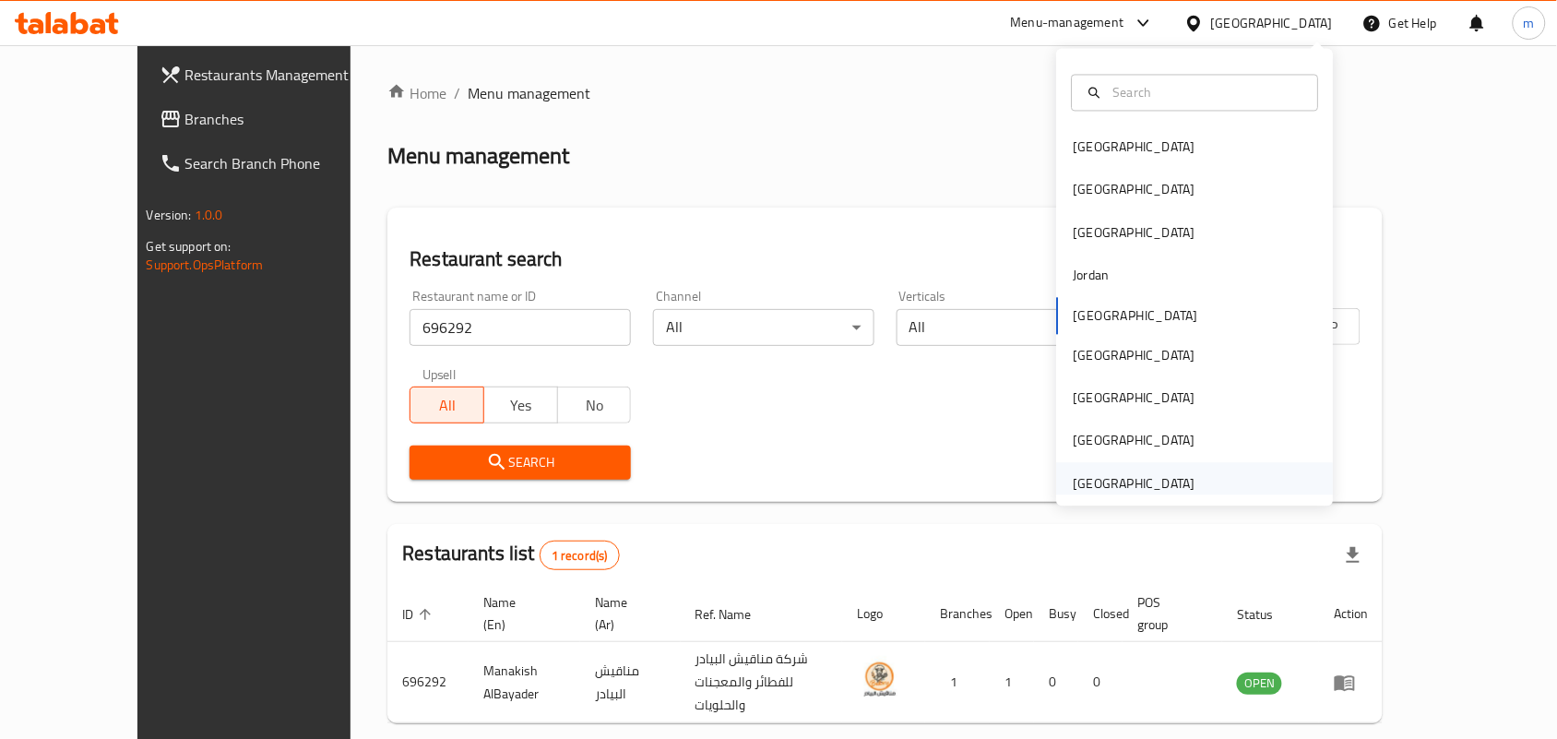
click at [1112, 483] on div "[GEOGRAPHIC_DATA]" at bounding box center [1135, 483] width 122 height 20
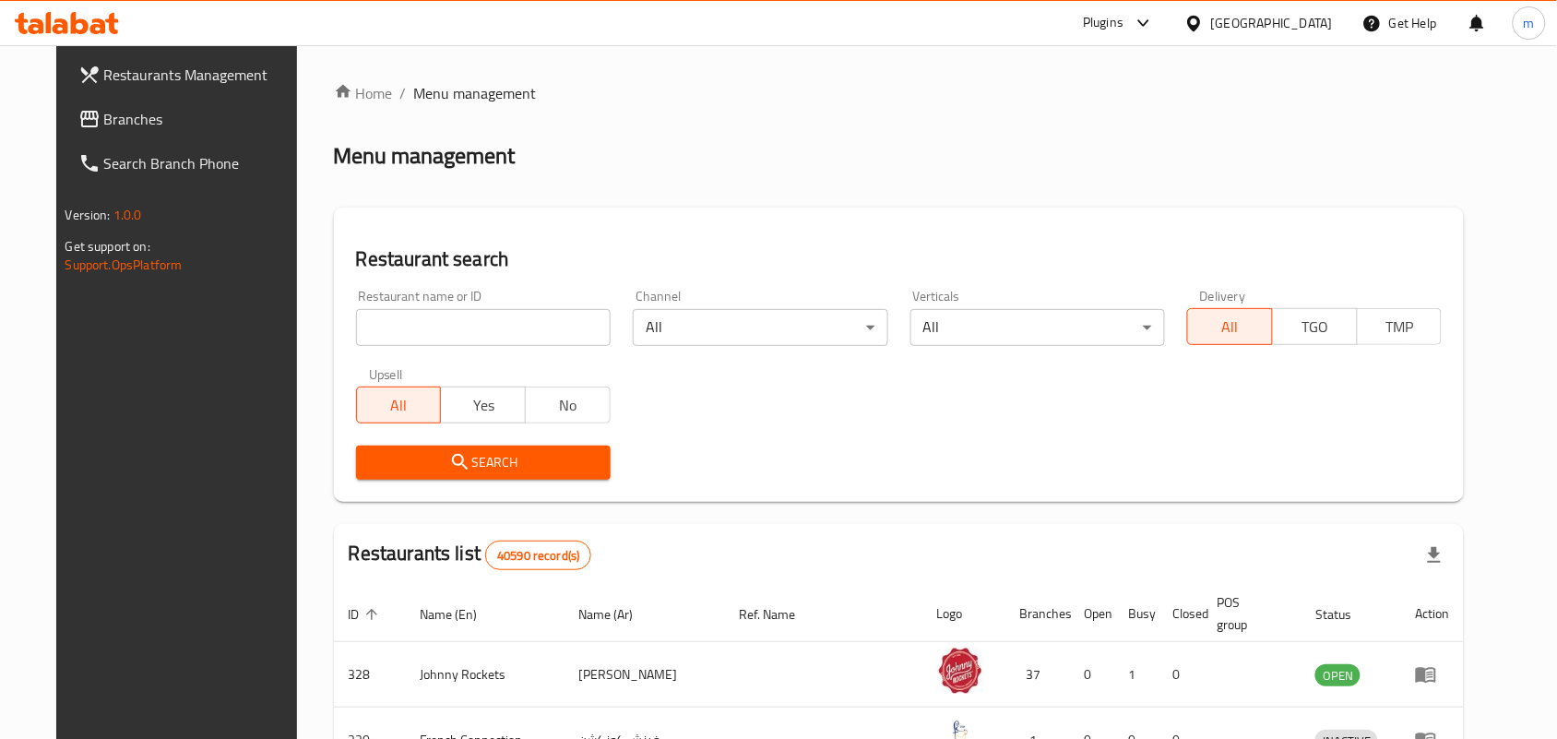
click at [78, 109] on span at bounding box center [91, 119] width 26 height 22
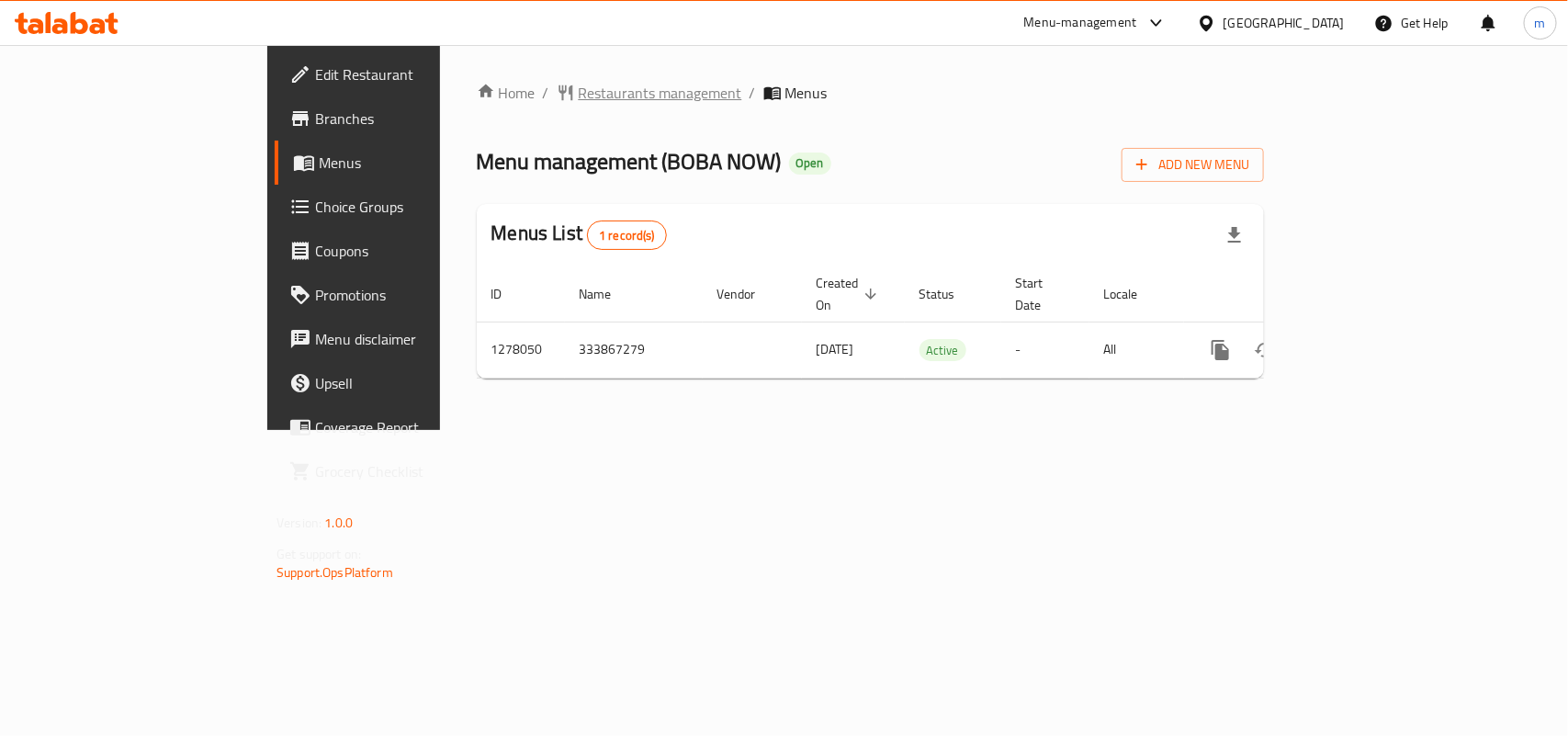
click at [578, 89] on span "Restaurants management" at bounding box center [660, 93] width 163 height 22
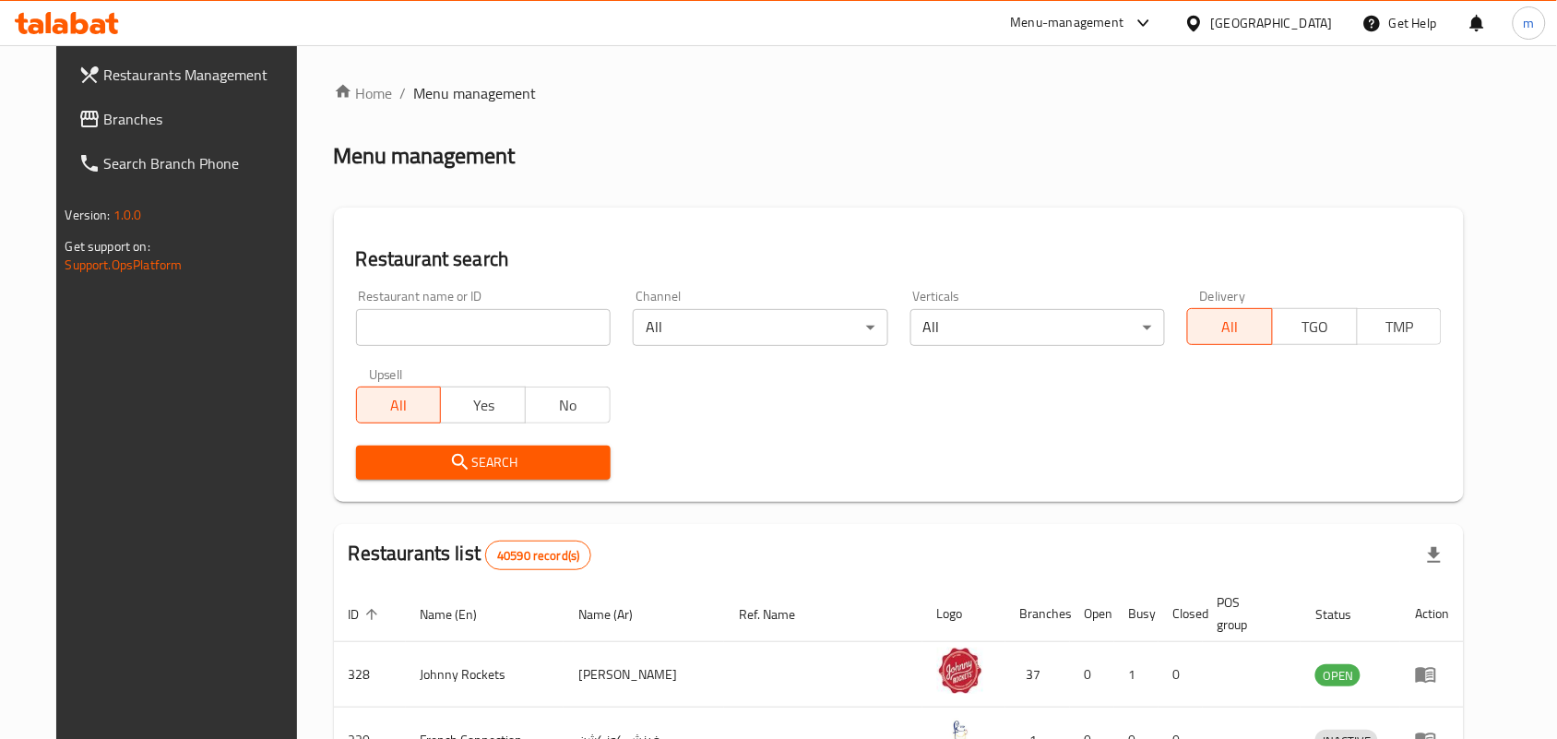
click at [372, 323] on input "search" at bounding box center [483, 327] width 255 height 37
paste input "692796"
type input "692796"
click button "Search" at bounding box center [483, 463] width 255 height 34
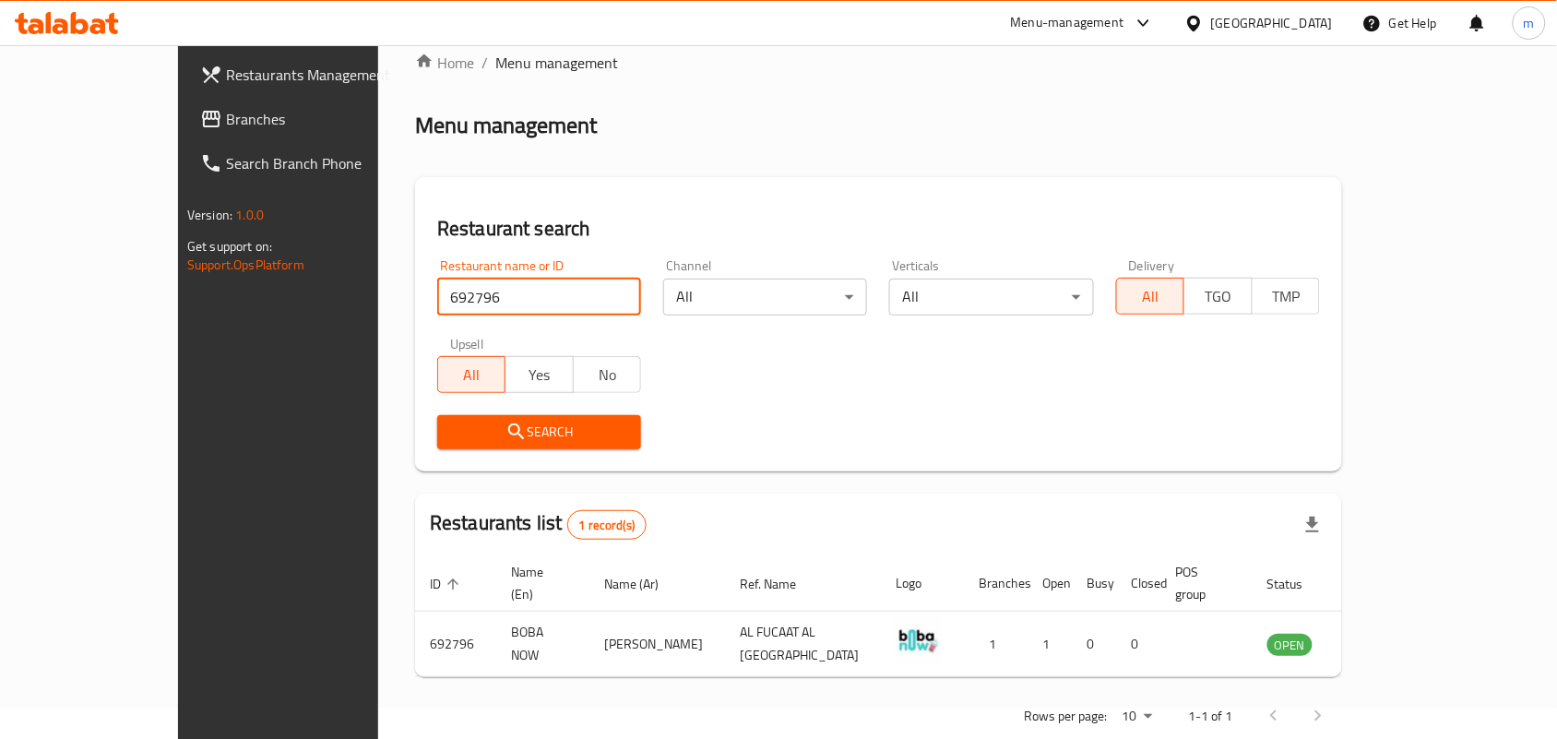
scroll to position [48, 0]
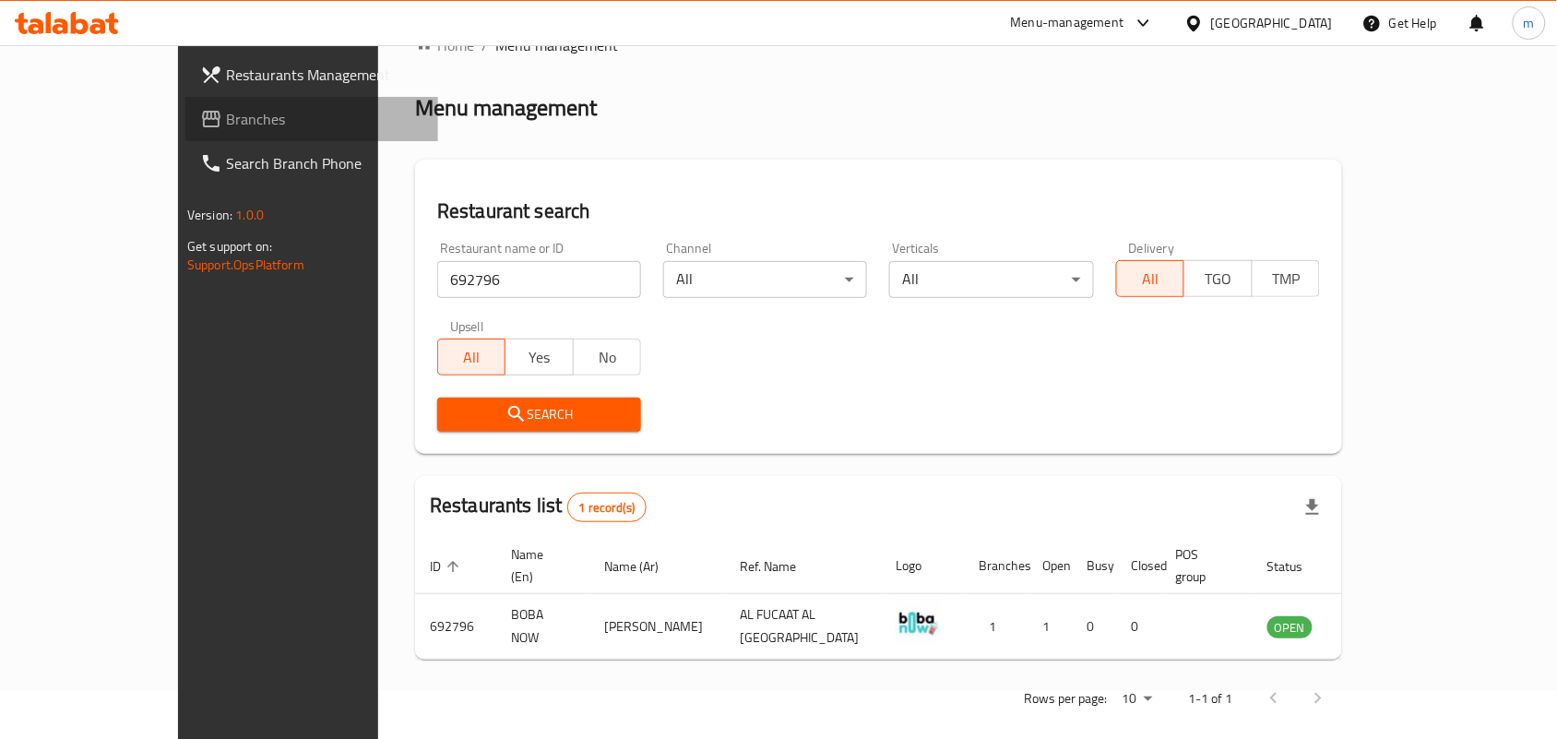
click at [226, 126] on span "Branches" at bounding box center [324, 119] width 197 height 22
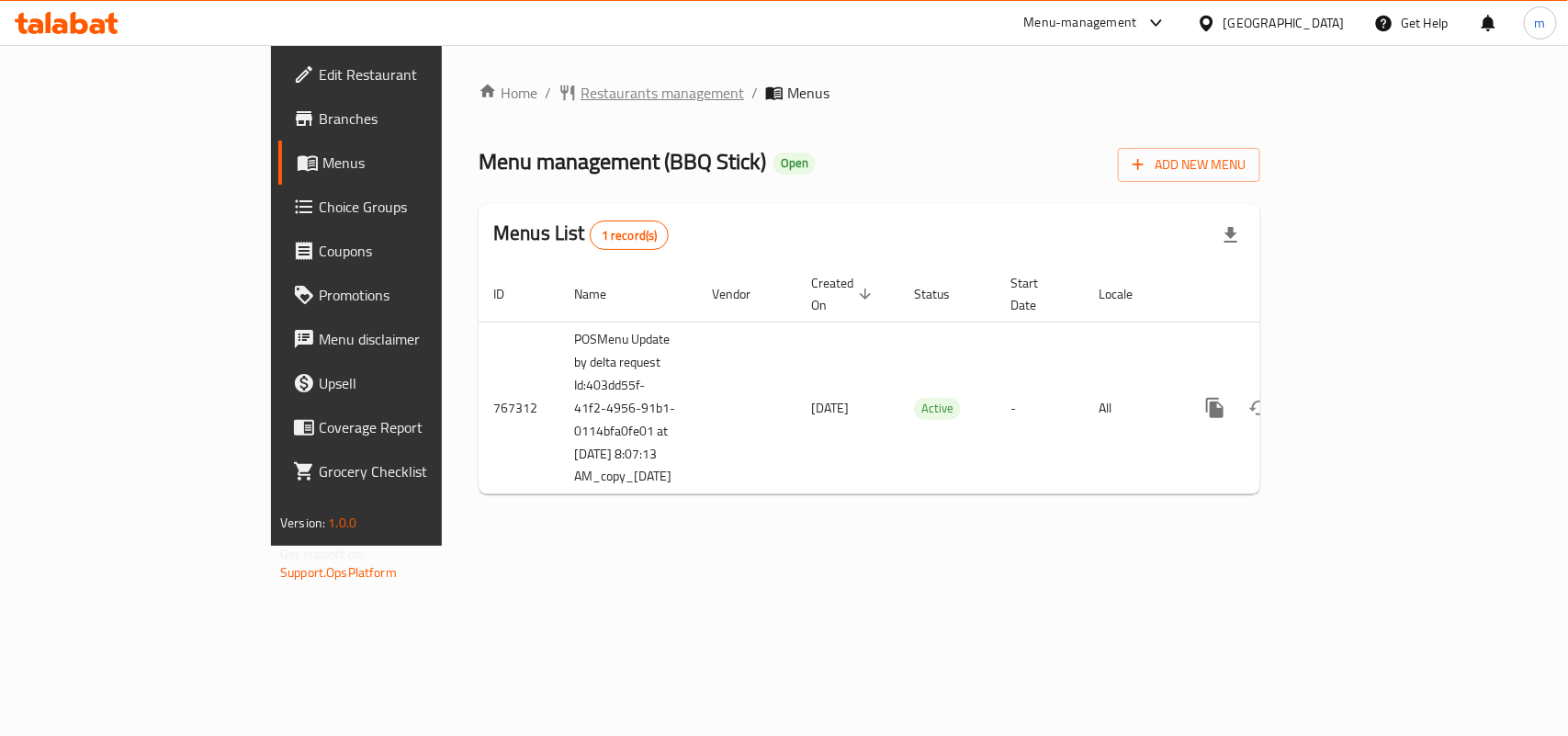
click at [580, 90] on span "Restaurants management" at bounding box center [662, 93] width 163 height 22
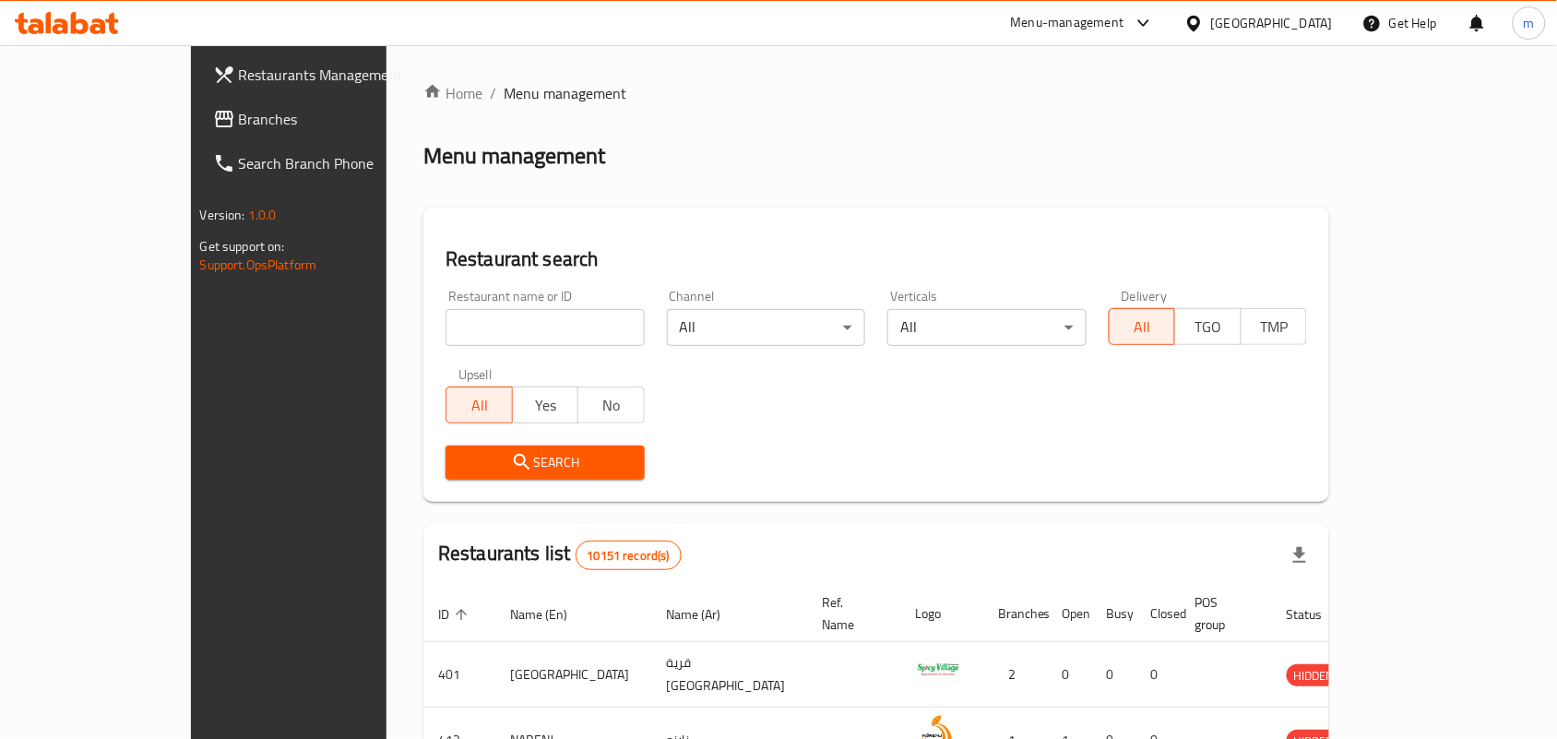
click at [446, 312] on input "search" at bounding box center [545, 327] width 199 height 37
paste input "650793"
type input "650793"
click button "Search" at bounding box center [545, 463] width 199 height 34
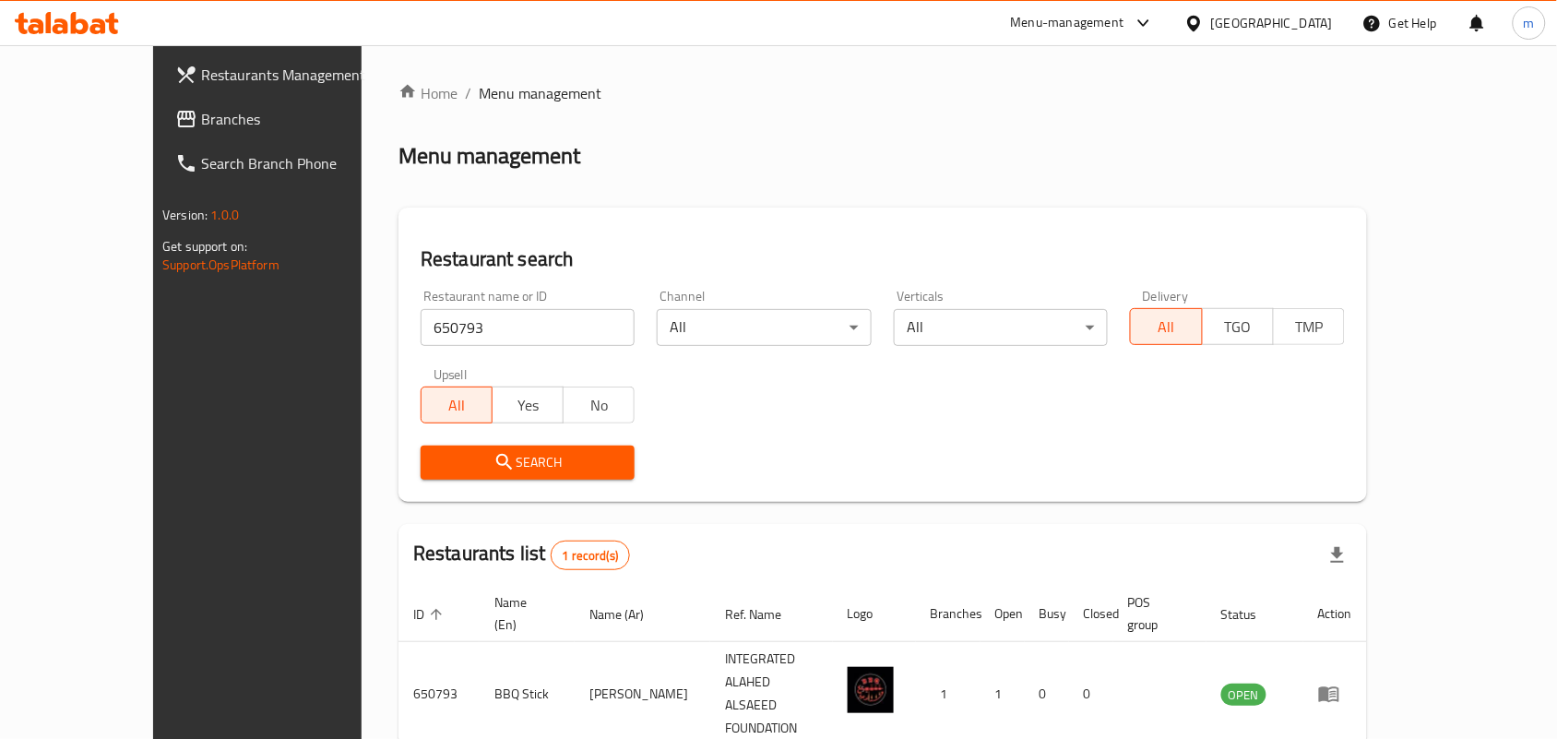
click at [1204, 20] on icon at bounding box center [1194, 23] width 19 height 19
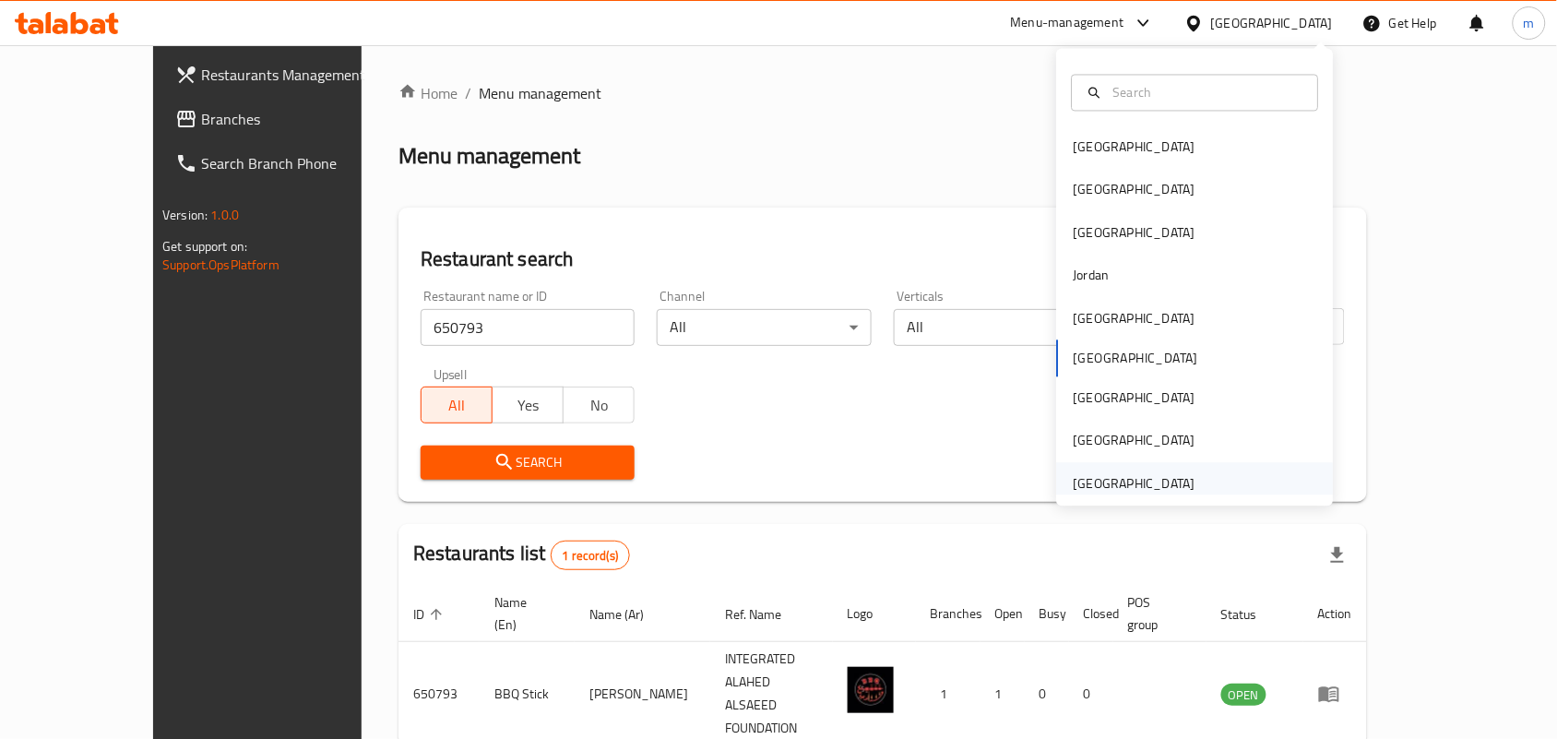
click at [1149, 476] on div "[GEOGRAPHIC_DATA]" at bounding box center [1135, 483] width 122 height 20
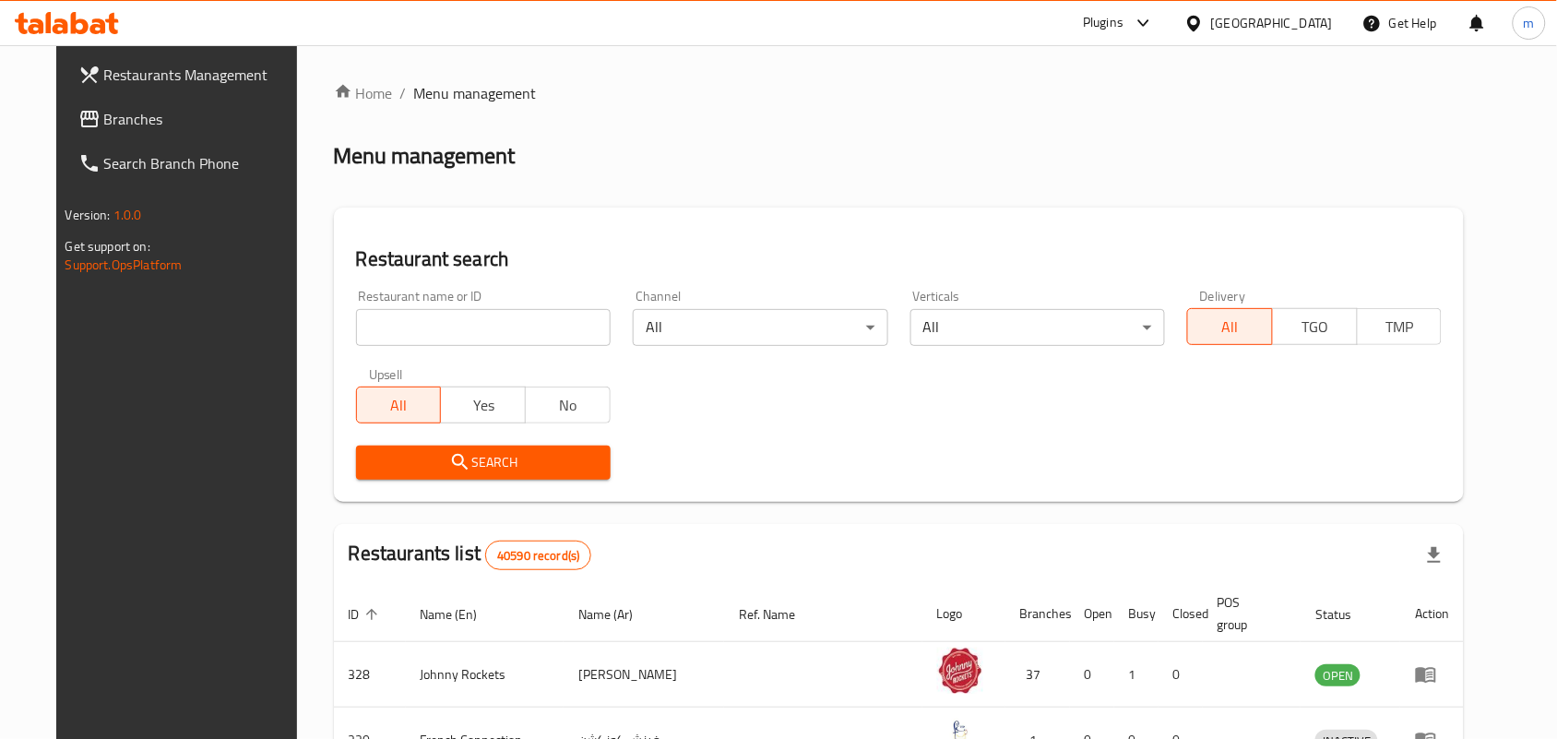
click at [80, 117] on icon at bounding box center [89, 119] width 18 height 17
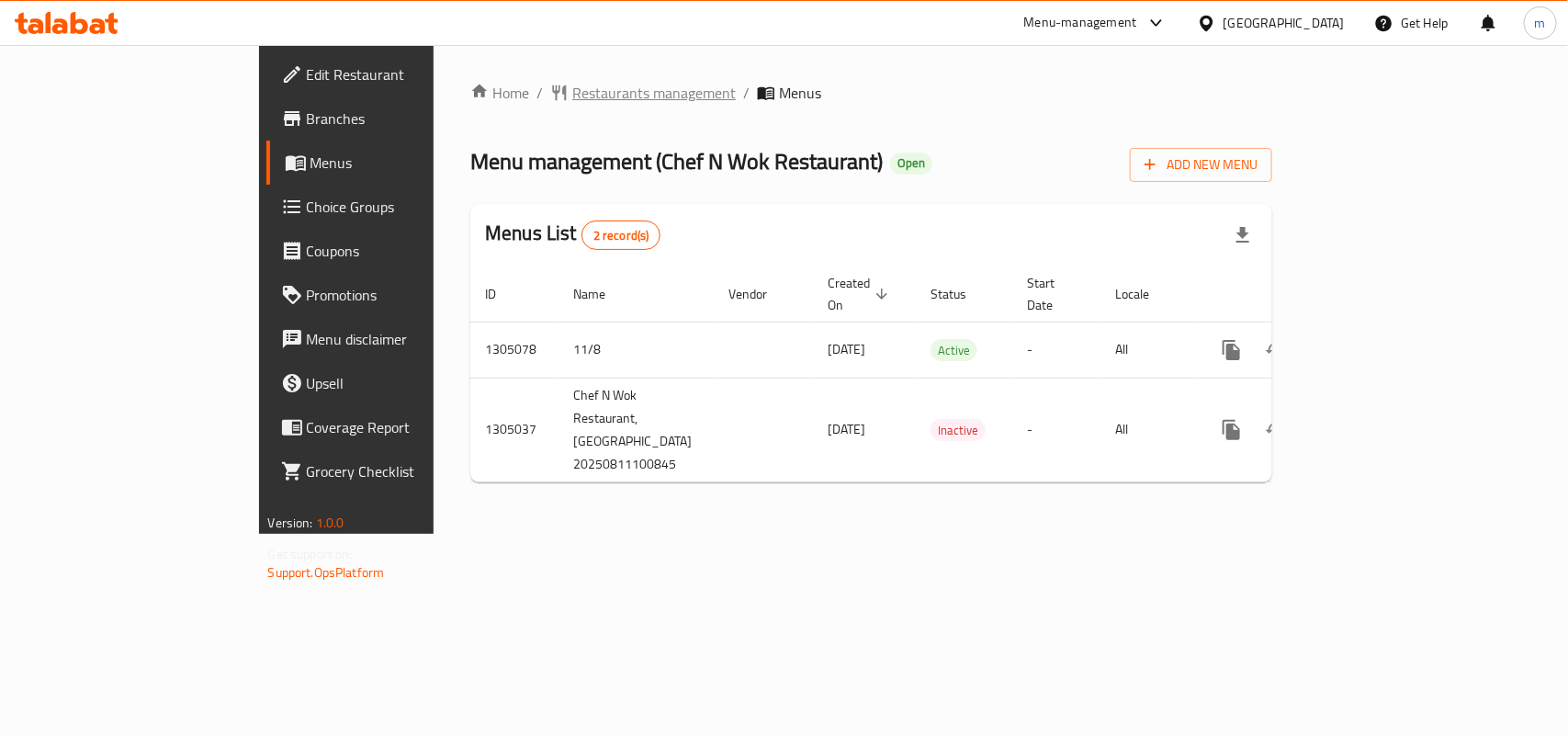
click at [572, 95] on span "Restaurants management" at bounding box center [654, 93] width 163 height 22
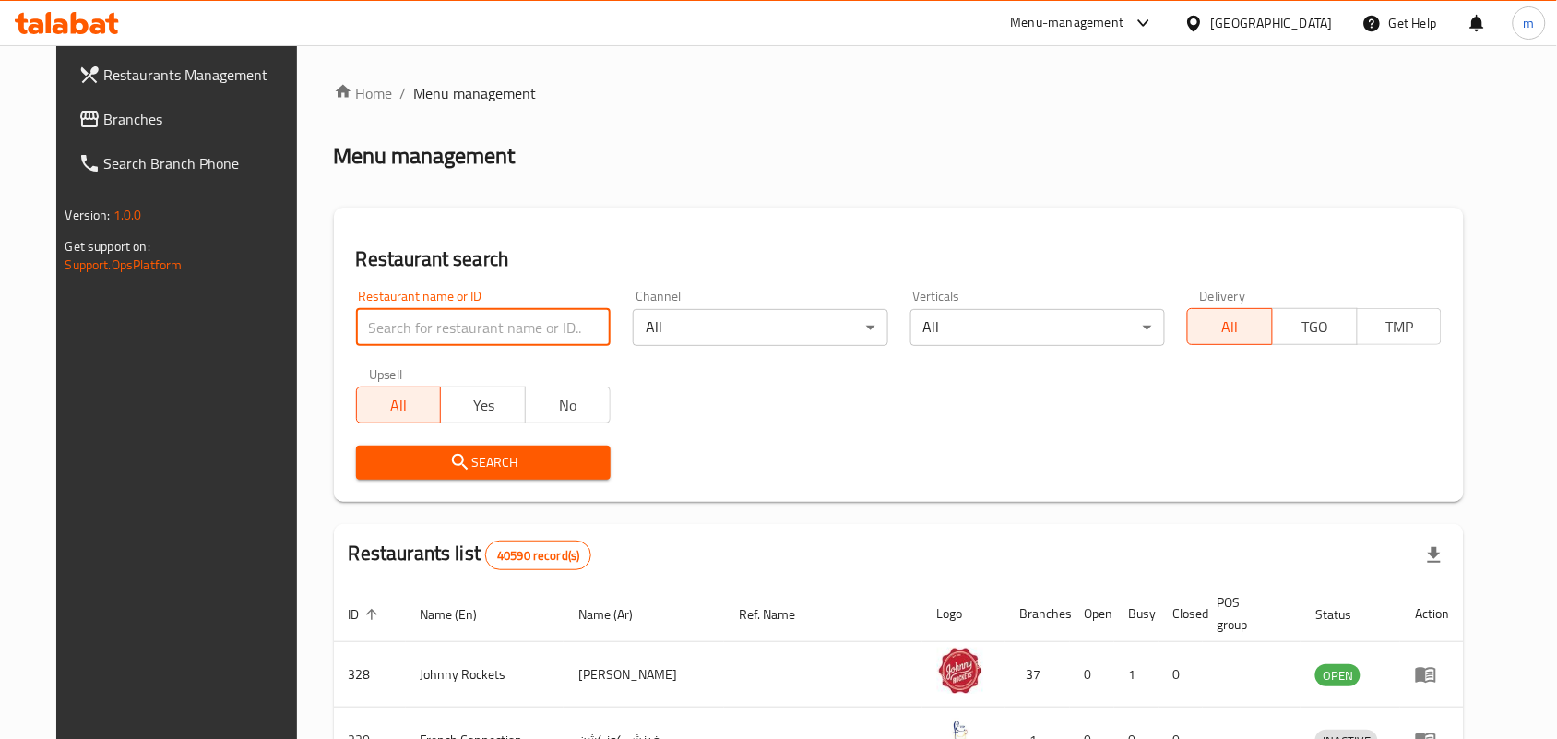
click at [421, 325] on input "search" at bounding box center [483, 327] width 255 height 37
paste input "703534"
type input "703534"
click button "Search" at bounding box center [483, 463] width 255 height 34
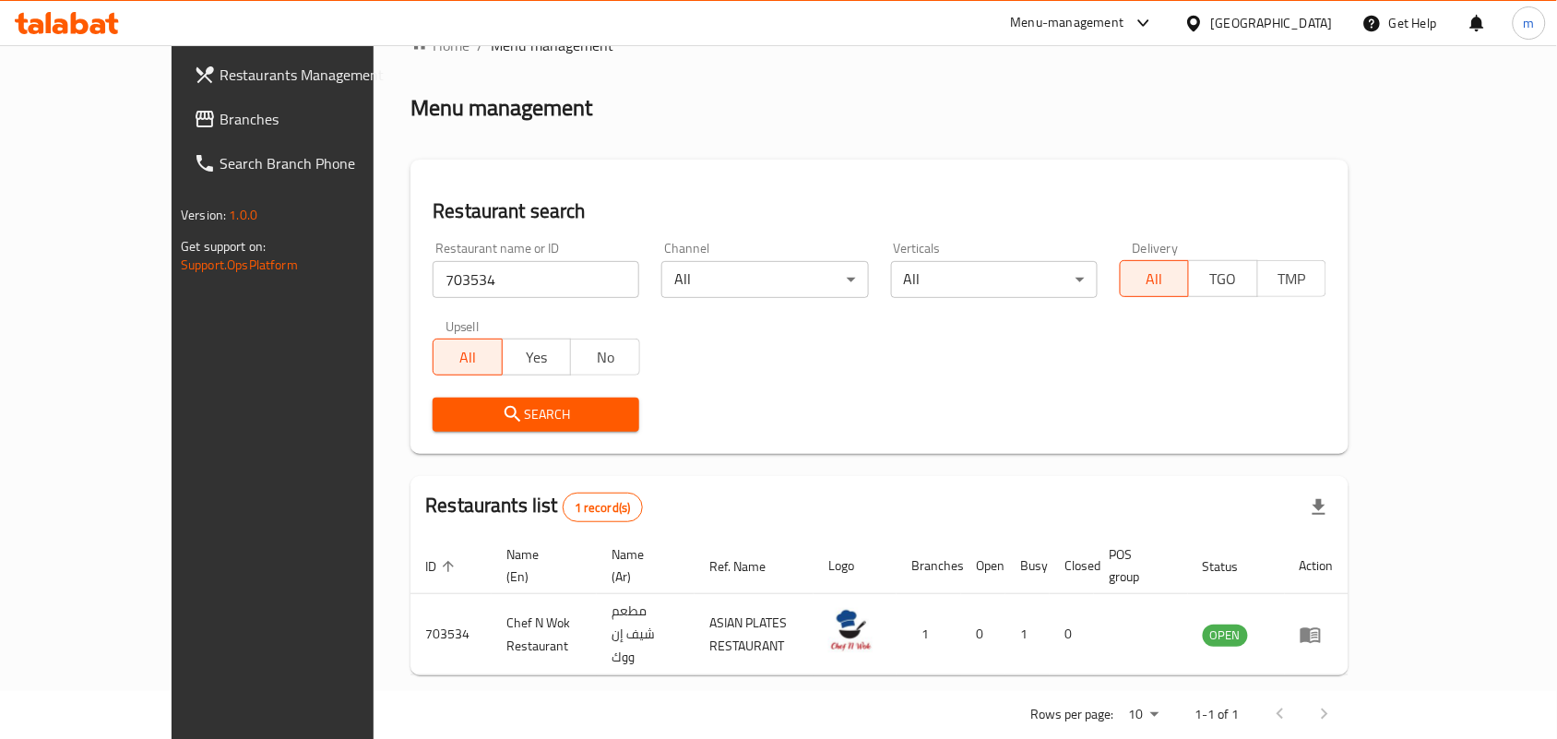
scroll to position [5, 0]
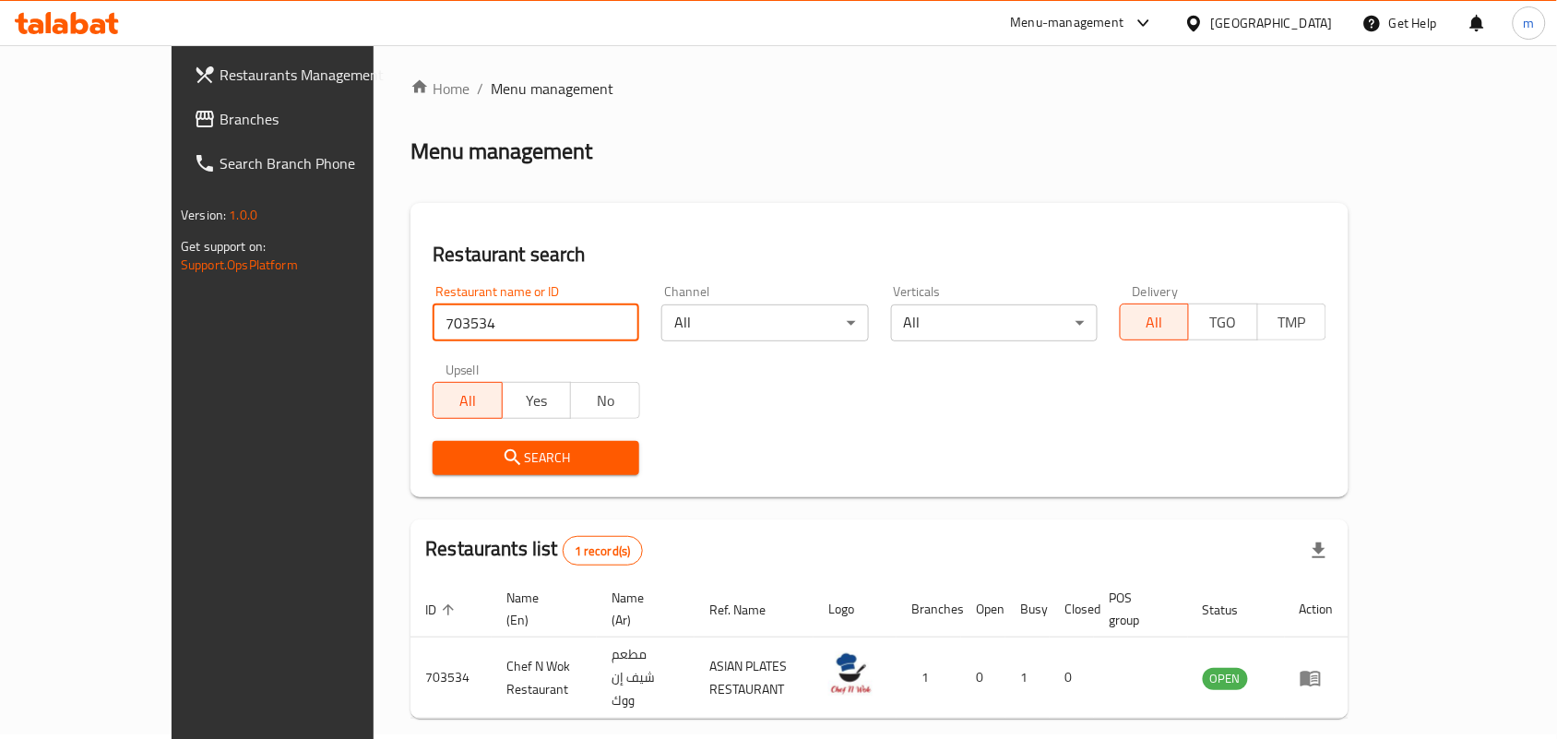
click at [220, 115] on span "Branches" at bounding box center [318, 119] width 197 height 22
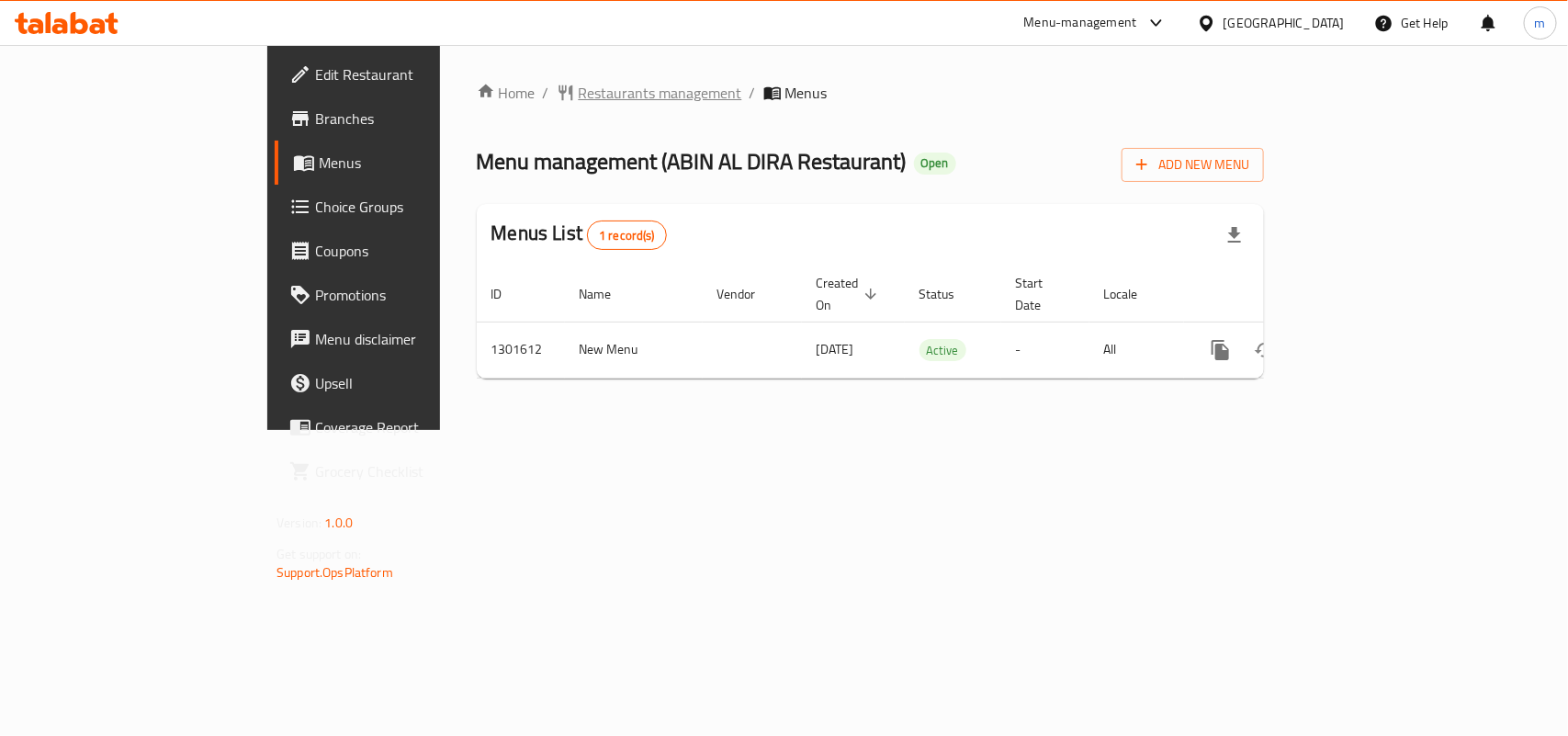
click at [578, 93] on span "Restaurants management" at bounding box center [660, 93] width 163 height 22
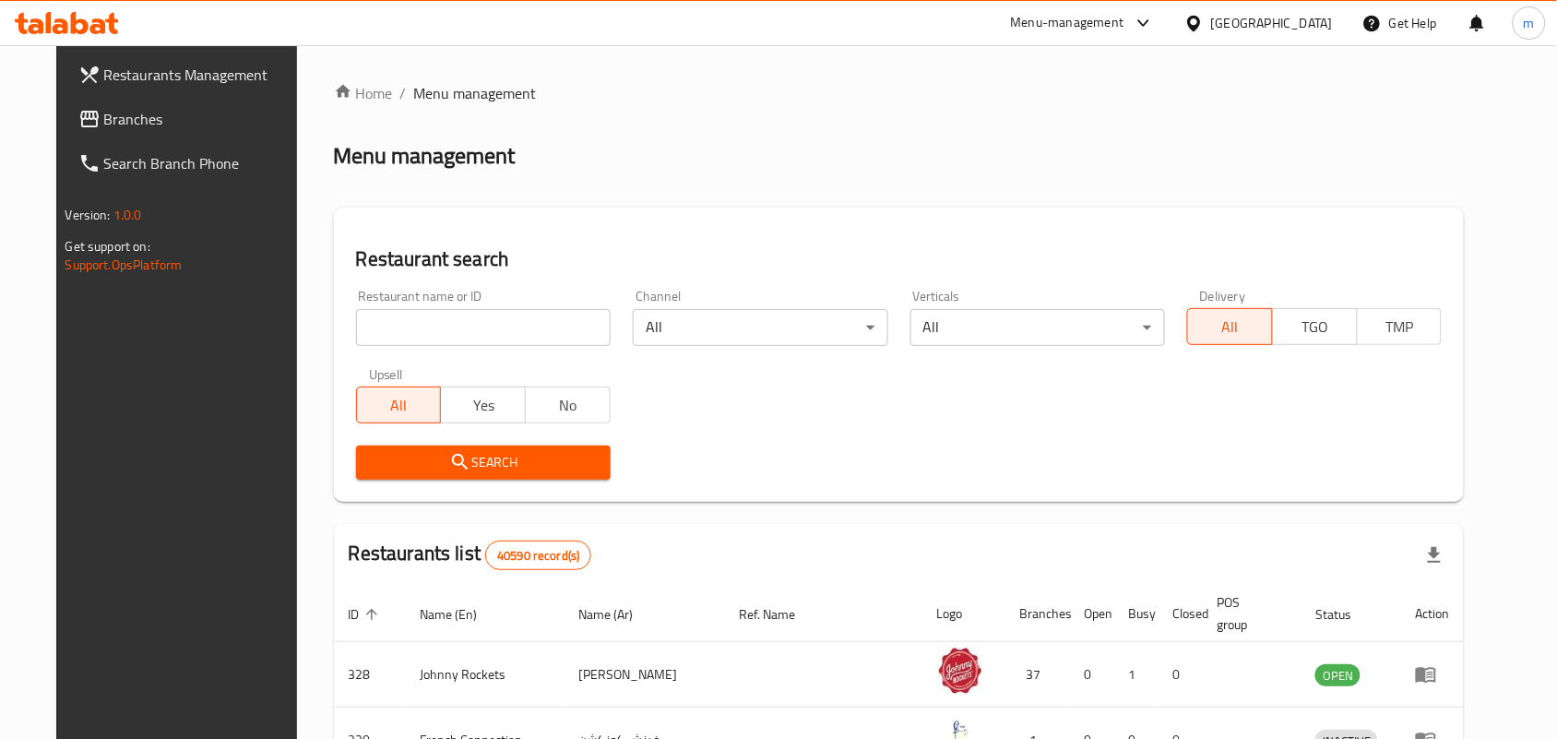
click at [381, 314] on input "search" at bounding box center [483, 327] width 255 height 37
paste input "702003"
type input "702003"
click button "Search" at bounding box center [483, 463] width 255 height 34
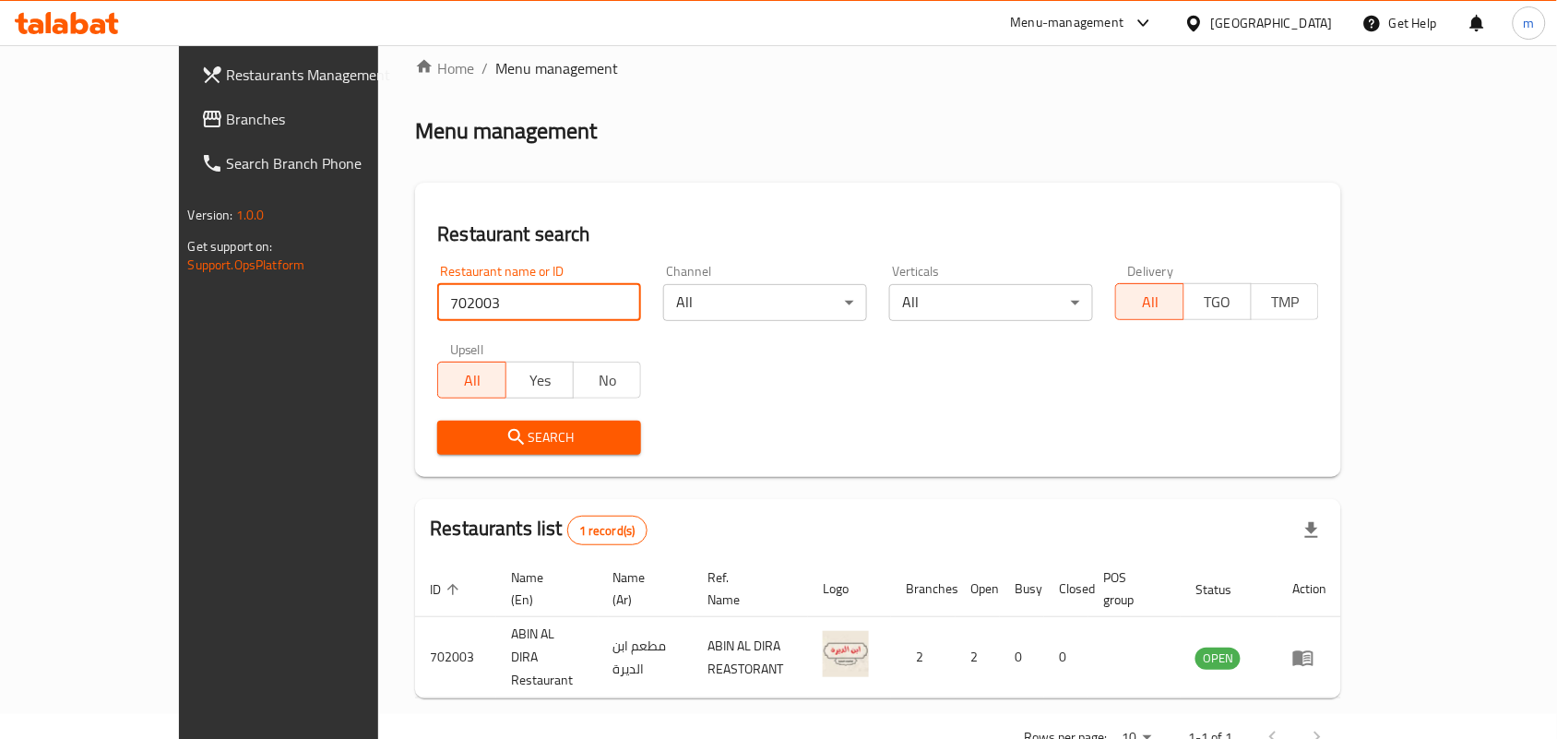
scroll to position [48, 0]
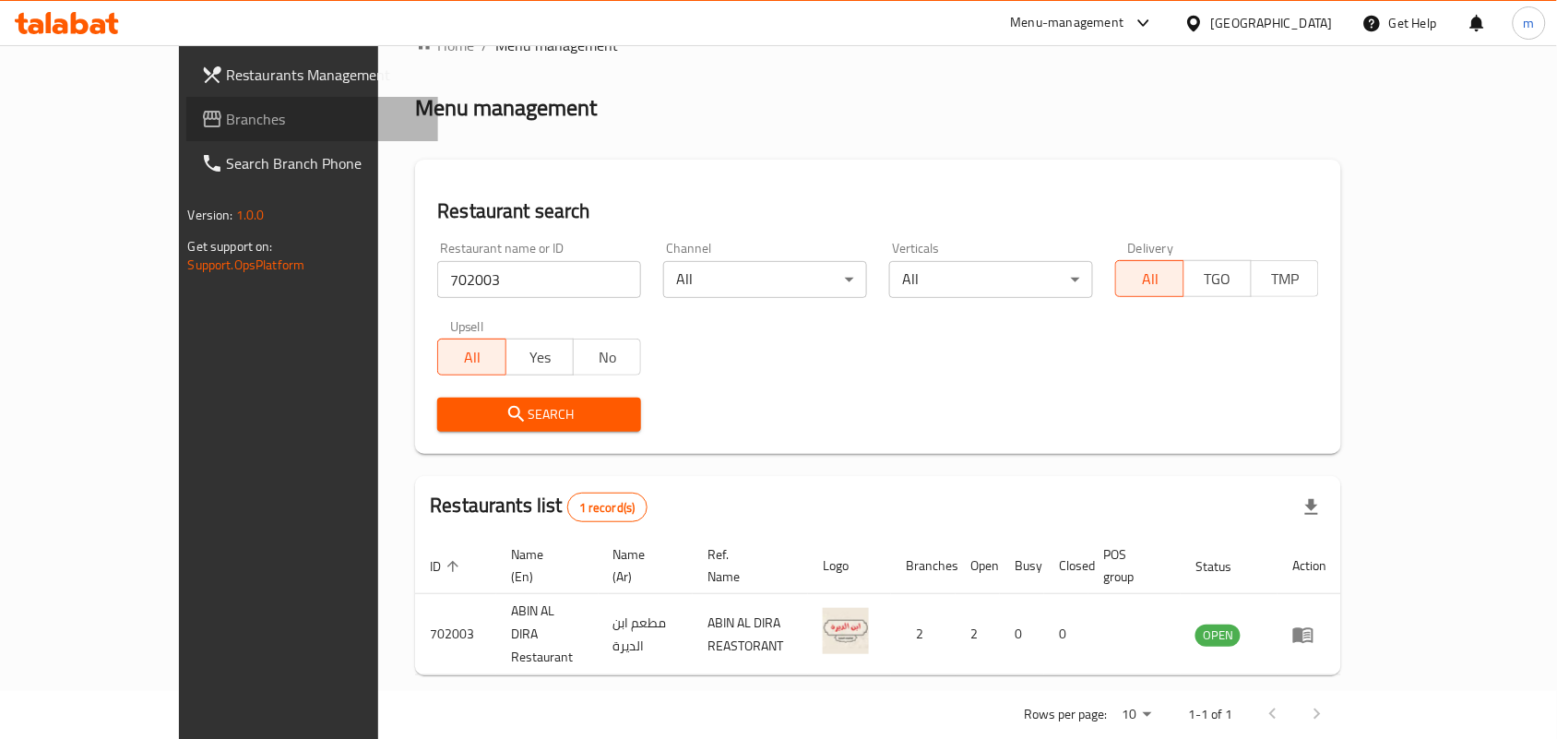
click at [227, 118] on span "Branches" at bounding box center [325, 119] width 197 height 22
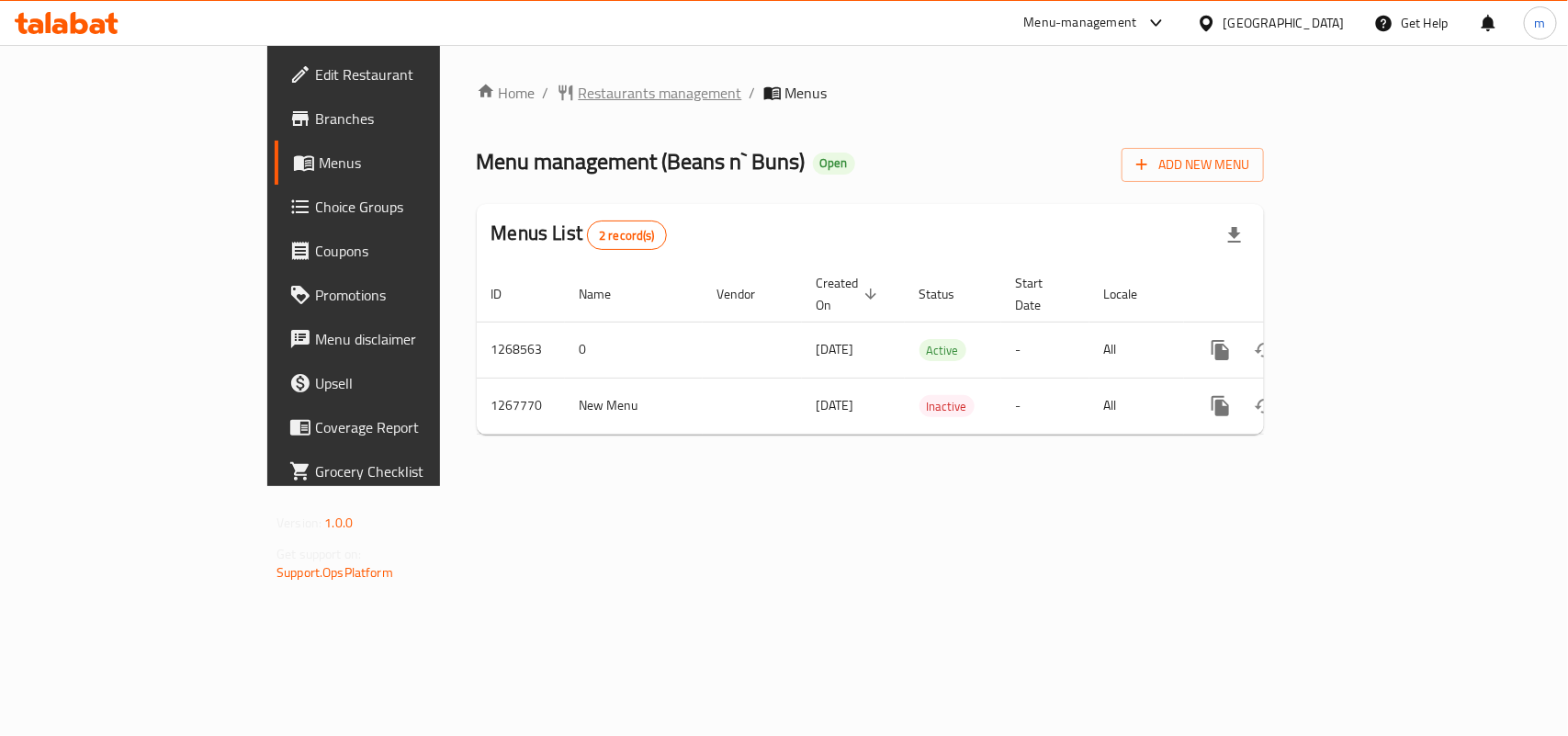
click at [578, 89] on span "Restaurants management" at bounding box center [660, 93] width 163 height 22
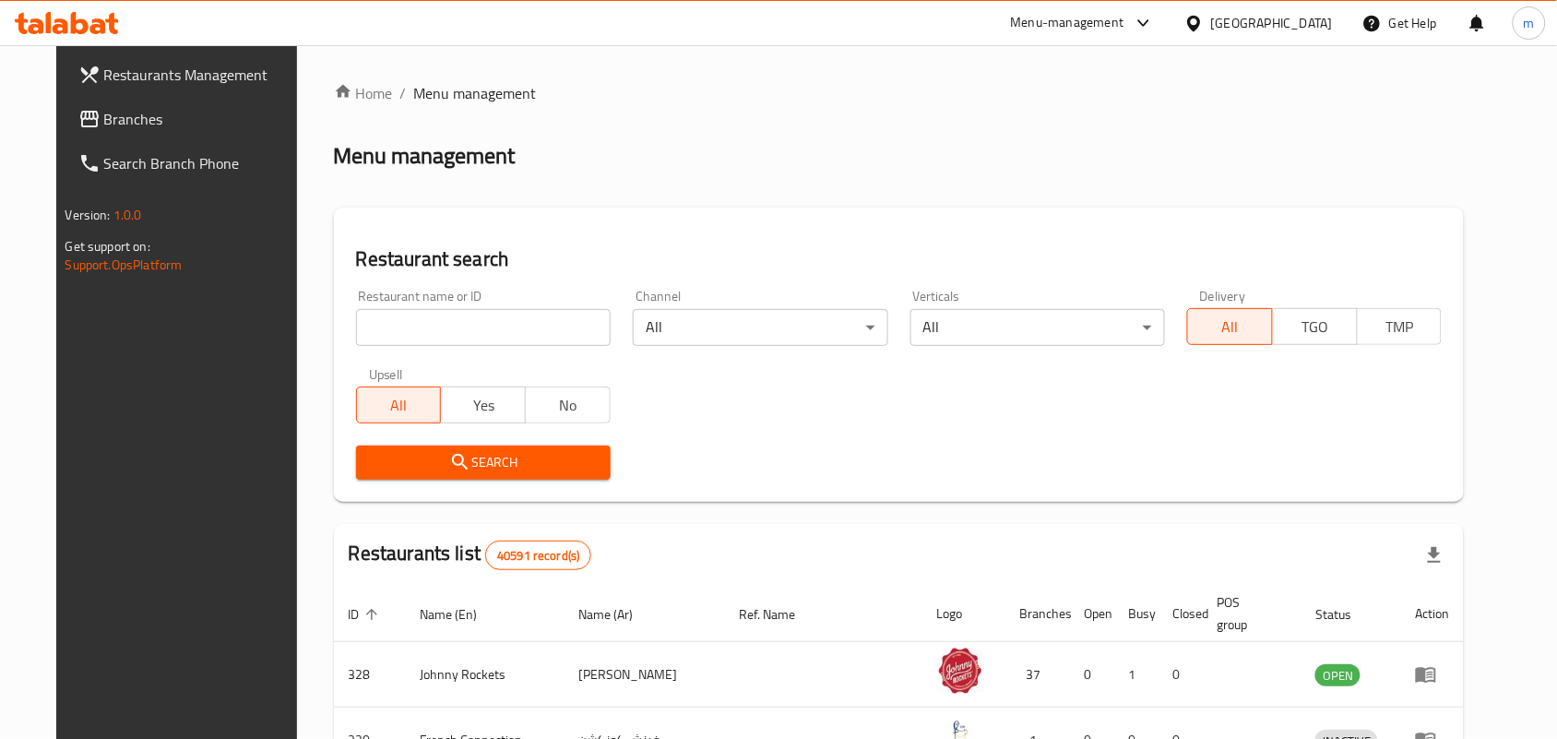
click at [416, 346] on div "Restaurant name or ID Restaurant name or ID" at bounding box center [483, 318] width 277 height 78
click at [416, 328] on input "search" at bounding box center [483, 327] width 255 height 37
paste input "687749"
type input "687749"
click button "Search" at bounding box center [483, 463] width 255 height 34
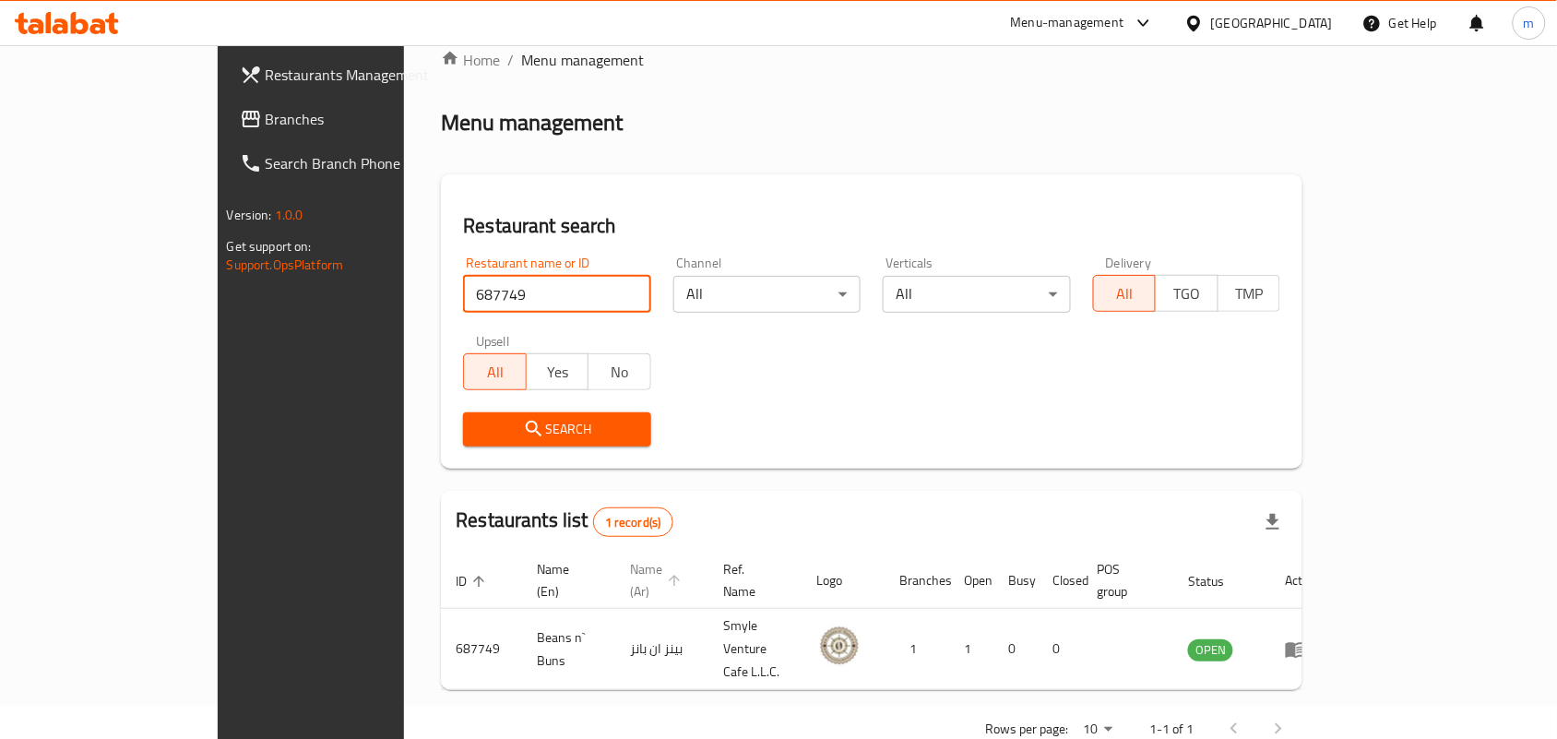
scroll to position [48, 0]
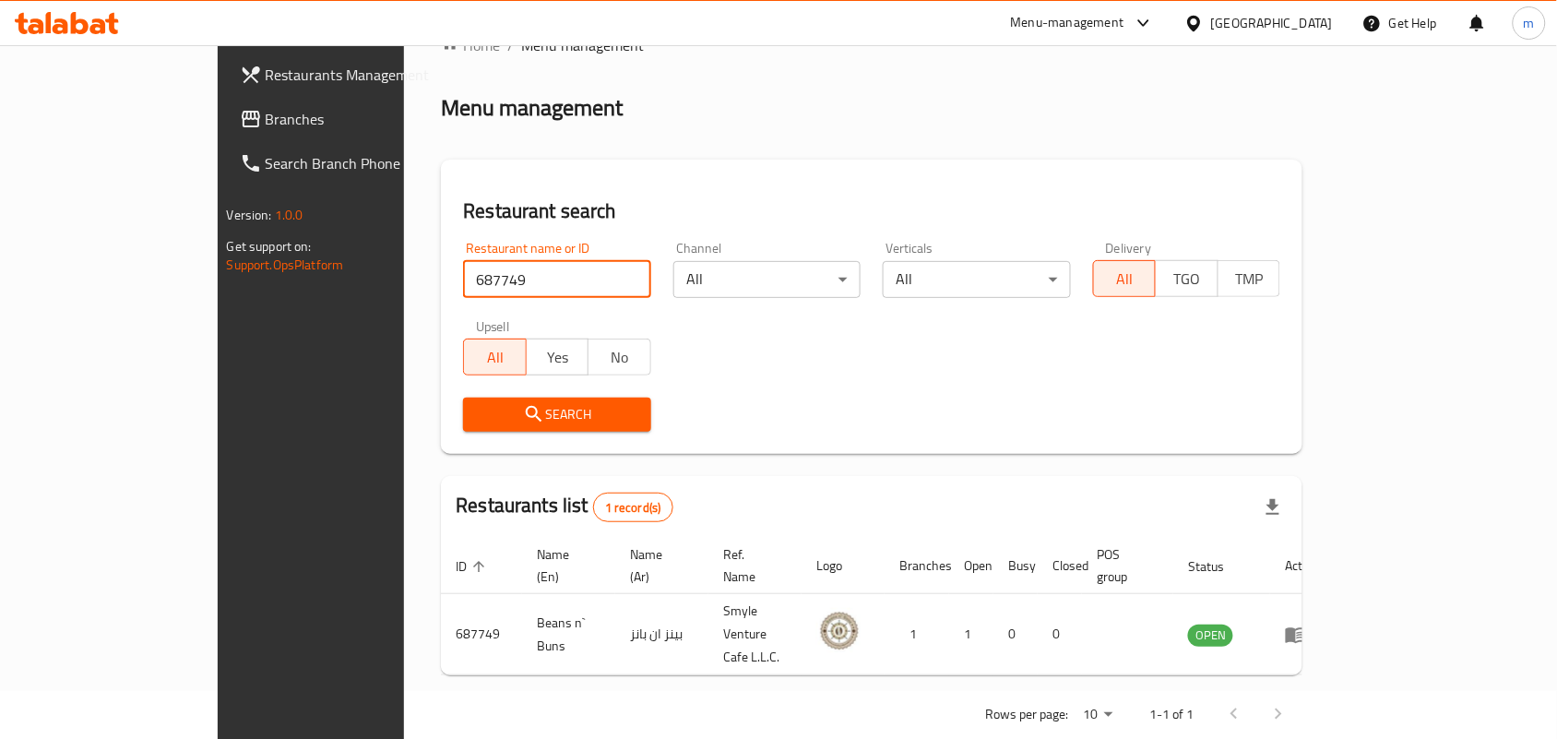
click at [266, 115] on span "Branches" at bounding box center [364, 119] width 197 height 22
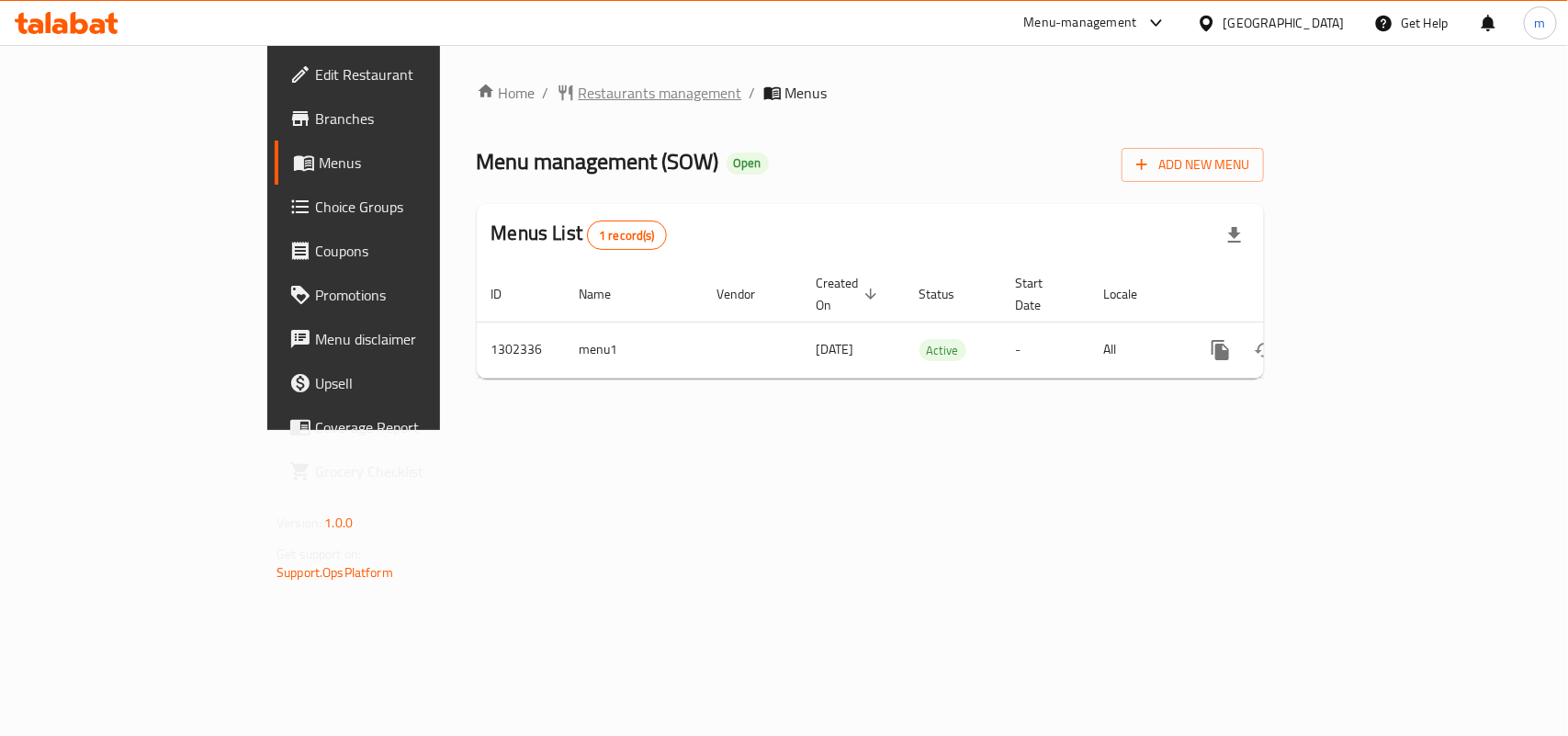
click at [578, 90] on span "Restaurants management" at bounding box center [660, 93] width 163 height 22
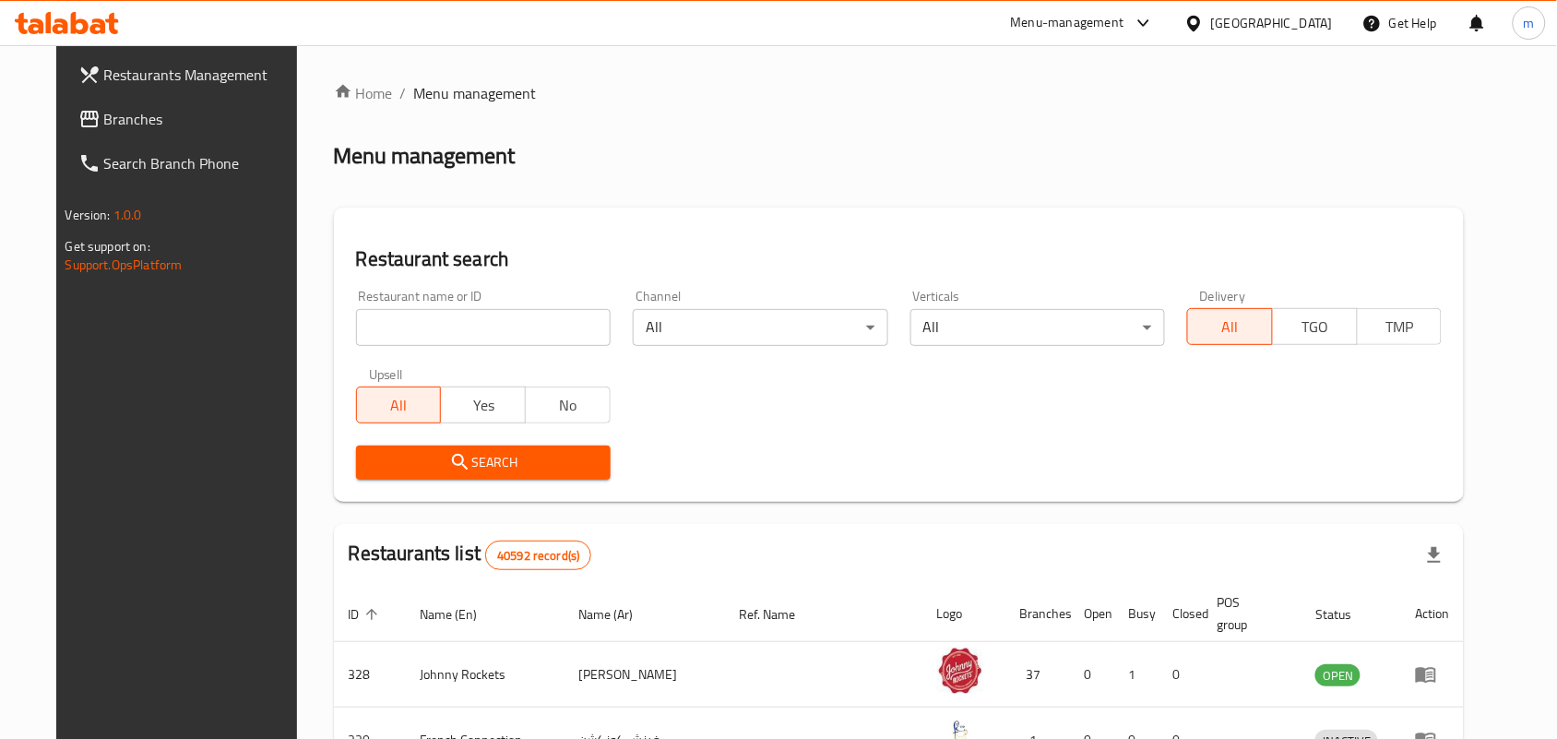
click at [363, 319] on input "search" at bounding box center [483, 327] width 255 height 37
paste input "702335"
type input "702335"
click button "Search" at bounding box center [483, 463] width 255 height 34
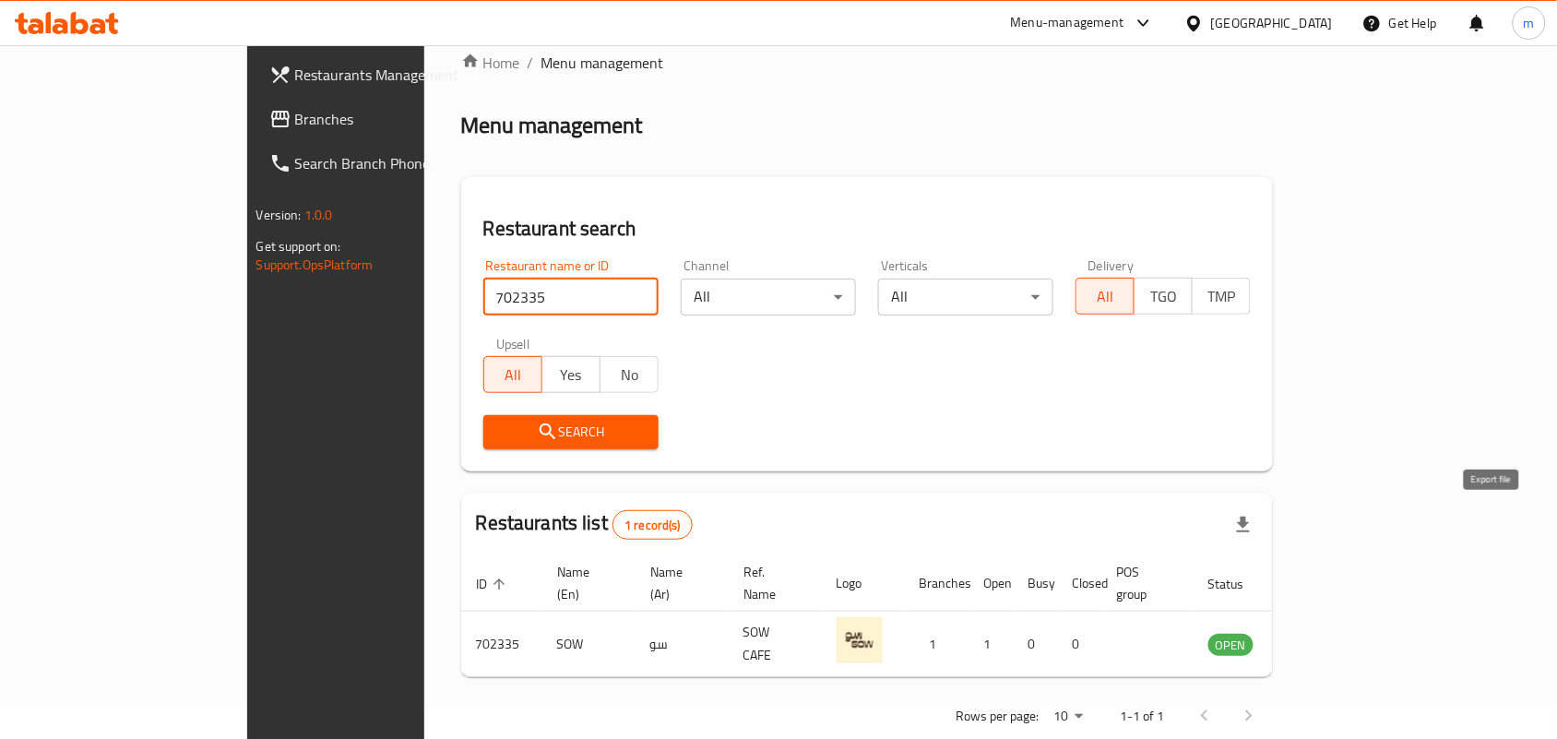
scroll to position [48, 0]
